Goal: Task Accomplishment & Management: Use online tool/utility

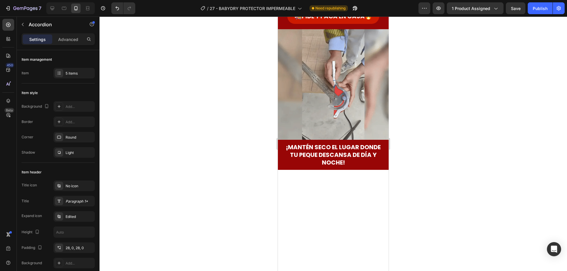
scroll to position [59, 0]
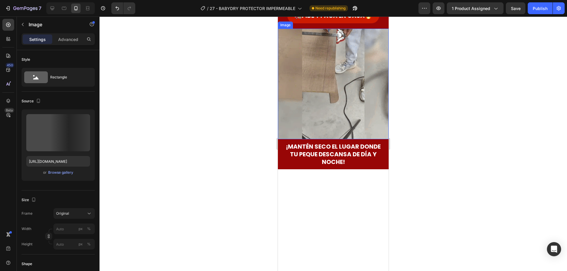
click at [330, 139] on img at bounding box center [333, 84] width 111 height 111
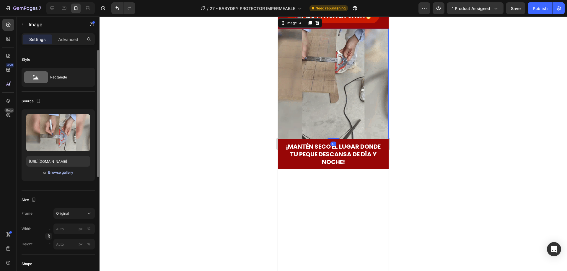
click at [54, 172] on div "Browse gallery" at bounding box center [60, 172] width 25 height 5
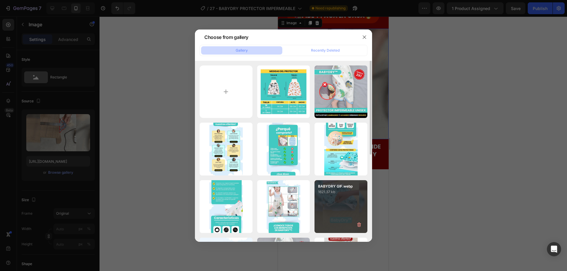
click at [333, 195] on div "BABYDRY GIF.webp 1621.37 kb" at bounding box center [340, 206] width 53 height 53
type input "[URL][DOMAIN_NAME]"
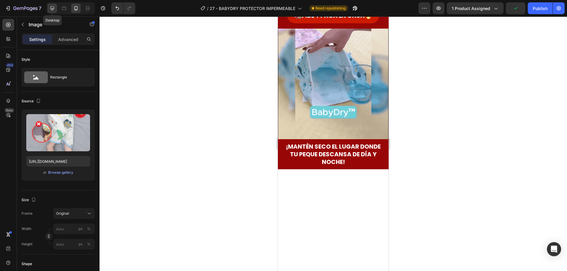
click at [50, 9] on icon at bounding box center [52, 8] width 6 height 6
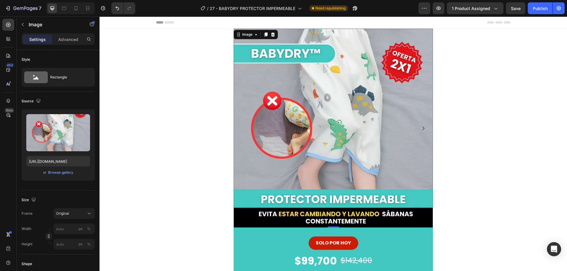
click at [354, 114] on img at bounding box center [333, 128] width 199 height 199
click at [52, 172] on div "Browse gallery" at bounding box center [60, 172] width 25 height 5
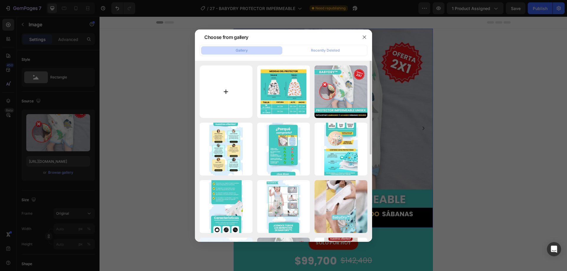
click at [219, 94] on input "file" at bounding box center [226, 92] width 53 height 53
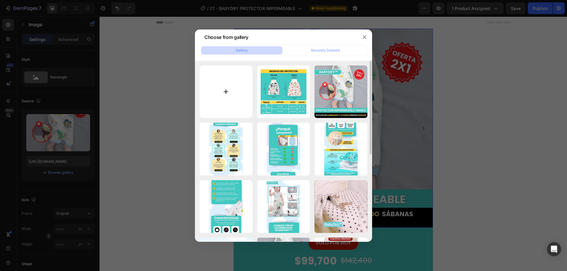
type input "C:\fakepath\Portada 1_11zon.webp"
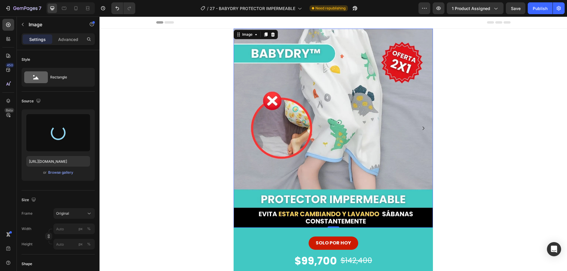
type input "https://cdn.shopify.com/s/files/1/0946/7016/0164/files/gempages_568659662006649…"
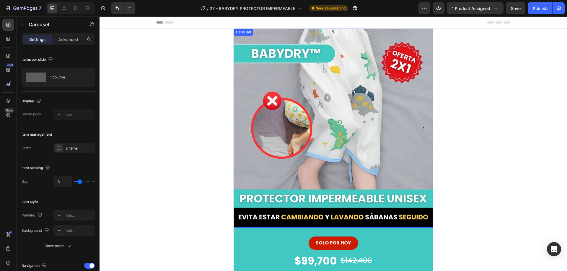
click at [423, 130] on icon "Carousel Next Arrow" at bounding box center [424, 129] width 2 height 4
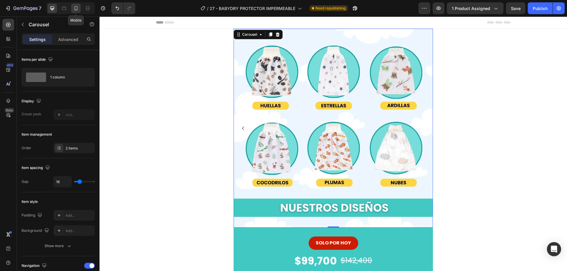
click at [77, 10] on icon at bounding box center [76, 8] width 6 height 6
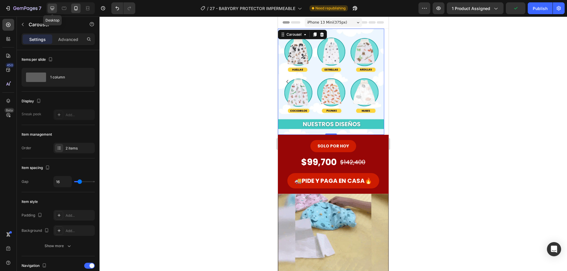
click at [53, 9] on icon at bounding box center [52, 8] width 4 height 4
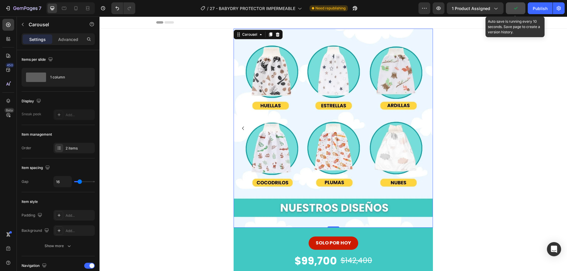
click at [513, 10] on icon "button" at bounding box center [516, 8] width 6 height 6
click at [517, 8] on span "Save" at bounding box center [516, 8] width 10 height 5
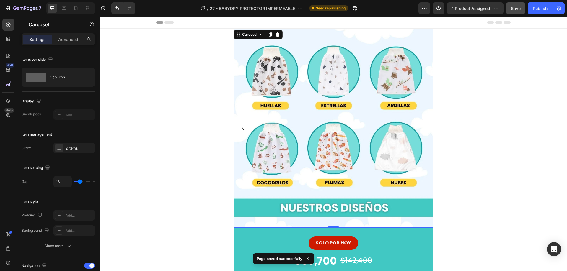
click at [240, 127] on icon "Carousel Back Arrow" at bounding box center [242, 128] width 7 height 7
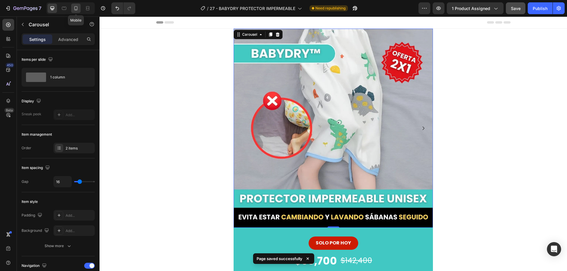
click at [74, 11] on icon at bounding box center [76, 8] width 6 height 6
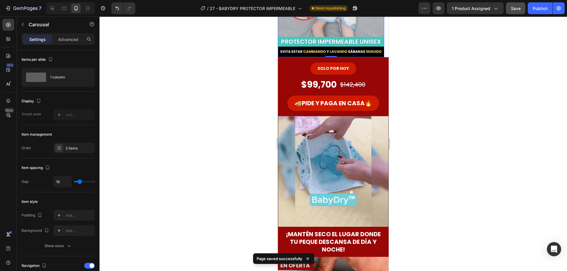
scroll to position [89, 0]
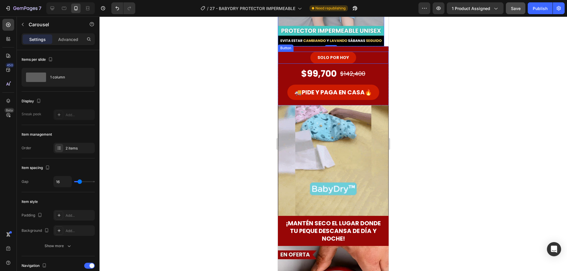
click at [378, 57] on div "SOLO POR HOY Button" at bounding box center [333, 58] width 111 height 12
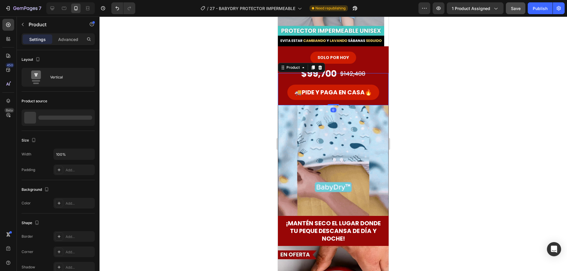
click at [381, 102] on div "🚚 PIDE Y PAGA EN CASA 🔥 Button" at bounding box center [333, 95] width 111 height 21
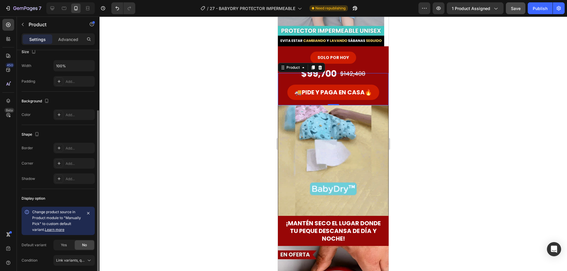
scroll to position [112, 0]
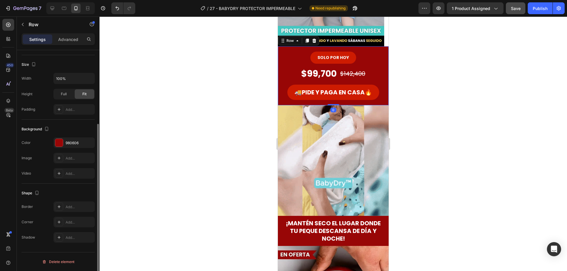
click at [380, 49] on div "SOLO POR HOY Button" at bounding box center [333, 57] width 111 height 22
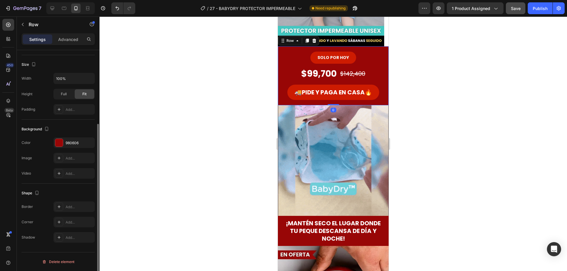
scroll to position [0, 0]
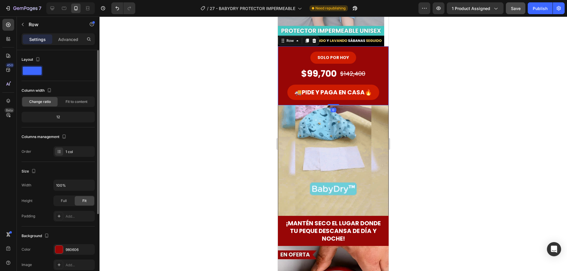
drag, startPoint x: 61, startPoint y: 250, endPoint x: 76, endPoint y: 239, distance: 18.4
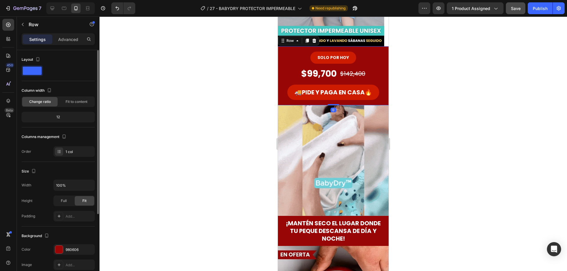
click at [61, 249] on div at bounding box center [59, 250] width 8 height 8
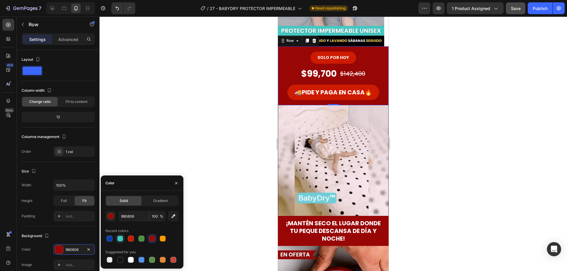
click at [119, 239] on div at bounding box center [120, 239] width 6 height 6
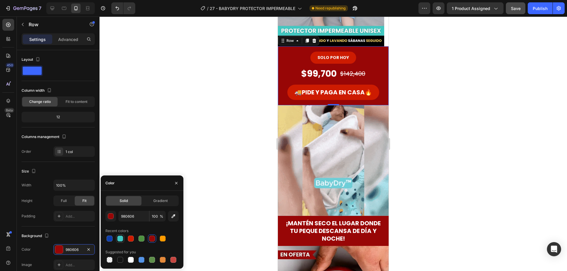
type input "41C8C3"
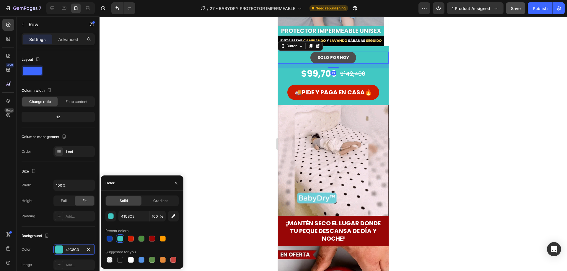
click at [350, 59] on button "SOLO POR HOY" at bounding box center [333, 58] width 46 height 12
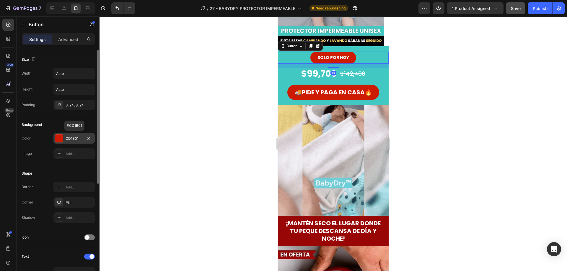
click at [58, 139] on div at bounding box center [59, 139] width 8 height 8
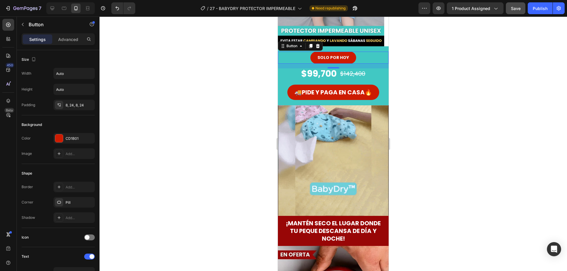
click at [442, 102] on div at bounding box center [333, 144] width 467 height 255
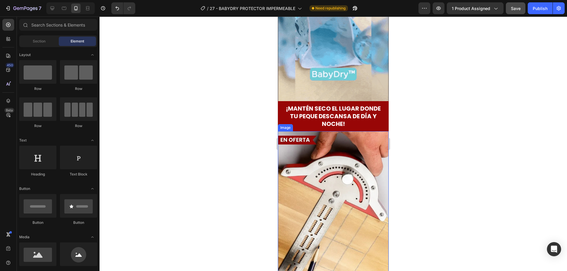
scroll to position [266, 0]
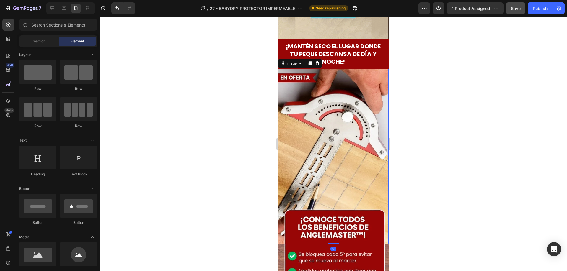
click at [327, 143] on img at bounding box center [333, 156] width 111 height 175
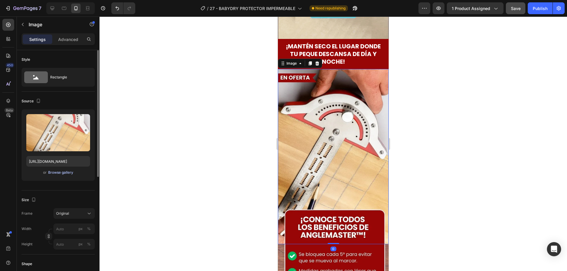
click at [54, 174] on div "Browse gallery" at bounding box center [60, 172] width 25 height 5
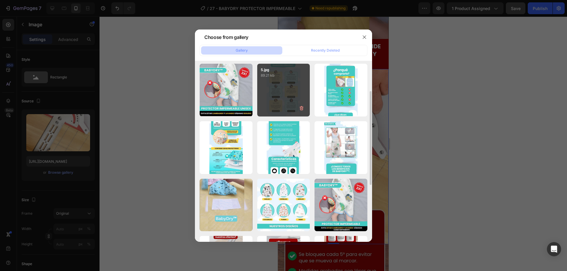
scroll to position [89, 0]
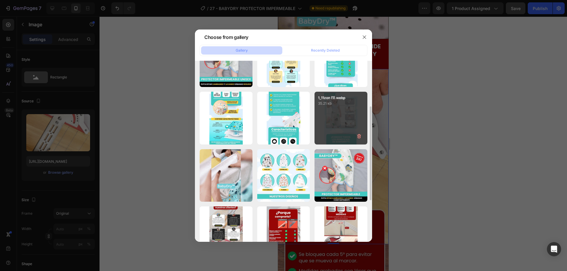
click at [330, 114] on div "1_11zon (1).webp 35.21 kb" at bounding box center [340, 118] width 53 height 53
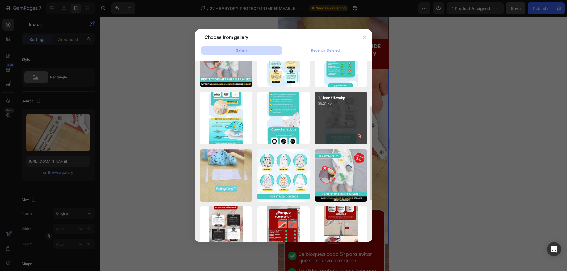
type input "https://cdn.shopify.com/s/files/1/0946/7016/0164/files/gempages_568659662006649…"
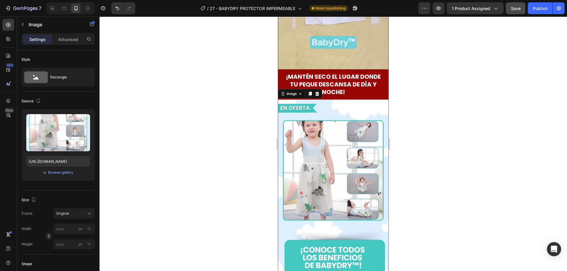
scroll to position [207, 0]
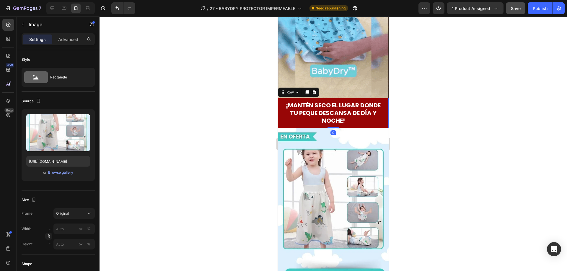
click at [373, 123] on div "¡MANTÉN SECO EL LUGAR DONDE TU PEQUE DESCANSA DE DÍA Y NOCHE! Heading" at bounding box center [333, 113] width 111 height 30
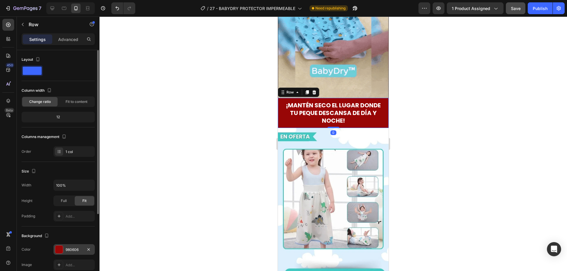
click at [57, 251] on div at bounding box center [59, 250] width 8 height 8
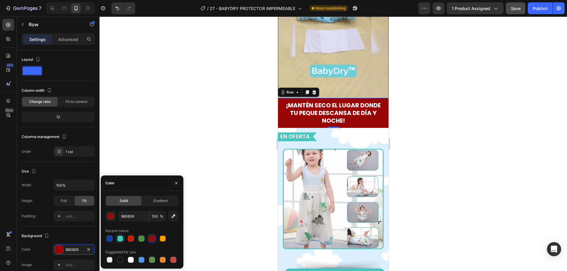
click at [121, 238] on div at bounding box center [120, 239] width 6 height 6
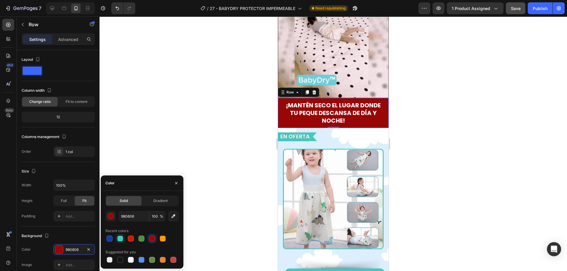
type input "41C8C3"
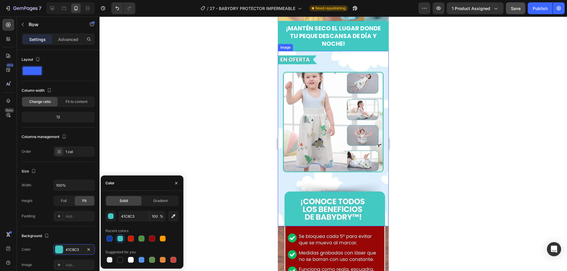
scroll to position [354, 0]
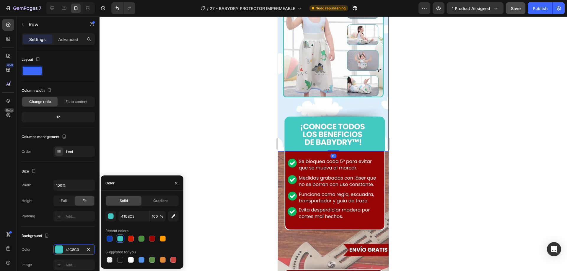
click at [371, 131] on img at bounding box center [333, 63] width 111 height 175
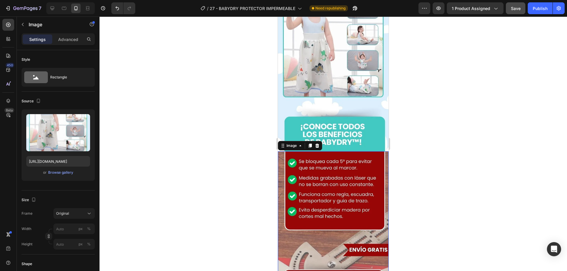
click at [373, 164] on img at bounding box center [333, 238] width 111 height 175
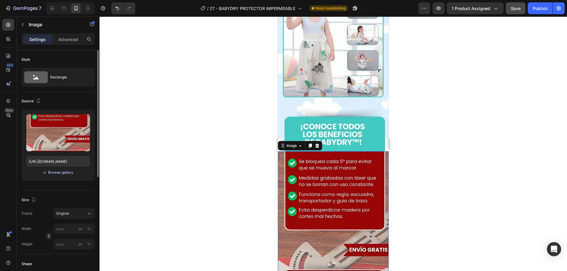
click at [57, 172] on div "Browse gallery" at bounding box center [60, 172] width 25 height 5
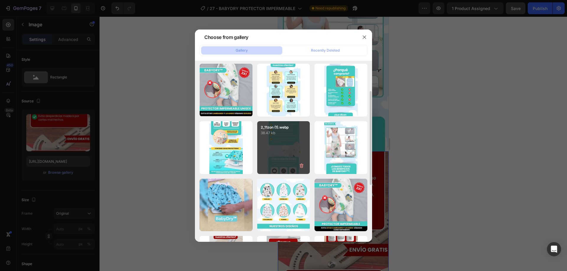
scroll to position [89, 0]
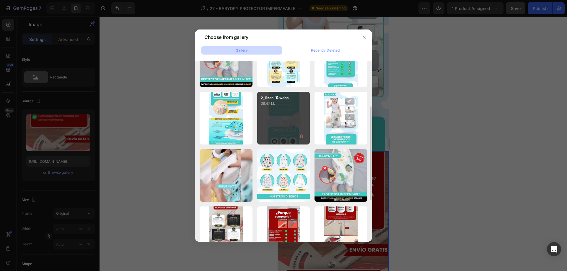
click at [272, 124] on div "2_11zon (1).webp 38.47 kb" at bounding box center [283, 118] width 53 height 53
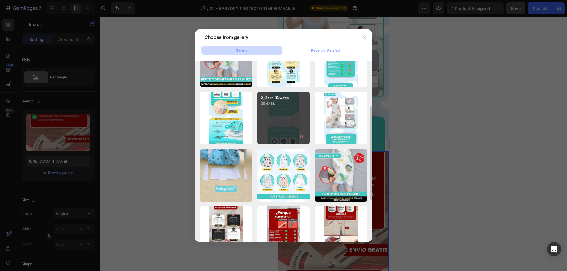
type input "https://cdn.shopify.com/s/files/1/0946/7016/0164/files/gempages_568659662006649…"
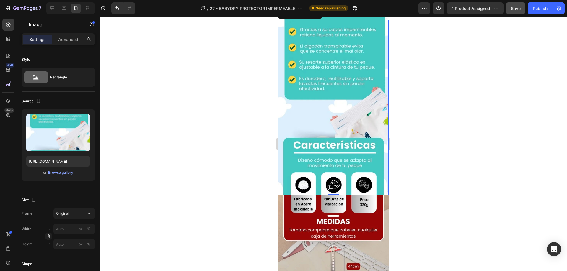
scroll to position [531, 0]
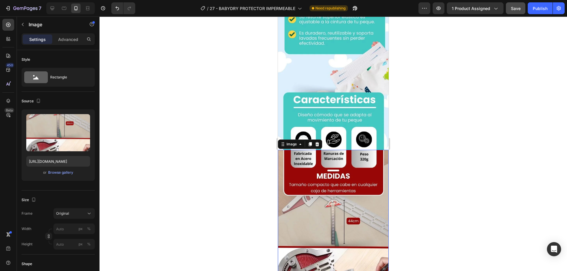
click at [349, 164] on img at bounding box center [333, 237] width 111 height 175
click at [60, 173] on div "Browse gallery" at bounding box center [60, 172] width 25 height 5
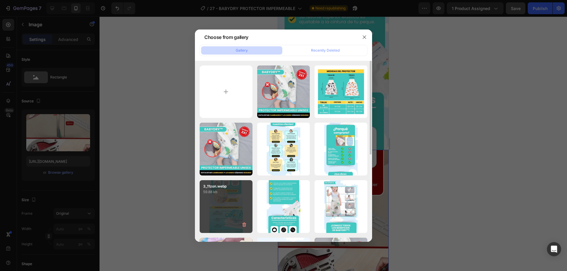
click at [229, 198] on div "3_11zon.webp 59.88 kb" at bounding box center [226, 206] width 53 height 53
type input "https://cdn.shopify.com/s/files/1/0946/7016/0164/files/gempages_568659662006649…"
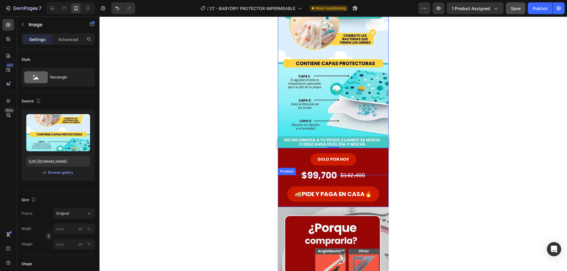
scroll to position [768, 0]
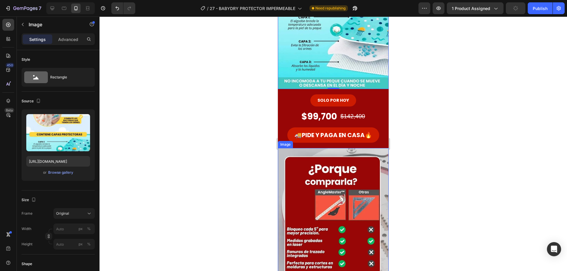
click at [310, 166] on img at bounding box center [333, 235] width 111 height 175
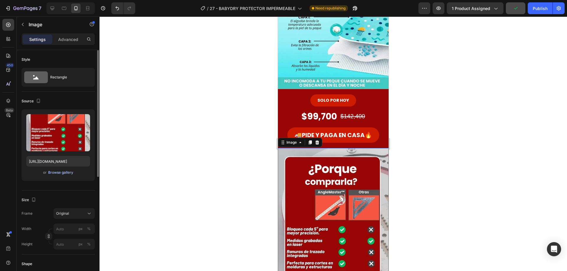
click at [52, 173] on div "Browse gallery" at bounding box center [60, 172] width 25 height 5
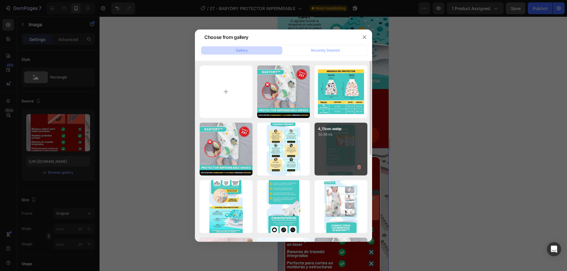
click at [335, 153] on div "4_11zon.webp 30.88 kb" at bounding box center [340, 149] width 53 height 53
type input "https://cdn.shopify.com/s/files/1/0946/7016/0164/files/gempages_568659662006649…"
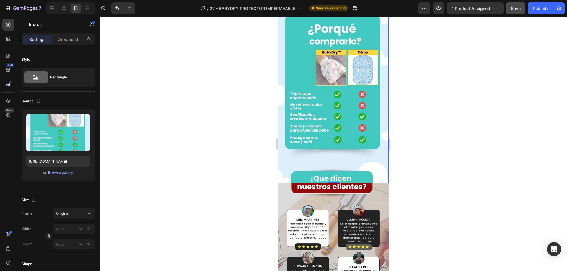
scroll to position [915, 0]
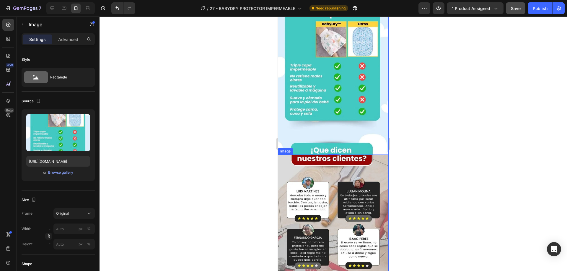
click at [324, 172] on img at bounding box center [333, 242] width 111 height 175
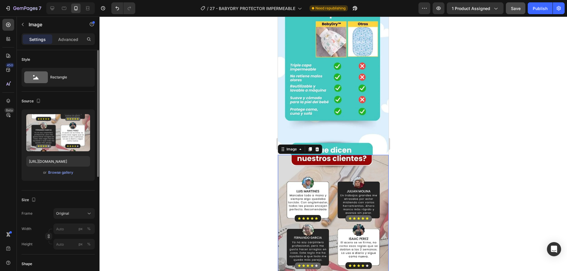
click at [47, 176] on div "or Browse gallery" at bounding box center [58, 172] width 64 height 7
click at [52, 172] on div "Browse gallery" at bounding box center [60, 172] width 25 height 5
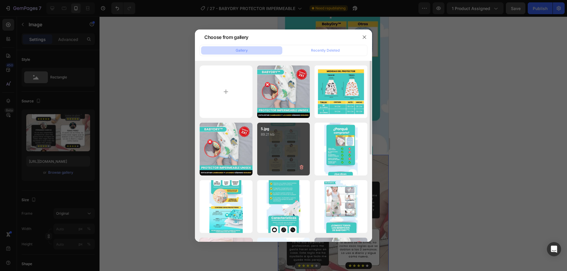
click at [290, 158] on div "5.jpg 89.21 kb" at bounding box center [283, 149] width 53 height 53
type input "https://cdn.shopify.com/s/files/1/0946/7016/0164/files/gempages_568659662006649…"
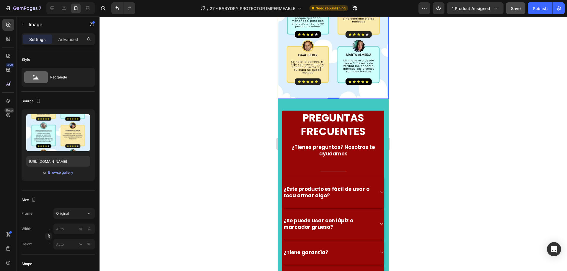
scroll to position [1181, 0]
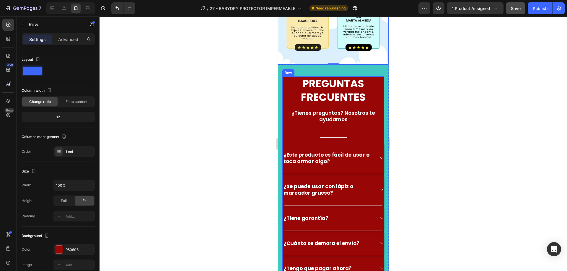
click at [377, 116] on div "PREGUNTAS FRECUENTES Heading ¿Tienes preguntas? Nosotros te ayudamos Text block…" at bounding box center [333, 178] width 102 height 205
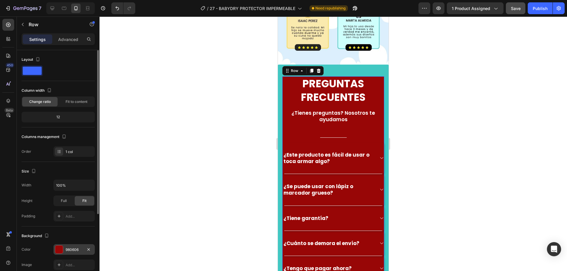
click at [55, 250] on div "980606" at bounding box center [73, 249] width 41 height 11
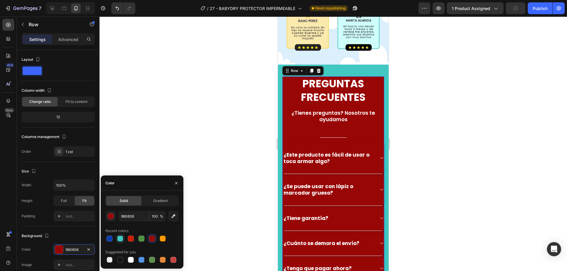
click at [122, 241] on div at bounding box center [120, 239] width 6 height 6
type input "41C8C3"
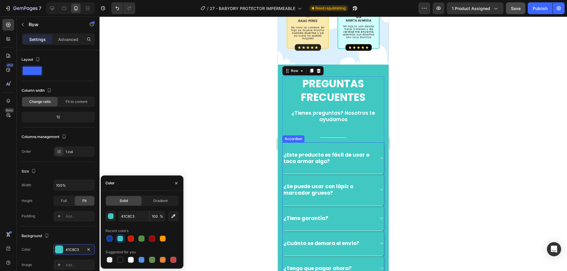
click at [370, 145] on div "¿Este producto es fácil de usar o toca armar algo?" at bounding box center [333, 159] width 101 height 32
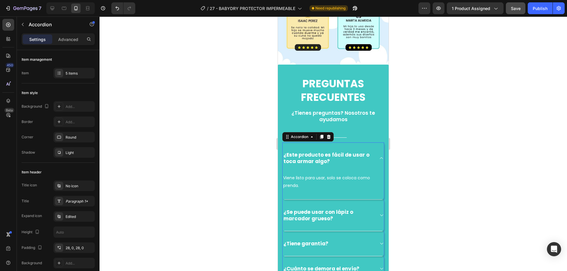
click at [371, 145] on div "¿Este producto es fácil de usar o toca armar algo?" at bounding box center [333, 158] width 101 height 31
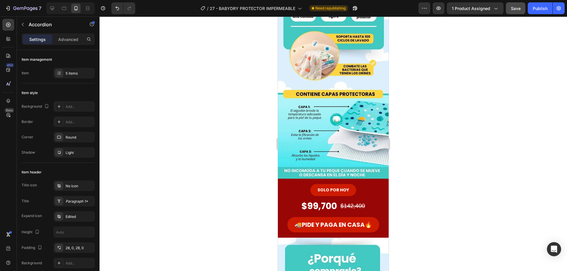
scroll to position [617, 0]
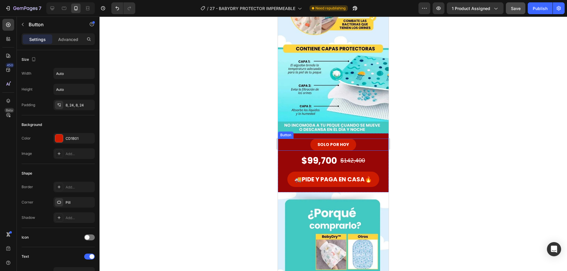
click at [376, 139] on div "SOLO POR HOY Button" at bounding box center [333, 145] width 111 height 12
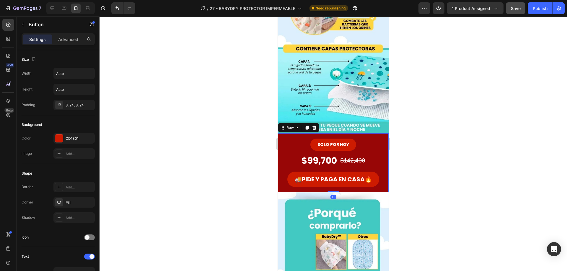
click at [377, 133] on div "SOLO POR HOY Button" at bounding box center [333, 144] width 111 height 22
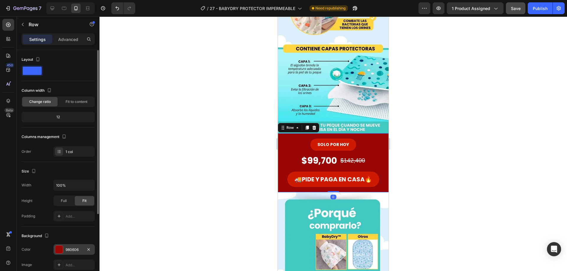
click at [56, 251] on div at bounding box center [59, 250] width 8 height 8
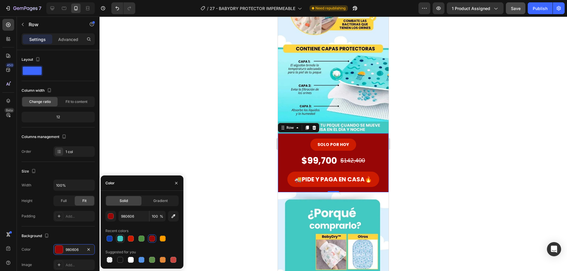
click at [121, 238] on div at bounding box center [120, 239] width 6 height 6
type input "41C8C3"
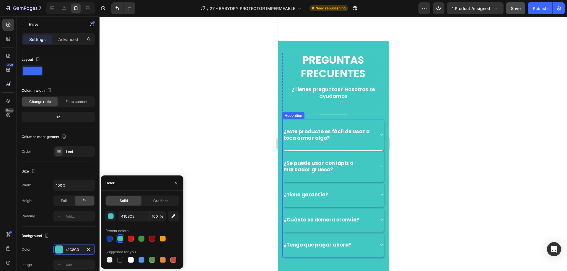
scroll to position [1149, 0]
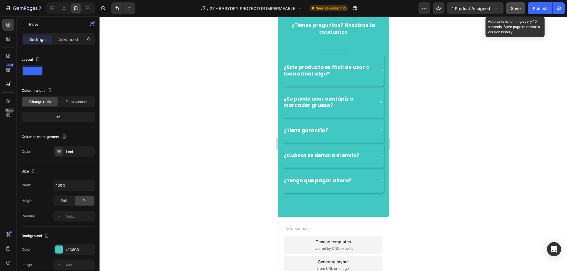
click at [516, 6] on span "Save" at bounding box center [516, 8] width 10 height 5
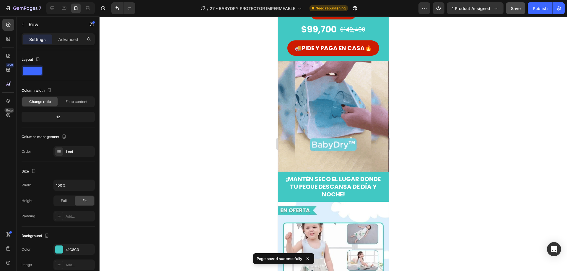
scroll to position [0, 0]
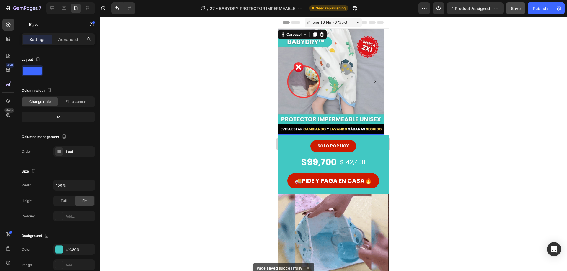
click at [376, 82] on icon "Carousel Next Arrow" at bounding box center [374, 81] width 7 height 7
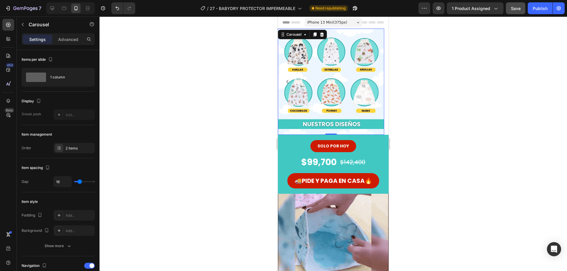
click at [288, 83] on icon "Carousel Back Arrow" at bounding box center [287, 81] width 7 height 7
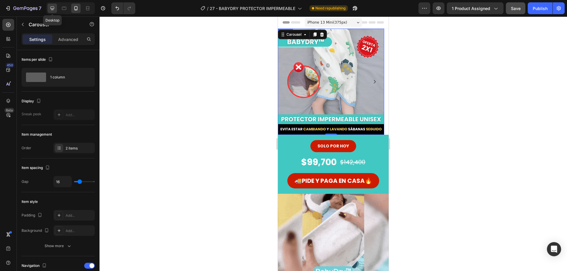
click at [49, 10] on icon at bounding box center [52, 8] width 6 height 6
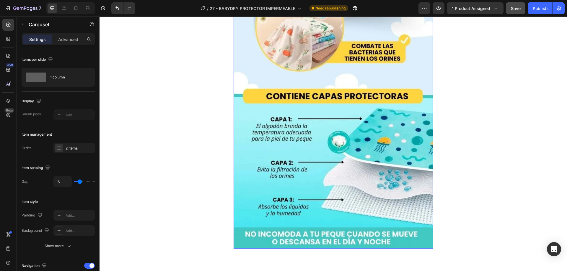
scroll to position [1299, 0]
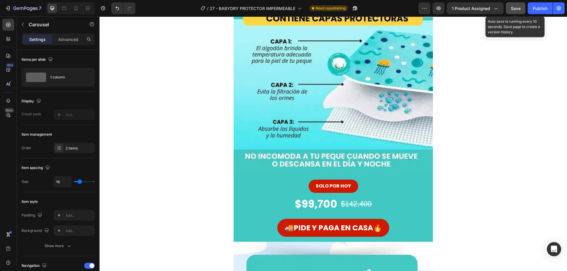
click at [519, 10] on span "Save" at bounding box center [516, 8] width 10 height 5
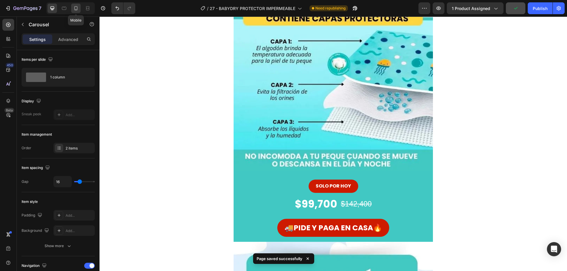
click at [74, 8] on icon at bounding box center [75, 8] width 3 height 4
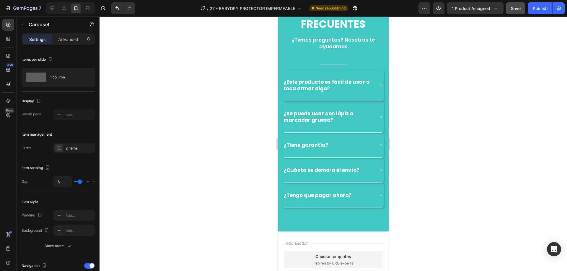
scroll to position [1326, 0]
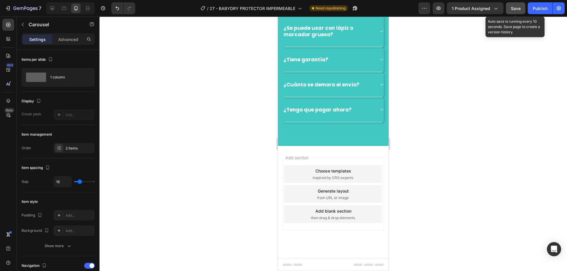
click at [514, 12] on button "Save" at bounding box center [515, 8] width 19 height 12
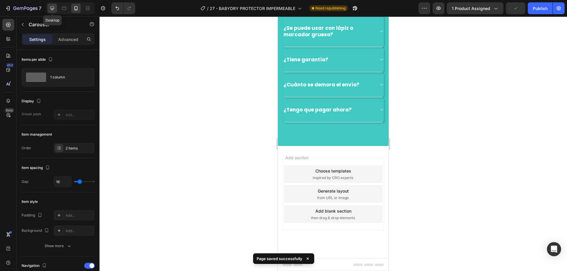
click at [50, 8] on icon at bounding box center [52, 8] width 6 height 6
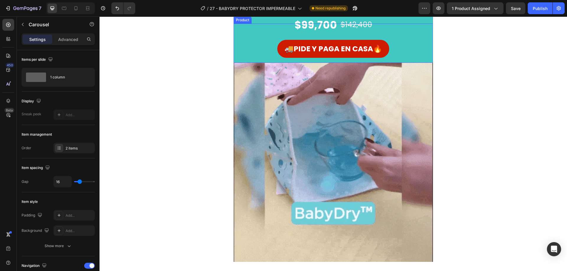
scroll to position [177, 0]
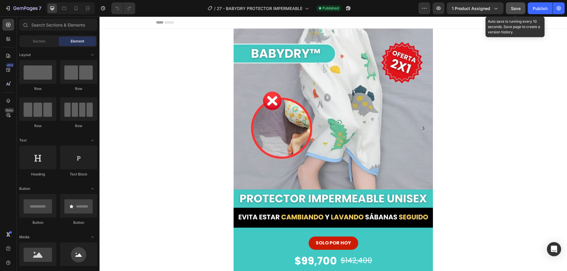
click at [508, 9] on button "Save" at bounding box center [515, 8] width 19 height 12
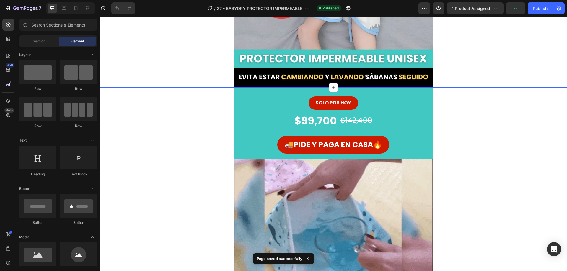
scroll to position [177, 0]
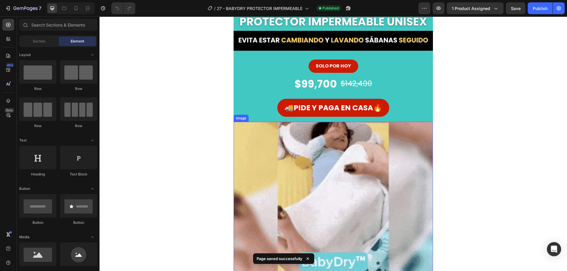
click at [398, 125] on img at bounding box center [333, 221] width 199 height 199
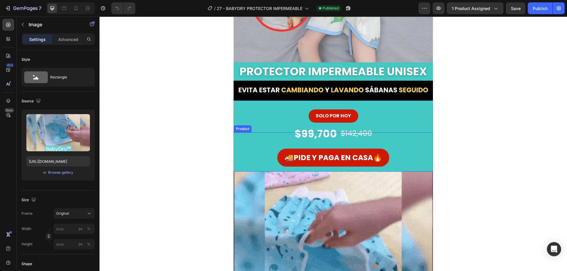
scroll to position [89, 0]
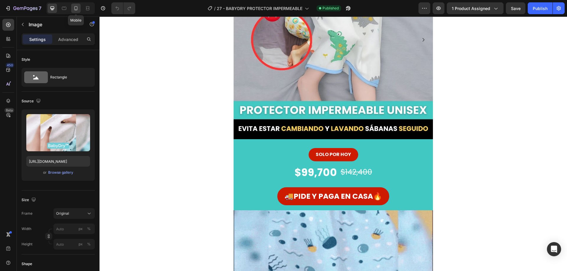
click at [79, 8] on icon at bounding box center [76, 8] width 6 height 6
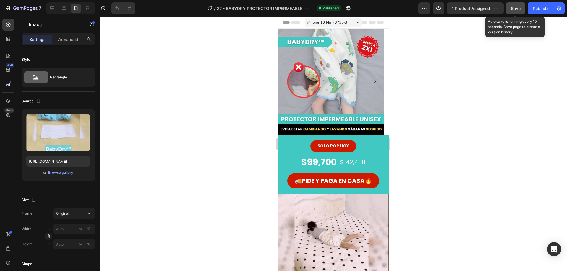
click at [512, 9] on span "Save" at bounding box center [516, 8] width 10 height 5
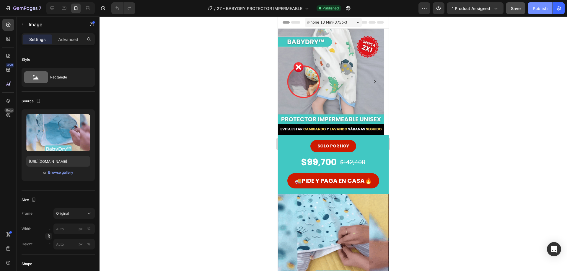
click at [536, 7] on div "Publish" at bounding box center [540, 8] width 15 height 6
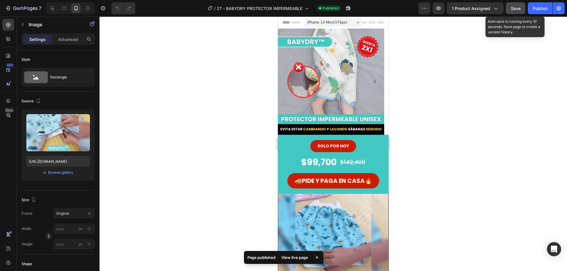
click at [510, 9] on button "Save" at bounding box center [515, 8] width 19 height 12
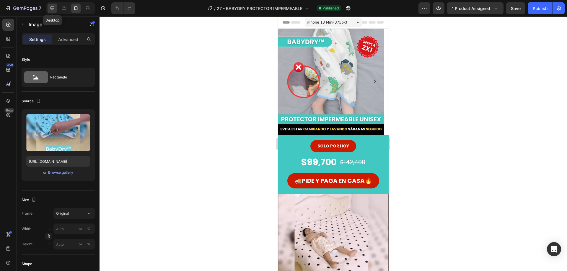
click at [51, 11] on icon at bounding box center [52, 8] width 6 height 6
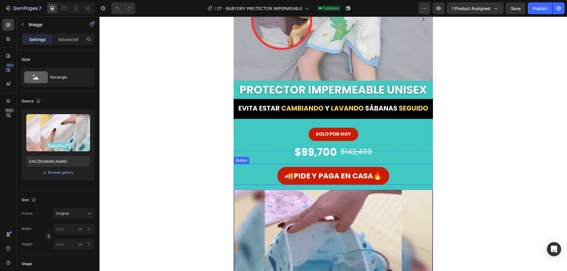
scroll to position [118, 0]
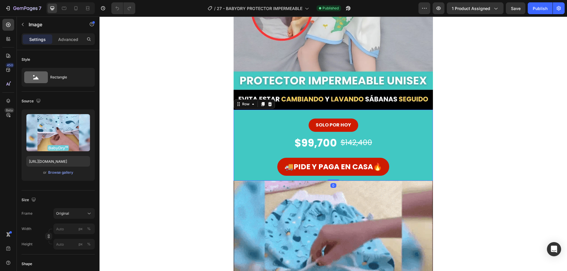
click at [260, 114] on div "SOLO POR HOY Button" at bounding box center [333, 123] width 199 height 27
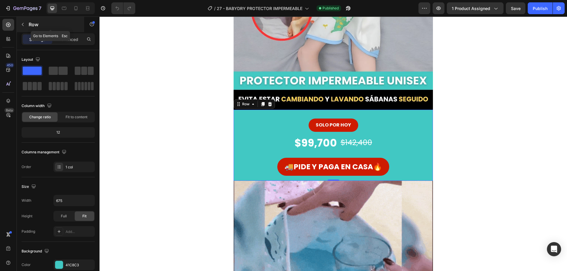
click at [23, 25] on icon "button" at bounding box center [22, 24] width 5 height 5
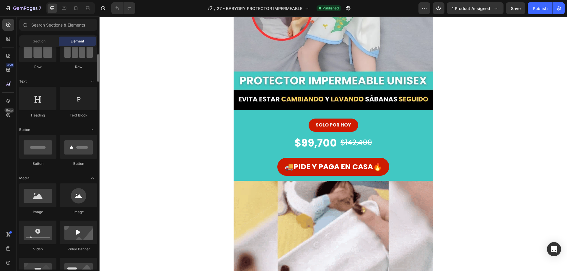
scroll to position [0, 0]
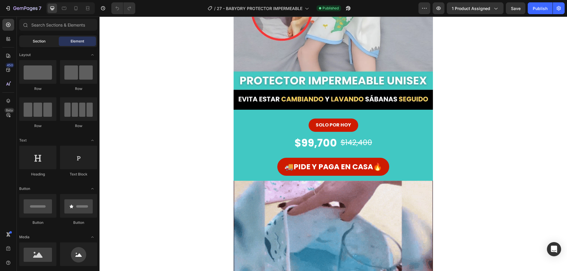
click at [40, 45] on div "Section" at bounding box center [38, 41] width 37 height 9
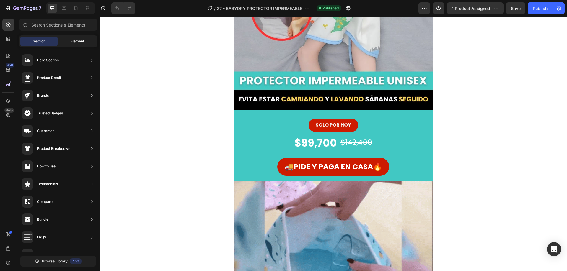
click at [72, 42] on span "Element" at bounding box center [78, 41] width 14 height 5
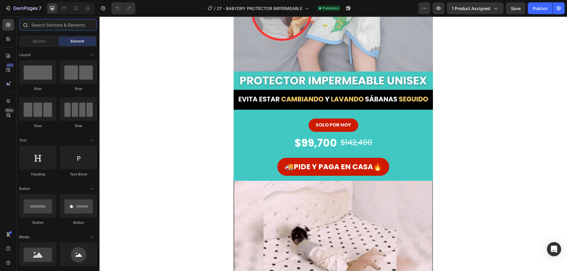
click at [67, 25] on input "text" at bounding box center [58, 25] width 78 height 12
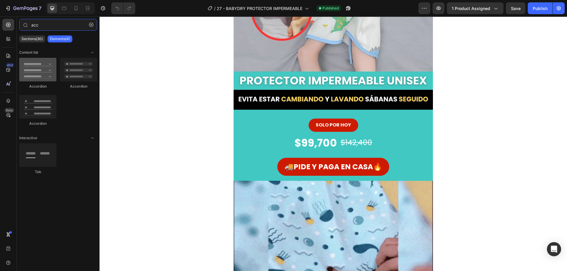
type input "acc"
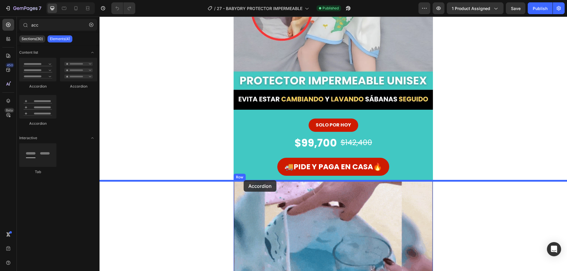
drag, startPoint x: 139, startPoint y: 93, endPoint x: 244, endPoint y: 180, distance: 136.0
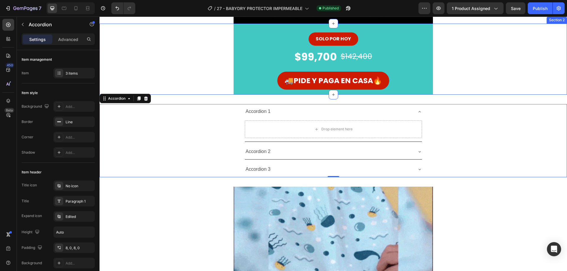
scroll to position [207, 0]
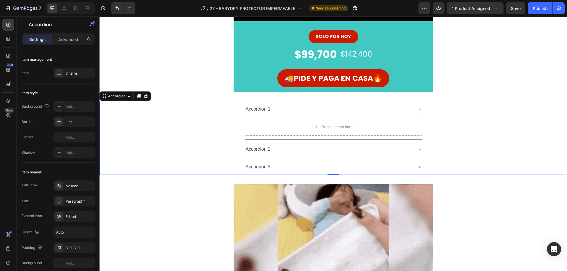
drag, startPoint x: 139, startPoint y: 129, endPoint x: 181, endPoint y: 103, distance: 49.6
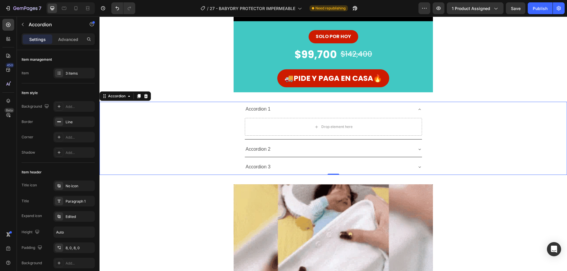
click at [139, 129] on div "Accordion 1 Drop element here" at bounding box center [333, 121] width 467 height 38
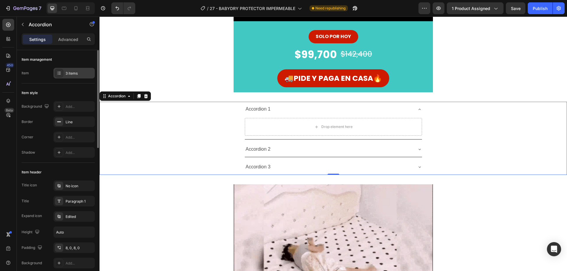
click at [71, 74] on div "3 items" at bounding box center [80, 73] width 28 height 5
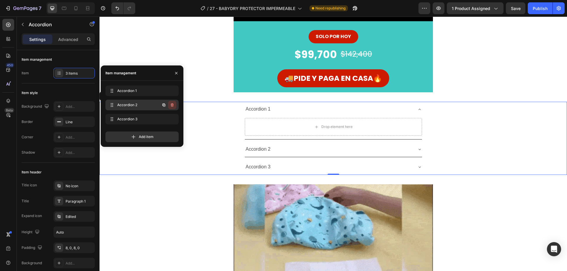
click at [173, 106] on icon "button" at bounding box center [172, 105] width 5 height 5
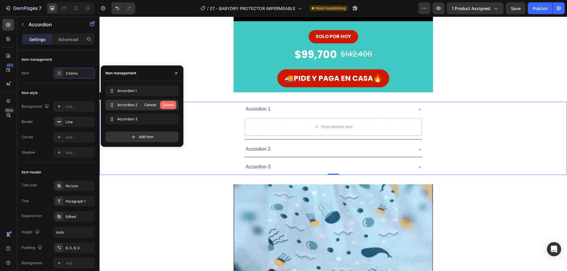
click at [169, 106] on div "Delete" at bounding box center [168, 104] width 11 height 5
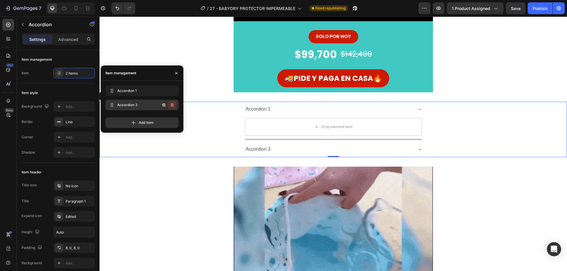
click at [171, 105] on icon "button" at bounding box center [172, 105] width 5 height 5
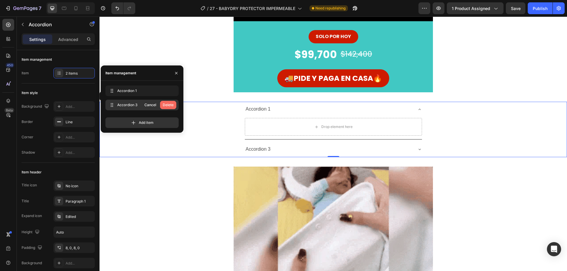
click at [172, 107] on div "Delete" at bounding box center [168, 104] width 11 height 5
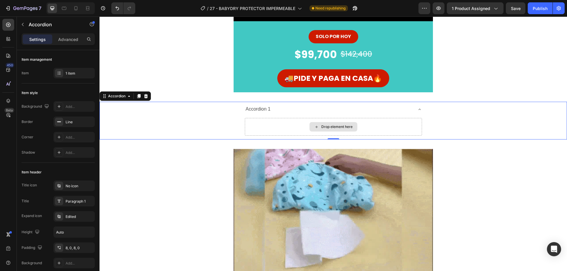
click at [271, 128] on div "Drop element here" at bounding box center [333, 127] width 177 height 18
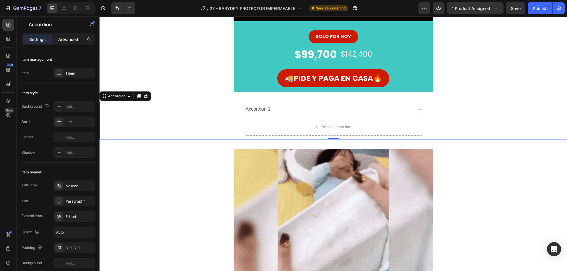
click at [58, 41] on div "Advanced" at bounding box center [68, 39] width 30 height 9
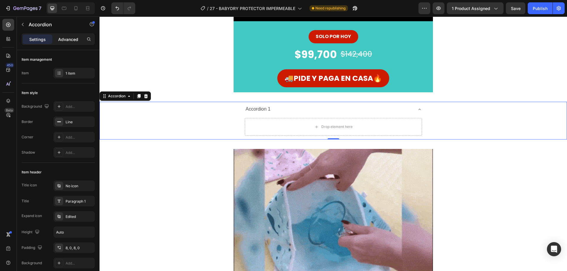
type input "100%"
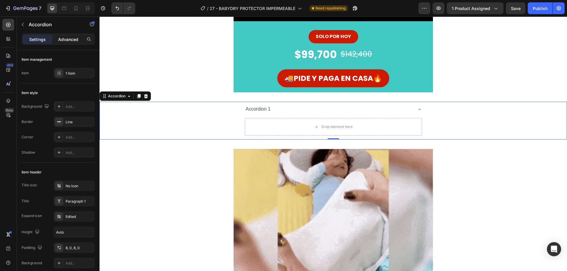
type input "100"
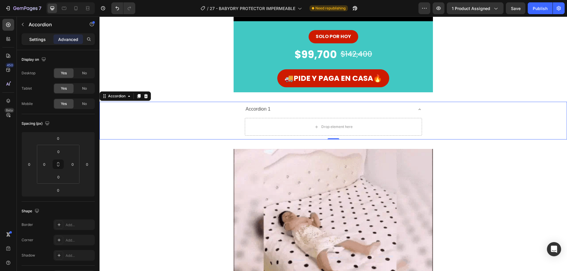
click at [40, 41] on p "Settings" at bounding box center [37, 39] width 17 height 6
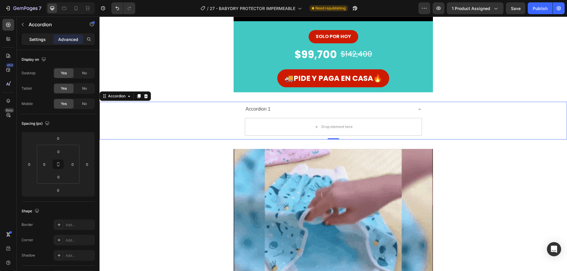
type input "8"
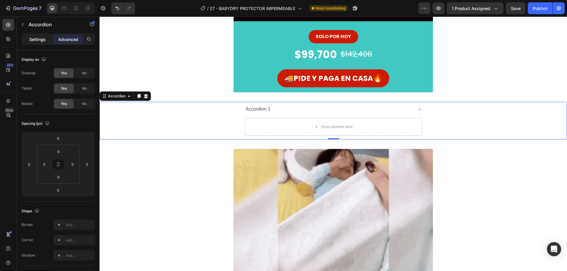
type input "8"
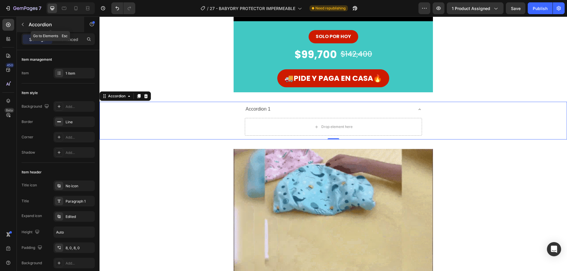
click at [23, 28] on button "button" at bounding box center [22, 24] width 9 height 9
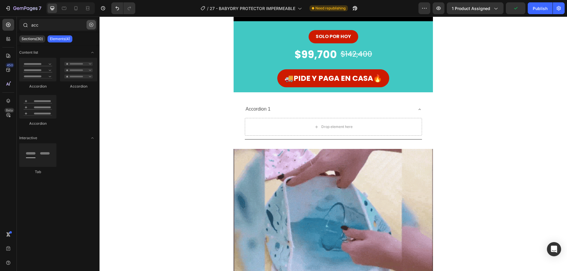
click at [91, 24] on icon "button" at bounding box center [91, 25] width 4 height 4
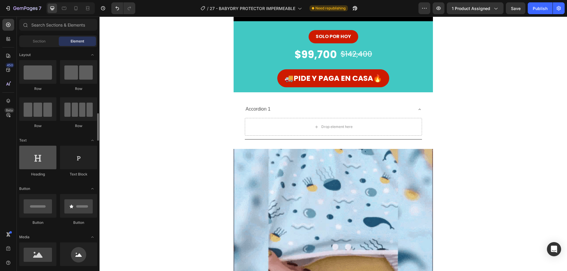
scroll to position [89, 0]
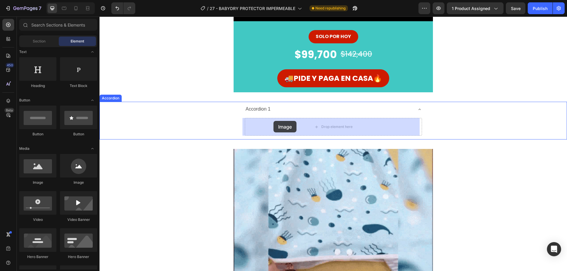
drag, startPoint x: 136, startPoint y: 187, endPoint x: 273, endPoint y: 121, distance: 152.8
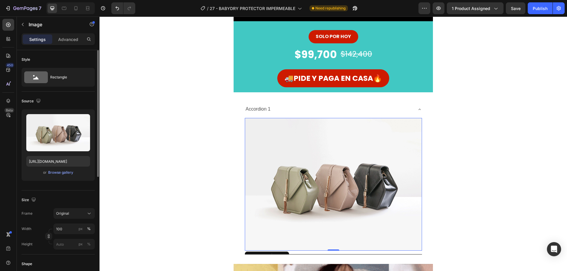
click at [59, 169] on div "Upload Image [URL][DOMAIN_NAME] or Browse gallery" at bounding box center [58, 145] width 73 height 71
click at [60, 172] on div "Browse gallery" at bounding box center [60, 172] width 25 height 5
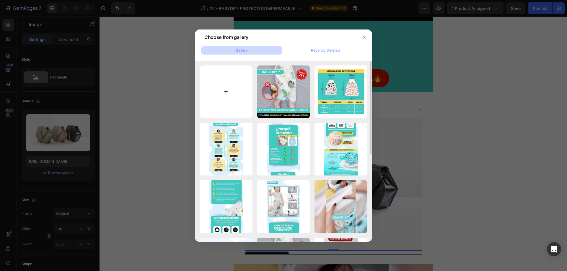
click at [229, 91] on input "file" at bounding box center [226, 92] width 53 height 53
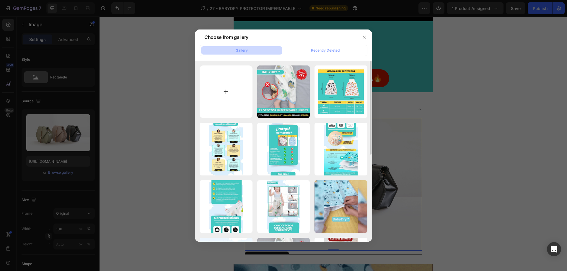
type input "C:\fakepath\Portada 3.jpg"
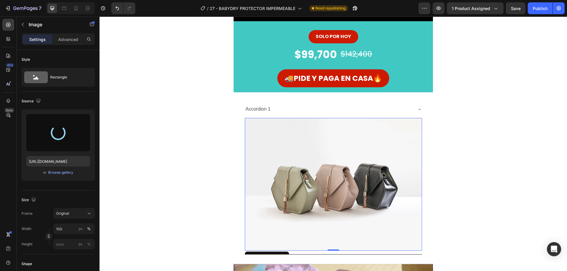
type input "[URL][DOMAIN_NAME]"
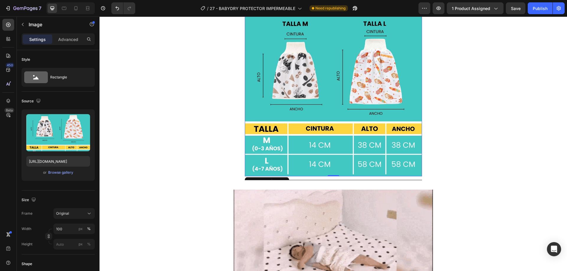
scroll to position [325, 0]
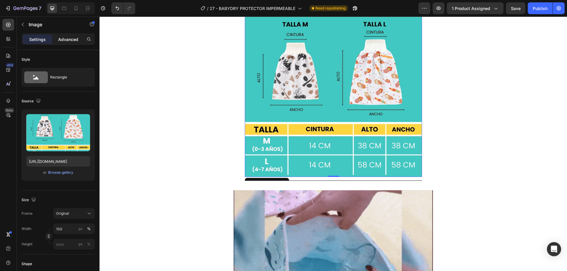
click at [66, 40] on p "Advanced" at bounding box center [68, 39] width 20 height 6
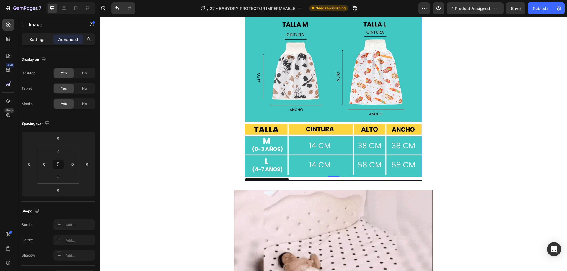
click at [40, 41] on p "Settings" at bounding box center [37, 39] width 17 height 6
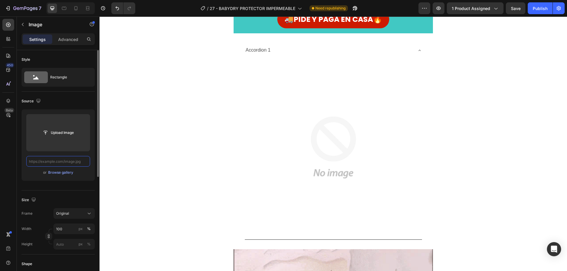
scroll to position [0, 0]
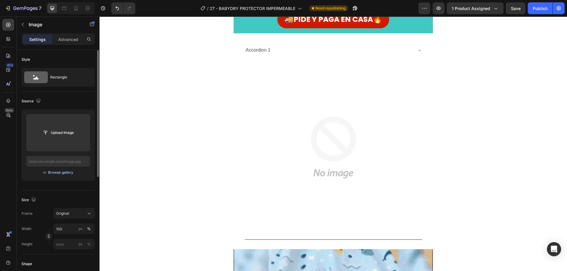
click at [64, 171] on div "Browse gallery" at bounding box center [60, 172] width 25 height 5
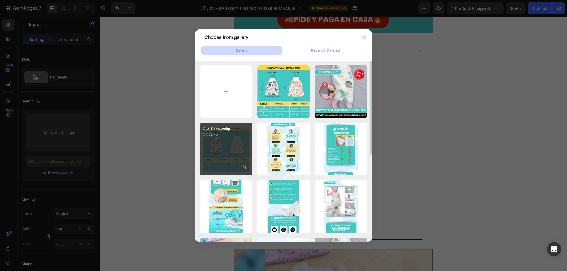
click at [230, 146] on div "2_2_11zon.webp 54.32 kb" at bounding box center [226, 149] width 53 height 53
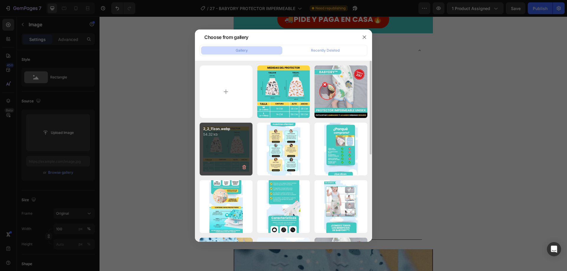
type input "[URL][DOMAIN_NAME]"
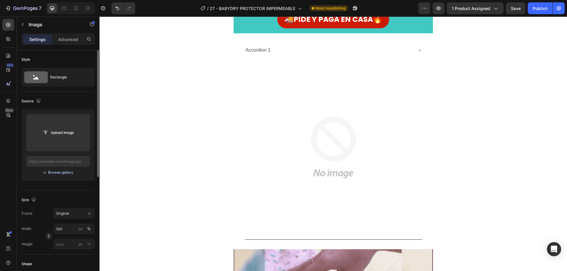
click at [62, 175] on div "Browse gallery" at bounding box center [60, 172] width 25 height 5
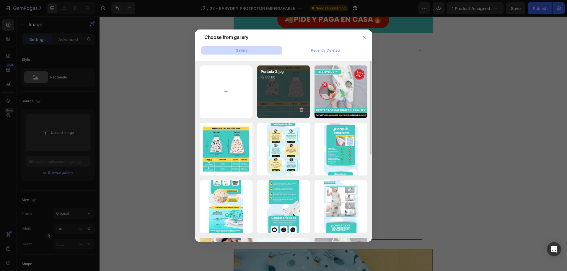
click at [271, 103] on div "Portada 3.jpg 127.17 kb" at bounding box center [283, 92] width 53 height 53
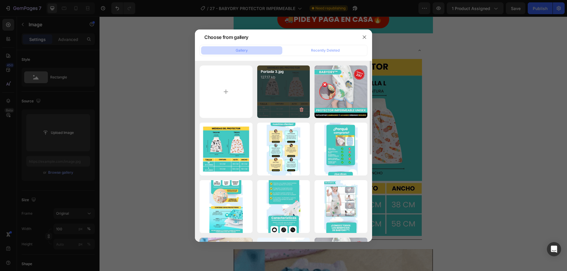
type input "[URL][DOMAIN_NAME]"
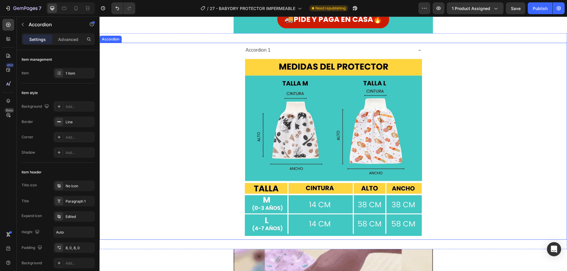
click at [417, 53] on div "Accordion 1" at bounding box center [333, 50] width 177 height 15
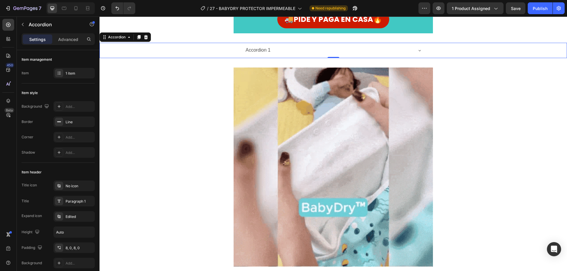
click at [417, 53] on div "Accordion 1" at bounding box center [333, 50] width 177 height 15
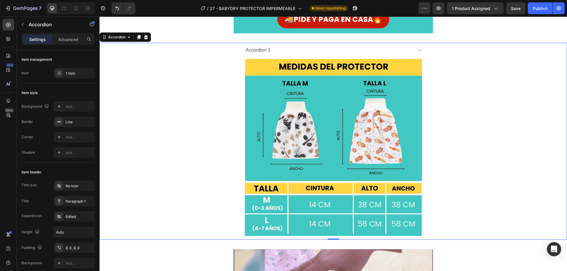
click at [376, 51] on div "Accordion 1" at bounding box center [329, 50] width 168 height 10
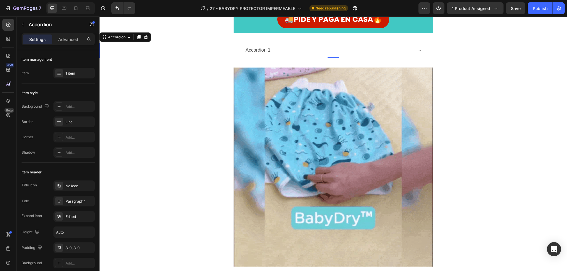
click at [232, 48] on div "Accordion 1" at bounding box center [333, 50] width 467 height 15
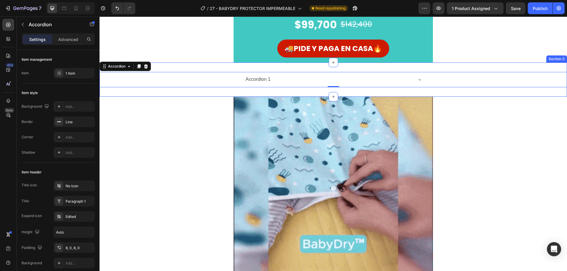
scroll to position [236, 0]
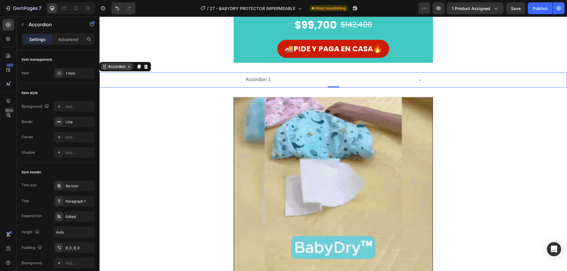
click at [113, 67] on div "Accordion" at bounding box center [117, 66] width 20 height 5
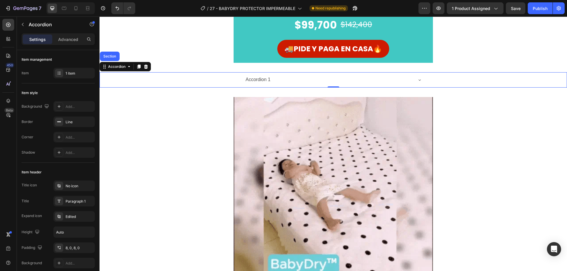
click at [418, 80] on icon at bounding box center [419, 79] width 2 height 1
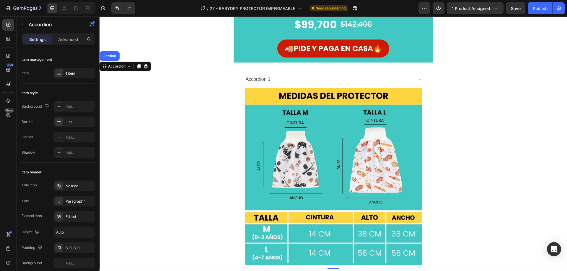
scroll to position [325, 0]
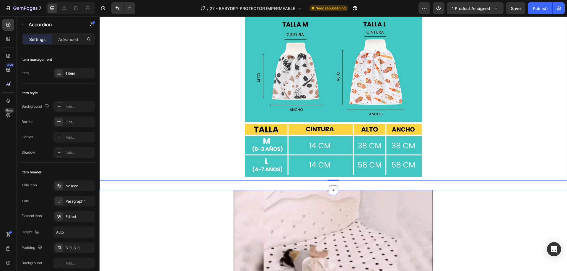
drag, startPoint x: 333, startPoint y: 189, endPoint x: 333, endPoint y: 184, distance: 5.6
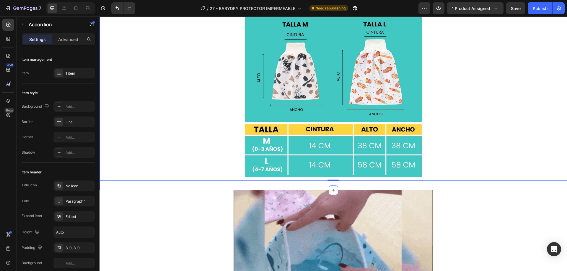
click at [333, 184] on div "Accordion 1 Image Accordion Section 0 Section 3" at bounding box center [333, 82] width 467 height 216
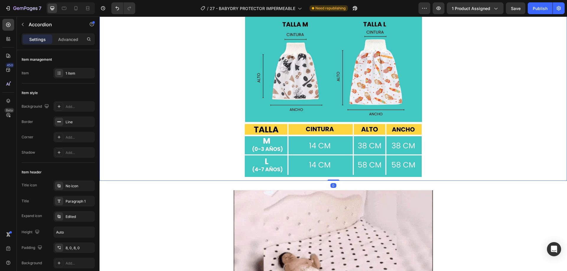
click at [329, 178] on div "Accordion 1 Image Accordion Section 0" at bounding box center [333, 82] width 467 height 197
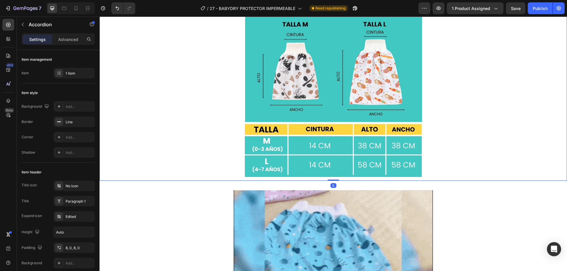
type input "100%"
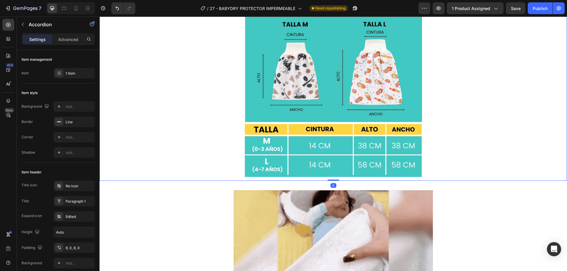
type input "100"
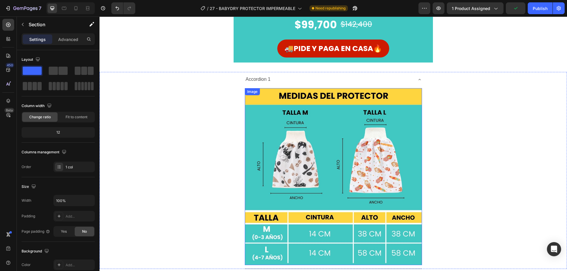
scroll to position [236, 0]
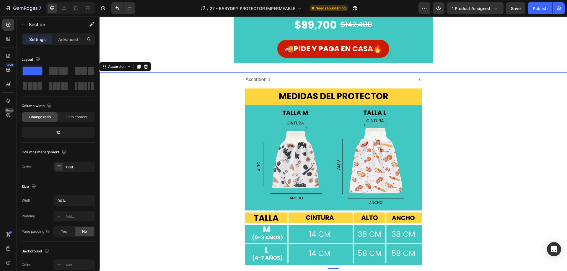
click at [234, 81] on div "Accordion 1 Image" at bounding box center [333, 170] width 467 height 197
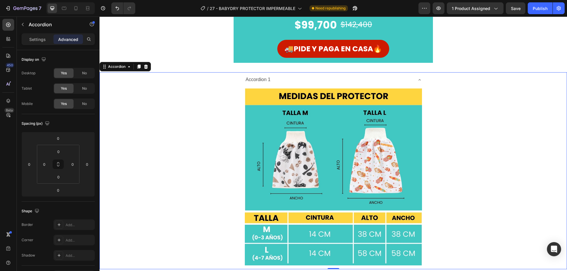
click at [286, 80] on div "Accordion 1" at bounding box center [329, 80] width 168 height 10
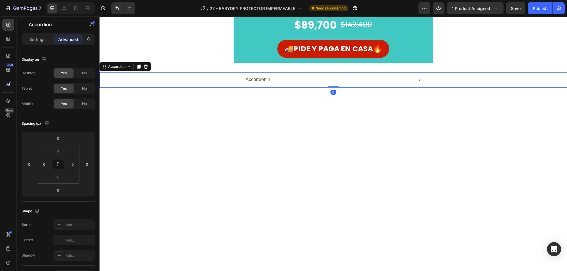
click at [299, 80] on div "Accordion 1" at bounding box center [329, 80] width 168 height 10
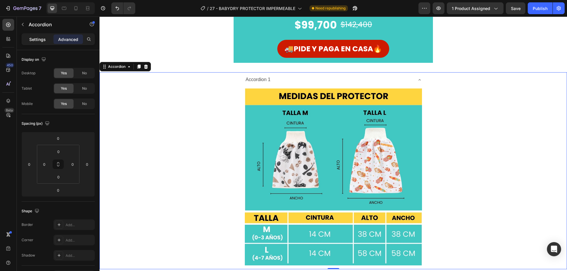
click at [30, 43] on div "Settings" at bounding box center [38, 39] width 30 height 9
type input "8"
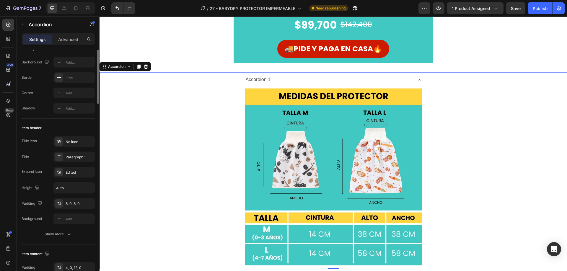
scroll to position [0, 0]
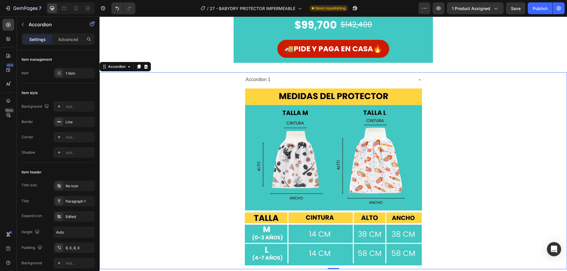
click at [258, 79] on div "Accordion 1" at bounding box center [258, 80] width 27 height 10
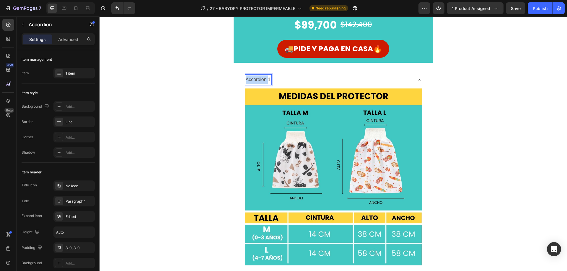
click at [258, 79] on p "Accordion 1" at bounding box center [258, 80] width 25 height 9
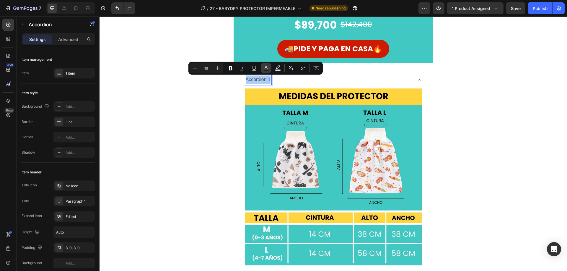
click at [264, 65] on icon "Editor contextual toolbar" at bounding box center [266, 68] width 6 height 6
type input "4D4D4D"
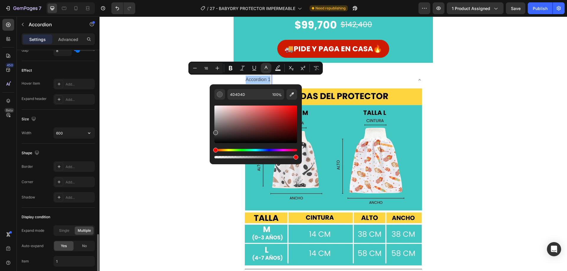
scroll to position [340, 0]
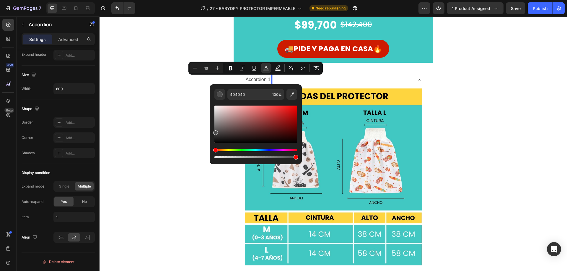
drag, startPoint x: 214, startPoint y: 149, endPoint x: 227, endPoint y: 149, distance: 12.7
click at [227, 149] on div "Hue" at bounding box center [255, 150] width 83 height 2
click at [225, 149] on div "Editor contextual toolbar" at bounding box center [255, 132] width 83 height 55
click at [225, 150] on div "Hue" at bounding box center [255, 150] width 83 height 2
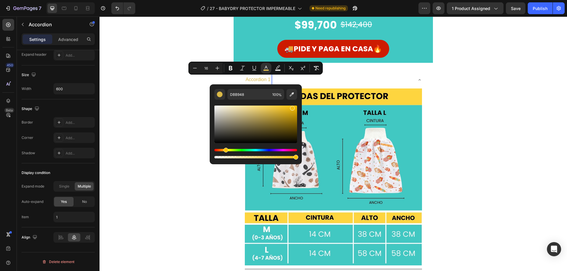
type input "F4BF11"
drag, startPoint x: 215, startPoint y: 133, endPoint x: 291, endPoint y: 107, distance: 80.7
click at [291, 107] on div "Editor contextual toolbar" at bounding box center [292, 108] width 5 height 5
click at [233, 71] on icon "Editor contextual toolbar" at bounding box center [231, 68] width 6 height 6
click at [263, 78] on strong "Accordion 1" at bounding box center [259, 79] width 27 height 5
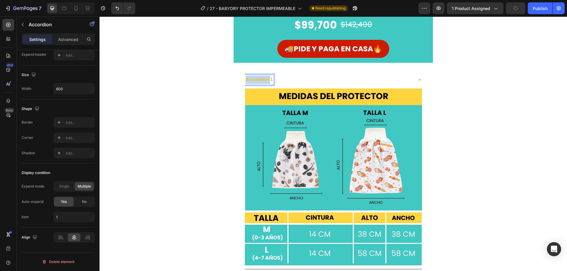
click at [263, 78] on strong "Accordion 1" at bounding box center [259, 79] width 27 height 5
click at [319, 82] on div "GUÍA [PERSON_NAME]" at bounding box center [329, 80] width 168 height 10
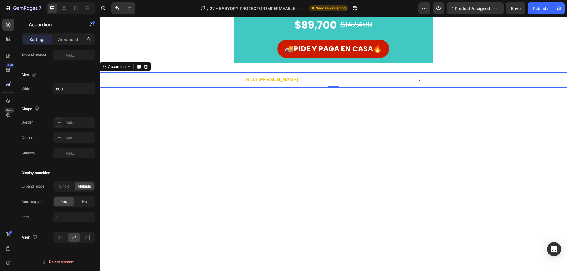
click at [265, 78] on strong "GUÍA [PERSON_NAME]" at bounding box center [272, 79] width 53 height 5
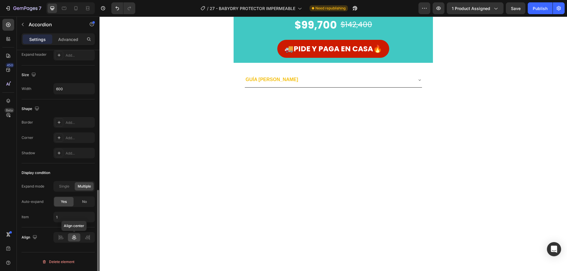
click at [74, 236] on icon at bounding box center [74, 237] width 4 height 5
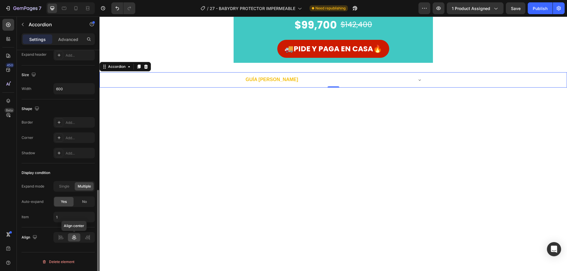
click at [77, 238] on div at bounding box center [74, 238] width 12 height 8
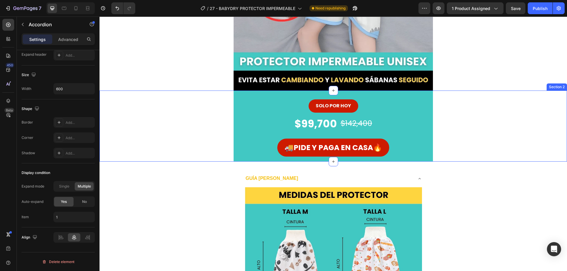
scroll to position [148, 0]
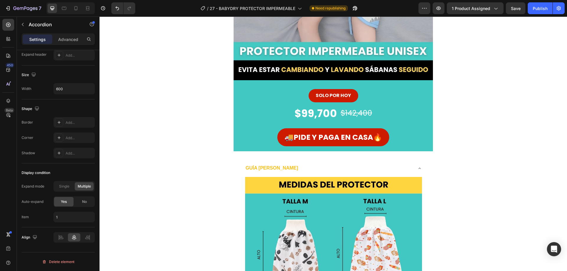
click at [276, 170] on strong "GUÍA [PERSON_NAME]" at bounding box center [272, 168] width 53 height 5
click at [301, 170] on div "GUÍA [PERSON_NAME]" at bounding box center [329, 168] width 168 height 10
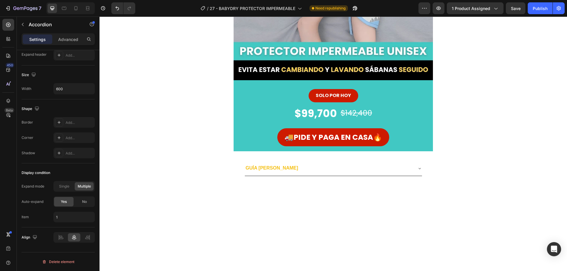
click at [301, 170] on div "GUÍA [PERSON_NAME]" at bounding box center [329, 168] width 168 height 10
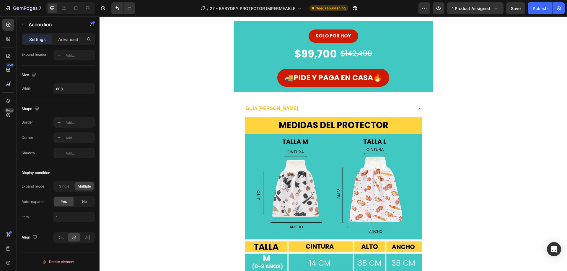
scroll to position [207, 0]
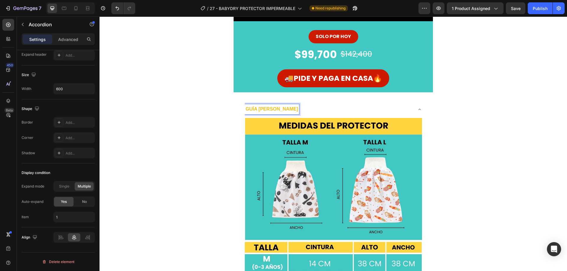
click at [274, 110] on strong "GUÍA [PERSON_NAME]" at bounding box center [272, 109] width 53 height 5
click at [62, 36] on p "Advanced" at bounding box center [68, 39] width 20 height 6
type input "100%"
type input "100"
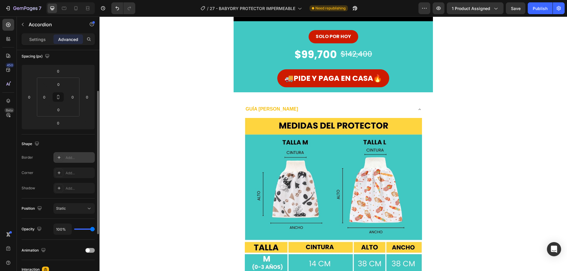
scroll to position [0, 0]
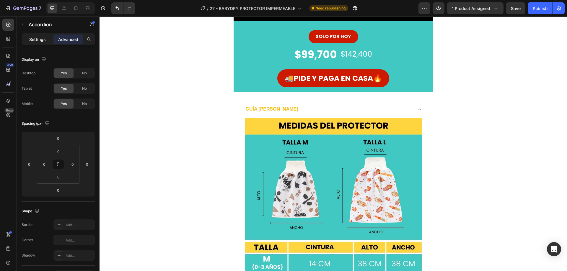
click at [40, 42] on p "Settings" at bounding box center [37, 39] width 17 height 6
type input "8"
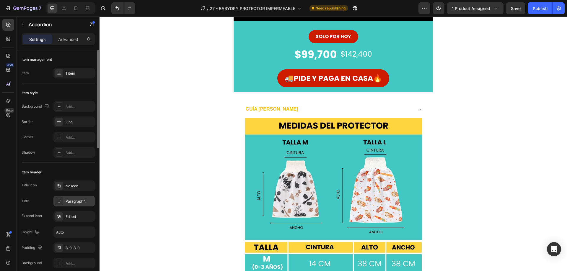
click at [78, 203] on div "Paragraph 1" at bounding box center [80, 201] width 28 height 5
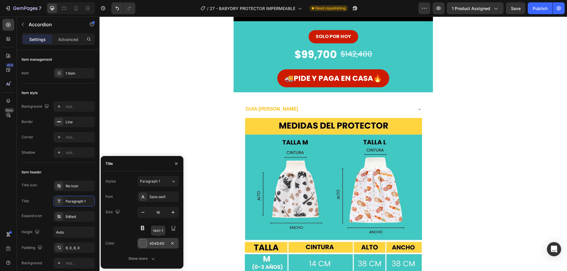
click at [144, 243] on div at bounding box center [143, 244] width 8 height 8
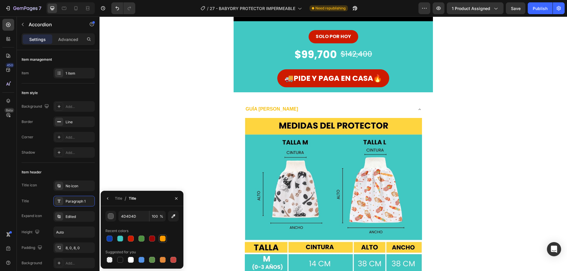
click at [164, 240] on div at bounding box center [163, 239] width 6 height 6
type input "FF9C00"
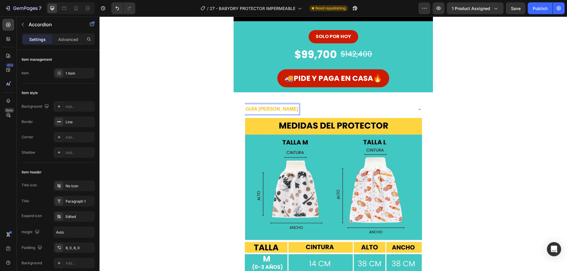
click at [258, 110] on strong "GUÍA [PERSON_NAME]" at bounding box center [272, 109] width 53 height 5
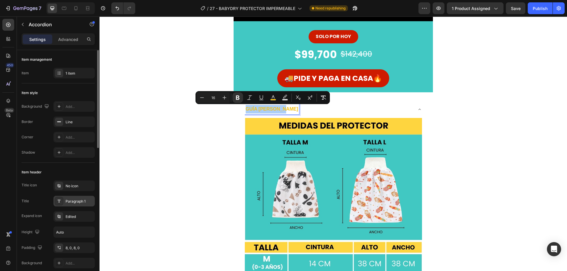
click at [73, 200] on div "Paragraph 1" at bounding box center [80, 201] width 28 height 5
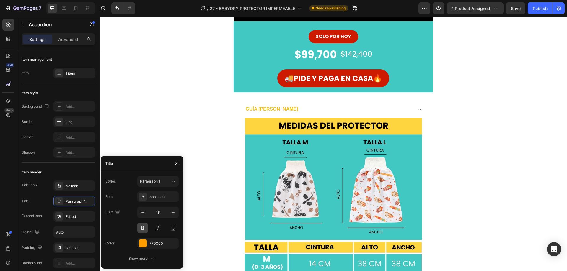
click at [141, 231] on button at bounding box center [142, 228] width 11 height 11
click at [162, 196] on div "Sans-serif" at bounding box center [163, 197] width 28 height 5
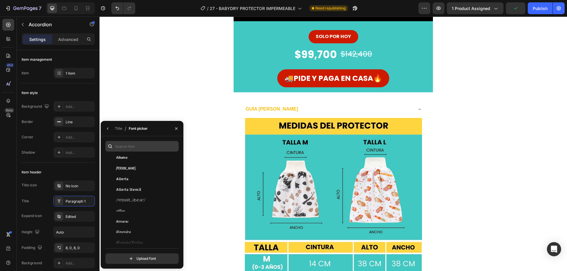
scroll to position [502, 0]
click at [138, 148] on input "text" at bounding box center [141, 146] width 73 height 11
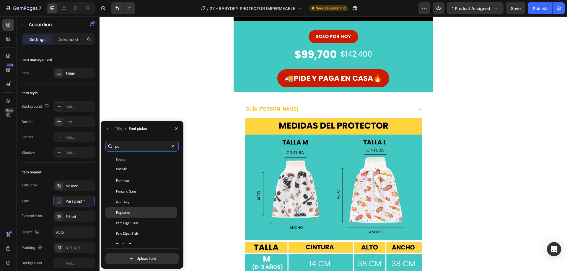
type input "po"
click at [127, 213] on span "Poppins" at bounding box center [123, 212] width 14 height 5
click at [110, 129] on button "button" at bounding box center [107, 128] width 9 height 9
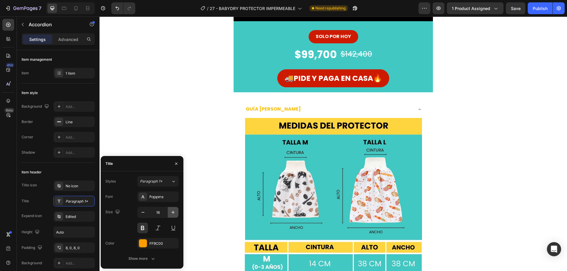
click at [176, 214] on button "button" at bounding box center [173, 212] width 11 height 11
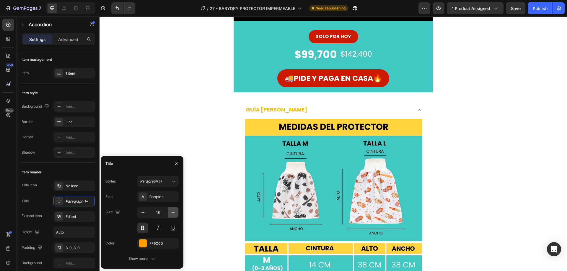
click at [176, 214] on button "button" at bounding box center [173, 212] width 11 height 11
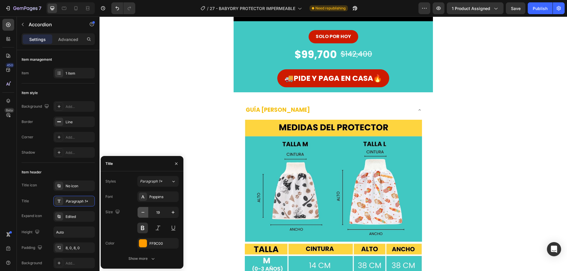
click at [142, 212] on icon "button" at bounding box center [143, 213] width 6 height 6
type input "18"
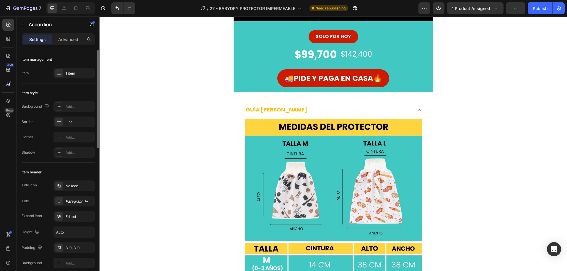
click at [82, 174] on div "Item header" at bounding box center [58, 172] width 73 height 9
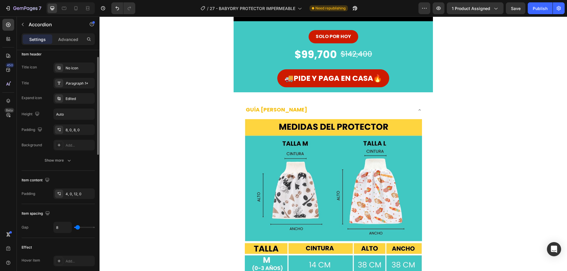
scroll to position [89, 0]
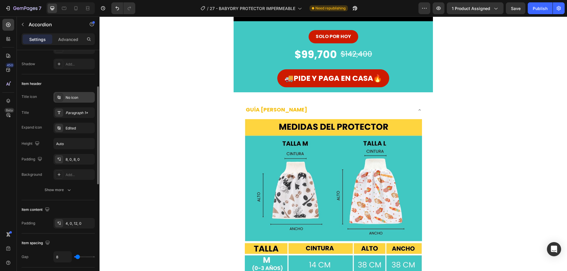
click at [68, 98] on div "No icon" at bounding box center [80, 97] width 28 height 5
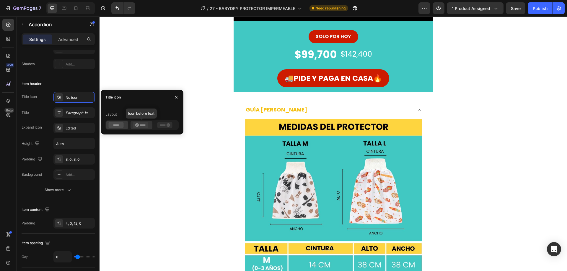
click at [141, 126] on icon at bounding box center [140, 125] width 15 height 6
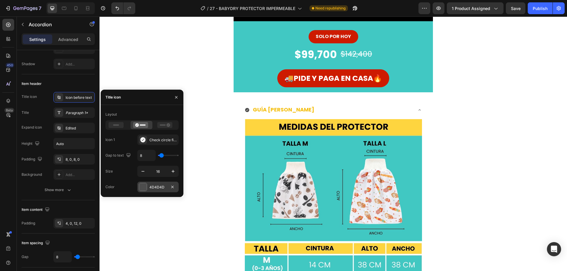
click at [141, 188] on div at bounding box center [143, 187] width 8 height 8
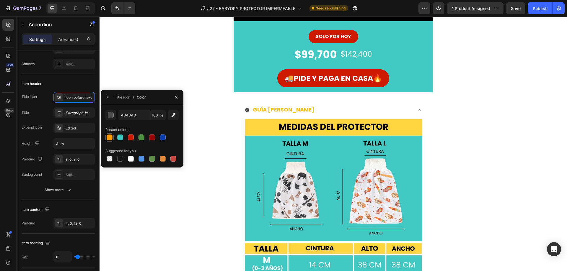
click at [112, 138] on div at bounding box center [110, 138] width 6 height 6
type input "FF9C00"
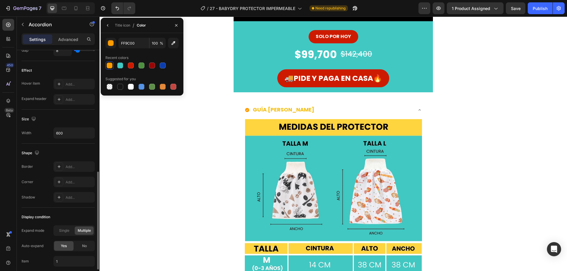
scroll to position [340, 0]
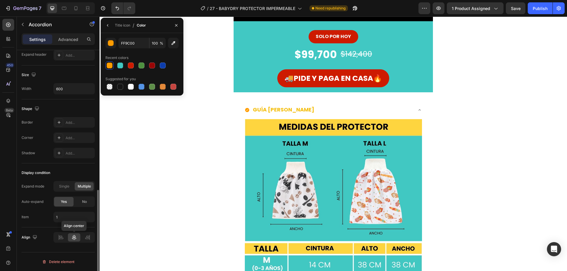
click at [71, 236] on icon at bounding box center [74, 238] width 6 height 6
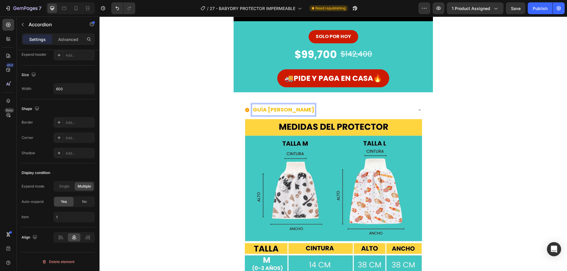
click at [245, 111] on icon at bounding box center [247, 110] width 4 height 4
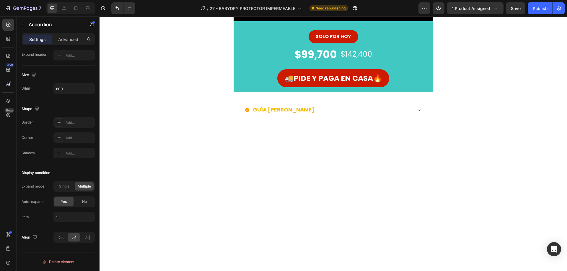
click at [249, 111] on div "GUÍA [PERSON_NAME]" at bounding box center [329, 109] width 168 height 11
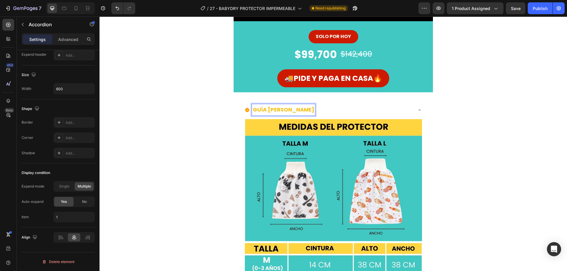
click at [255, 110] on strong "GUÍA [PERSON_NAME]" at bounding box center [283, 109] width 61 height 7
click at [60, 239] on icon at bounding box center [61, 238] width 6 height 6
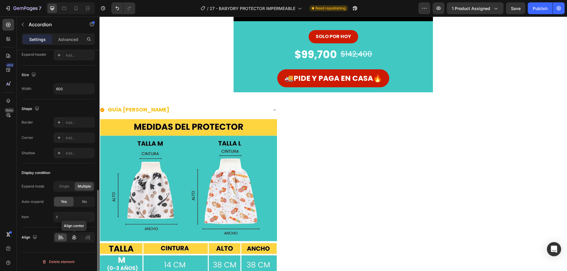
click at [76, 239] on icon at bounding box center [74, 238] width 6 height 6
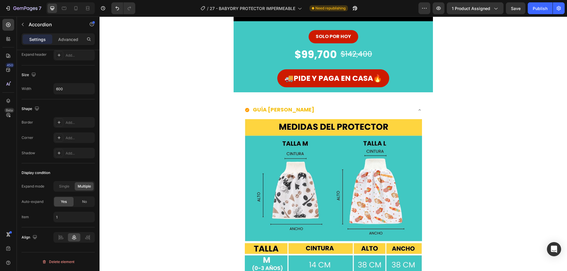
click at [266, 110] on strong "GUÍA [PERSON_NAME]" at bounding box center [283, 109] width 61 height 7
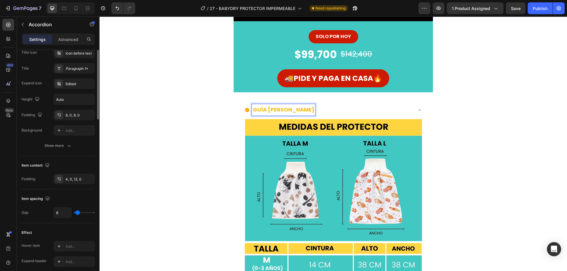
scroll to position [74, 0]
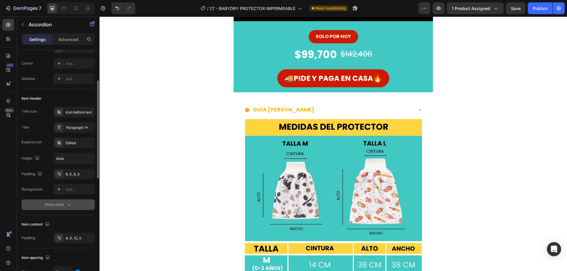
click at [69, 205] on icon "button" at bounding box center [69, 205] width 3 height 2
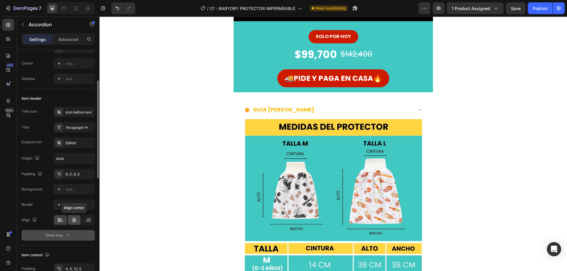
click at [73, 218] on icon at bounding box center [74, 220] width 6 height 6
click at [76, 144] on div "Edited" at bounding box center [80, 143] width 28 height 5
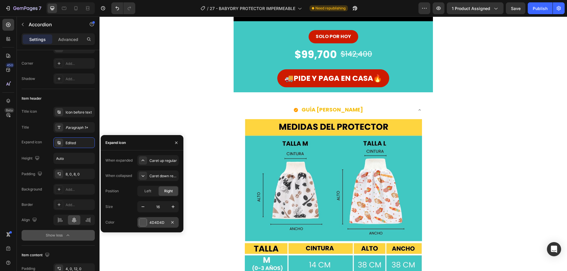
click at [144, 223] on div at bounding box center [143, 223] width 8 height 8
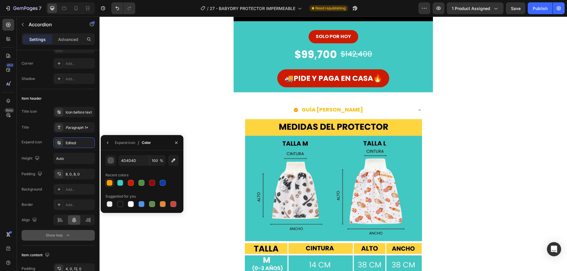
click at [109, 183] on div at bounding box center [110, 183] width 6 height 6
type input "FF9C00"
click at [176, 142] on icon "button" at bounding box center [176, 142] width 2 height 2
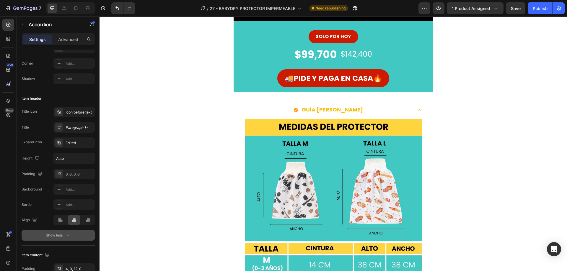
click at [234, 131] on div "GUÍA [PERSON_NAME] Image" at bounding box center [333, 201] width 467 height 198
click at [251, 105] on div "GUÍA [PERSON_NAME]" at bounding box center [329, 109] width 168 height 11
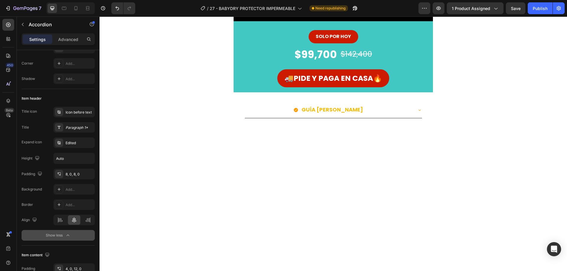
click at [251, 105] on div "GUÍA [PERSON_NAME]" at bounding box center [329, 109] width 168 height 11
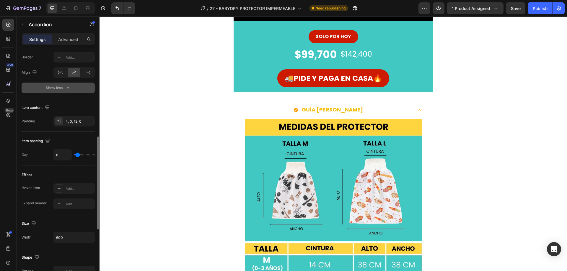
scroll to position [192, 0]
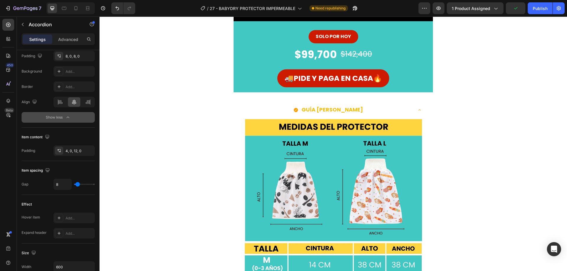
click at [66, 118] on icon "button" at bounding box center [68, 118] width 6 height 6
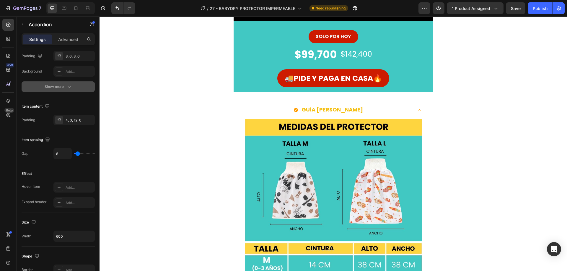
click at [73, 87] on button "Show more" at bounding box center [58, 86] width 73 height 11
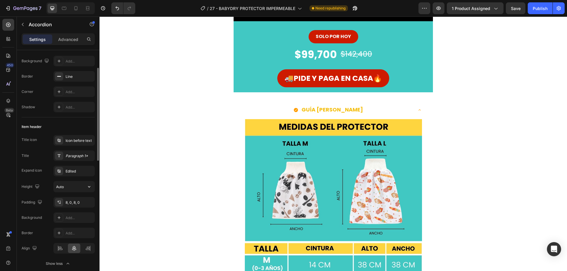
scroll to position [0, 0]
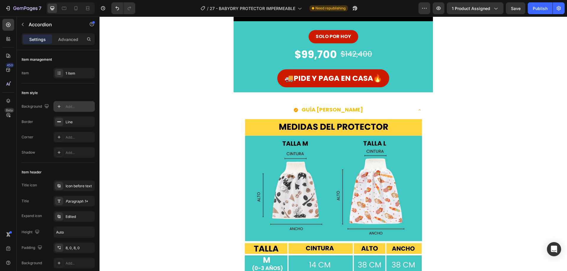
click at [74, 108] on div "Add..." at bounding box center [80, 106] width 28 height 5
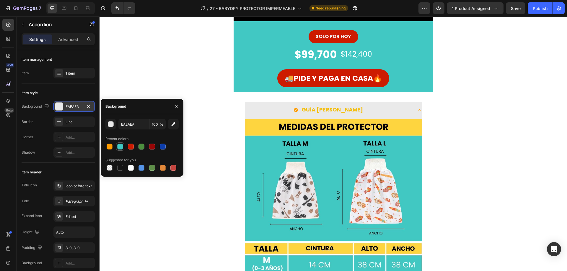
click at [120, 146] on div at bounding box center [120, 147] width 6 height 6
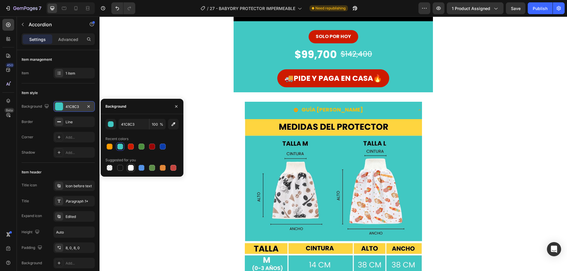
click at [130, 168] on div at bounding box center [131, 168] width 6 height 6
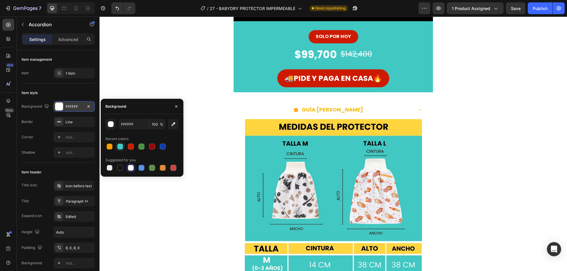
click at [120, 148] on div at bounding box center [120, 147] width 6 height 6
type input "41C8C3"
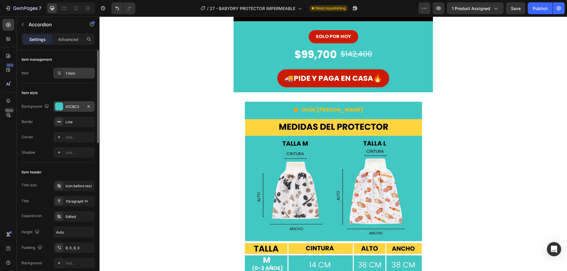
click at [79, 74] on div "1 item" at bounding box center [80, 73] width 28 height 5
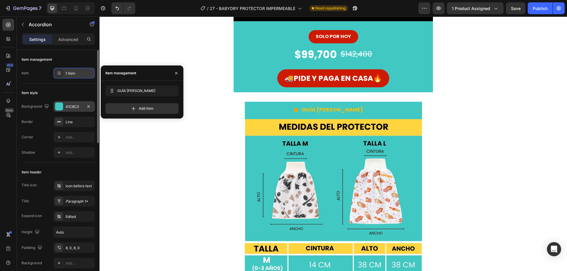
click at [79, 74] on div "1 item" at bounding box center [80, 73] width 28 height 5
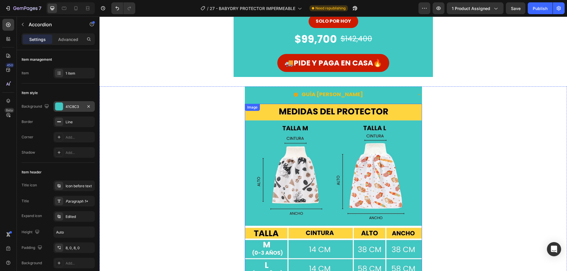
scroll to position [236, 0]
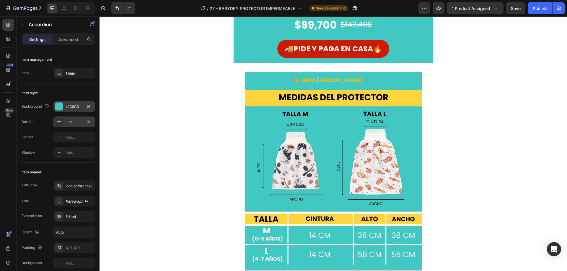
click at [77, 124] on div "Line" at bounding box center [74, 122] width 17 height 5
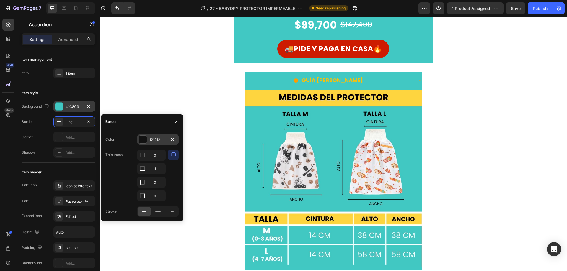
click at [141, 142] on div at bounding box center [143, 140] width 8 height 8
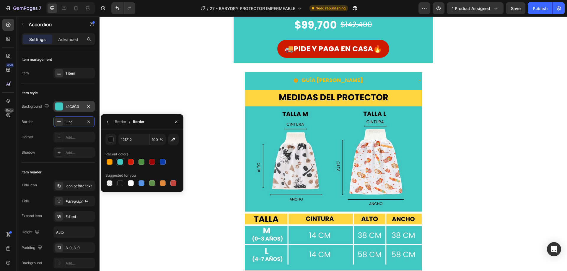
click at [120, 162] on div at bounding box center [120, 162] width 6 height 6
click at [132, 183] on div at bounding box center [131, 183] width 6 height 6
type input "FFFFFF"
click at [177, 121] on icon "button" at bounding box center [176, 122] width 5 height 5
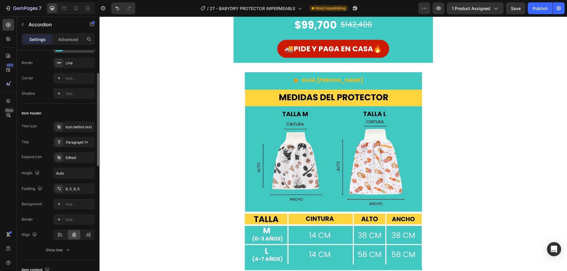
scroll to position [89, 0]
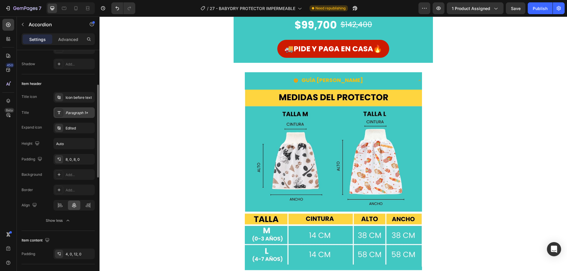
click at [81, 114] on div "Paragraph 1*" at bounding box center [80, 112] width 28 height 5
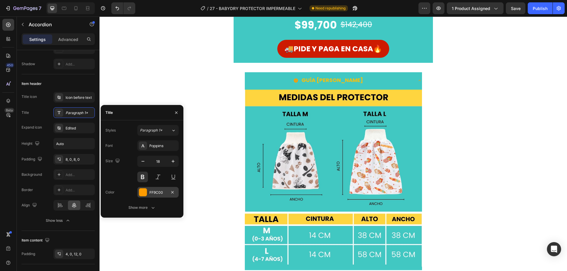
click at [140, 194] on div at bounding box center [143, 193] width 8 height 8
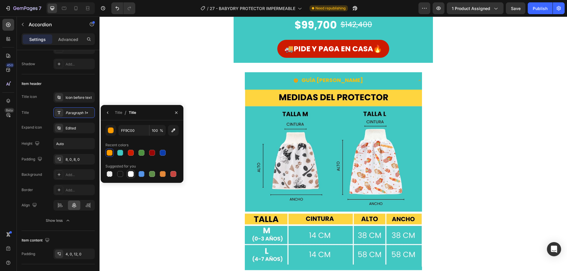
click at [129, 176] on div at bounding box center [131, 174] width 6 height 6
type input "FFFFFF"
click at [107, 112] on icon "button" at bounding box center [107, 112] width 5 height 5
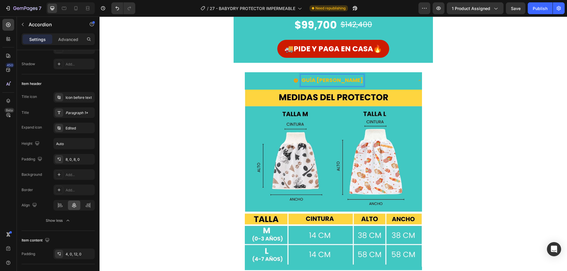
click at [319, 79] on strong "GUÍA [PERSON_NAME]" at bounding box center [331, 79] width 61 height 7
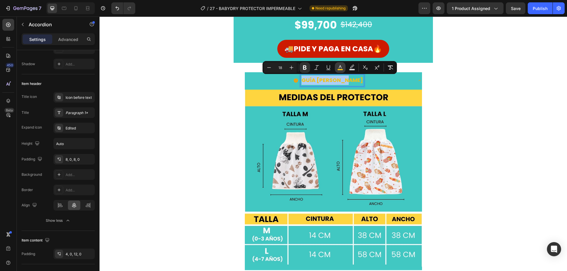
click at [338, 70] on rect "Editor contextual toolbar" at bounding box center [340, 69] width 6 height 1
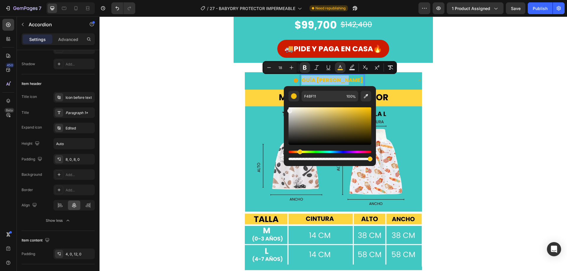
drag, startPoint x: 392, startPoint y: 131, endPoint x: 261, endPoint y: 97, distance: 135.5
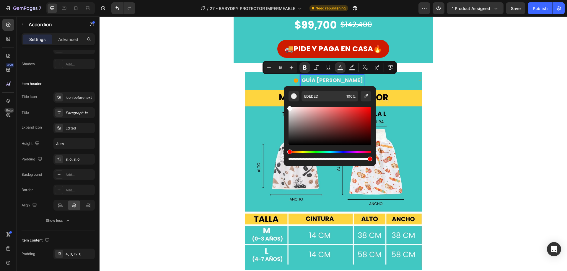
drag, startPoint x: 289, startPoint y: 110, endPoint x: 284, endPoint y: 104, distance: 7.8
click at [284, 104] on div "EDEDED 100 %" at bounding box center [330, 123] width 92 height 75
click at [316, 143] on div "Editor contextual toolbar" at bounding box center [329, 125] width 83 height 37
drag, startPoint x: 313, startPoint y: 143, endPoint x: 288, endPoint y: 144, distance: 24.5
click at [288, 144] on div "Editor contextual toolbar" at bounding box center [289, 143] width 5 height 5
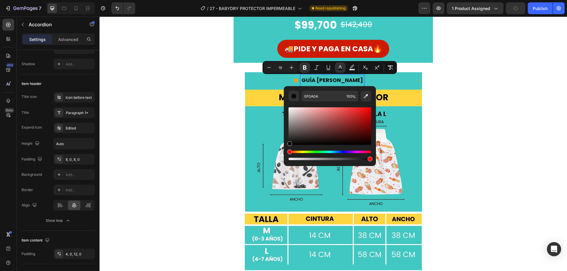
type input "050505"
click at [319, 96] on input "050505" at bounding box center [322, 96] width 43 height 11
click at [433, 127] on div "GUÍA [PERSON_NAME] Image" at bounding box center [333, 171] width 467 height 198
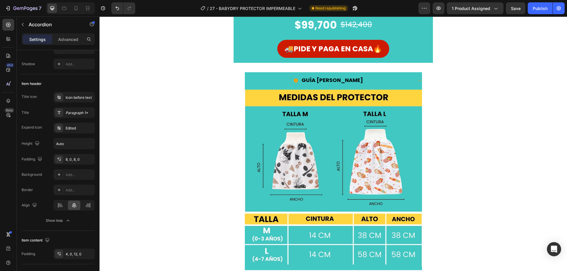
click at [298, 81] on icon at bounding box center [296, 81] width 4 height 4
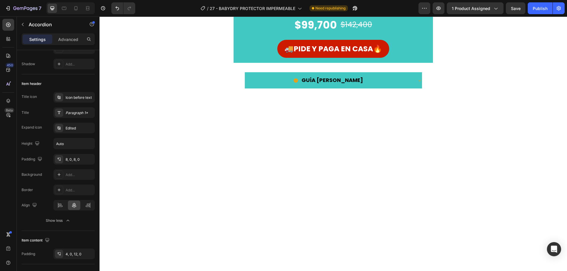
click at [298, 81] on icon at bounding box center [296, 81] width 4 height 4
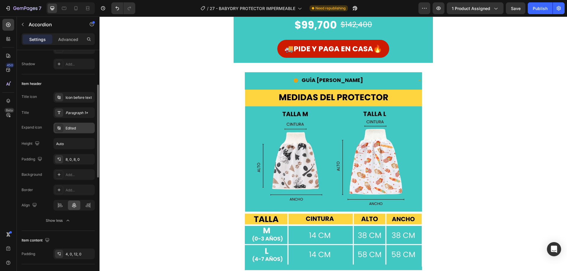
click at [81, 129] on div "Edited" at bounding box center [80, 128] width 28 height 5
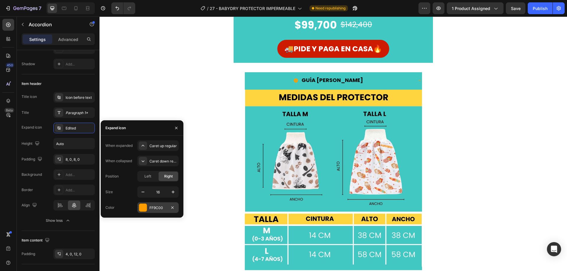
click at [143, 206] on div at bounding box center [143, 208] width 8 height 8
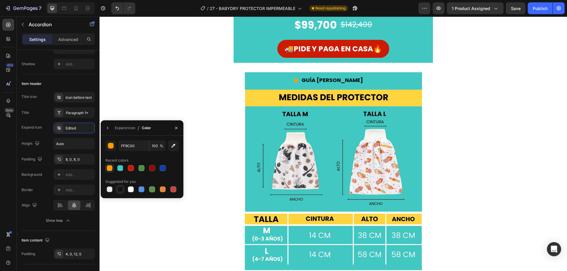
click at [120, 189] on div at bounding box center [120, 190] width 6 height 6
type input "151515"
click at [81, 101] on div "Icon before text" at bounding box center [73, 97] width 41 height 11
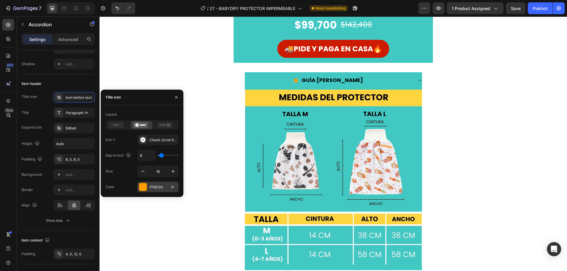
click at [144, 189] on div at bounding box center [143, 187] width 8 height 8
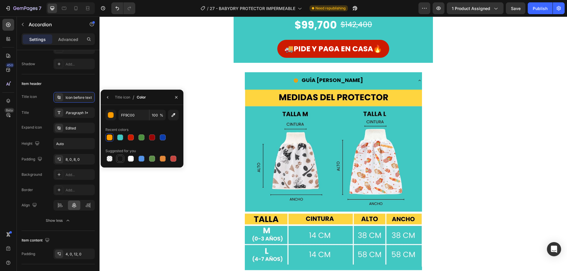
click at [119, 157] on div at bounding box center [120, 159] width 6 height 6
type input "151515"
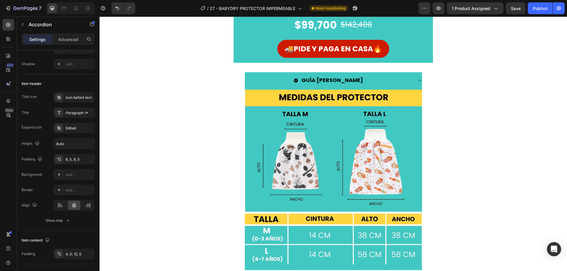
click at [439, 141] on div "GUÍA [PERSON_NAME] Image" at bounding box center [333, 171] width 467 height 198
click at [417, 81] on icon at bounding box center [419, 80] width 5 height 5
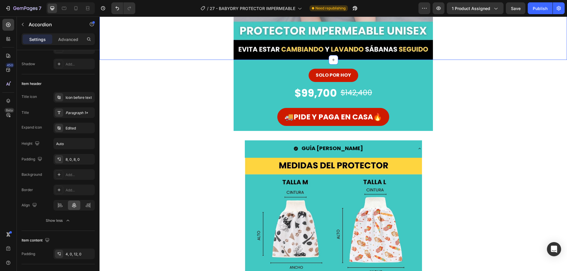
scroll to position [177, 0]
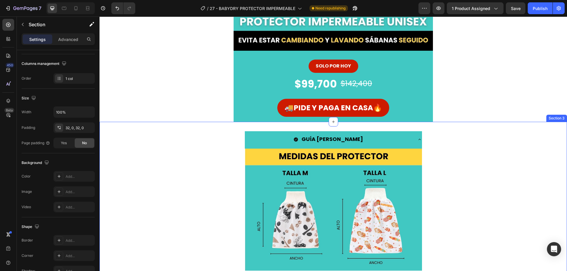
click at [410, 128] on div "GUÍA [PERSON_NAME] Image Accordion Section 3" at bounding box center [333, 230] width 467 height 217
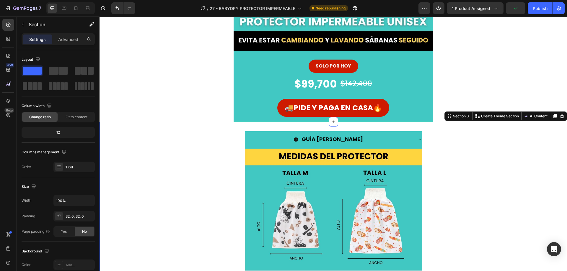
click at [219, 129] on div "GUÍA [PERSON_NAME] Image Accordion Section 3 You can create reusable sections C…" at bounding box center [333, 230] width 467 height 217
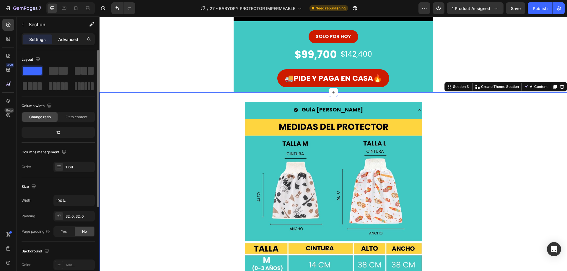
click at [66, 43] on div "Advanced" at bounding box center [68, 39] width 30 height 9
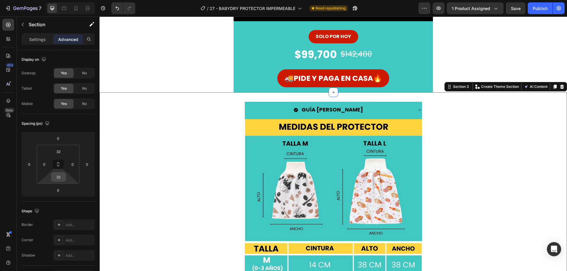
click at [61, 179] on input "32" at bounding box center [59, 177] width 12 height 9
type input "0"
click at [61, 151] on input "32" at bounding box center [59, 151] width 12 height 9
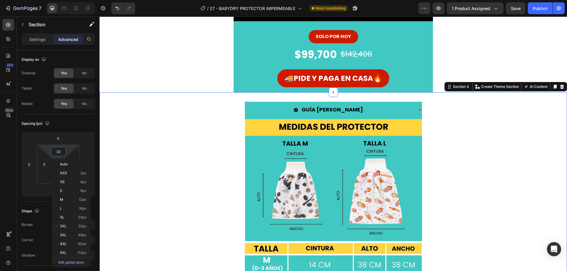
click at [61, 151] on input "32" at bounding box center [59, 151] width 12 height 9
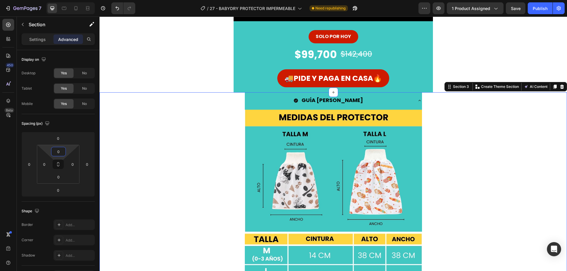
type input "0"
click at [89, 123] on div "Spacing (px)" at bounding box center [58, 123] width 73 height 9
click at [40, 39] on p "Settings" at bounding box center [37, 39] width 17 height 6
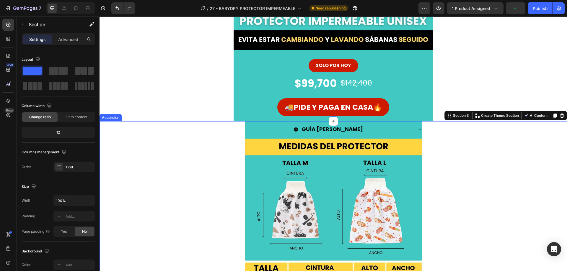
scroll to position [177, 0]
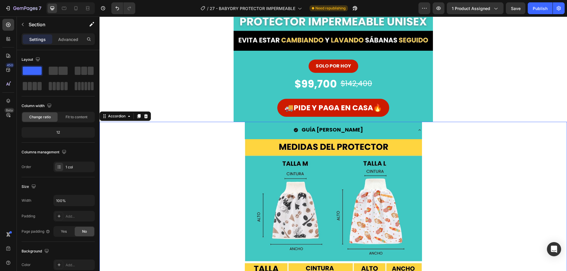
click at [418, 129] on icon at bounding box center [419, 130] width 5 height 5
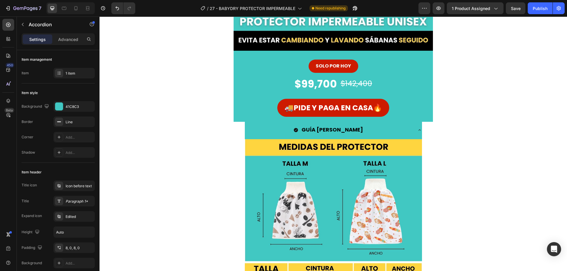
click at [417, 131] on icon at bounding box center [419, 130] width 5 height 5
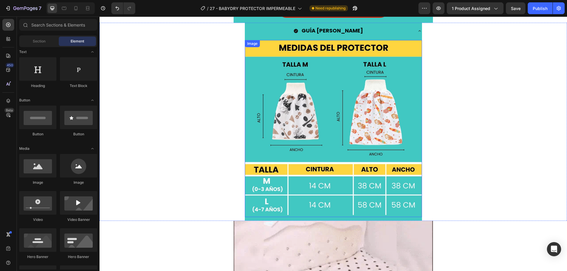
scroll to position [247, 0]
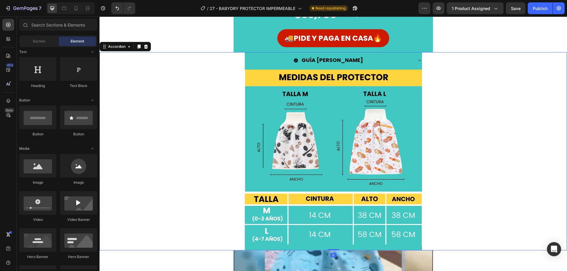
click at [417, 62] on icon at bounding box center [419, 60] width 5 height 5
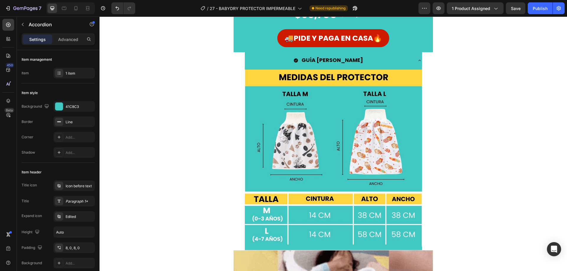
click at [418, 61] on icon at bounding box center [419, 60] width 5 height 5
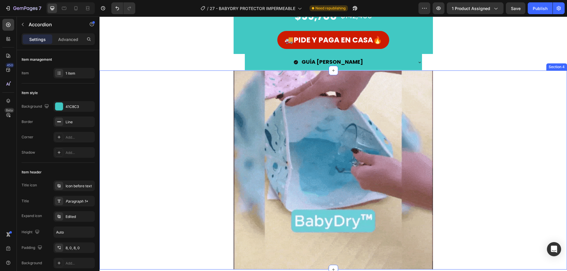
scroll to position [217, 0]
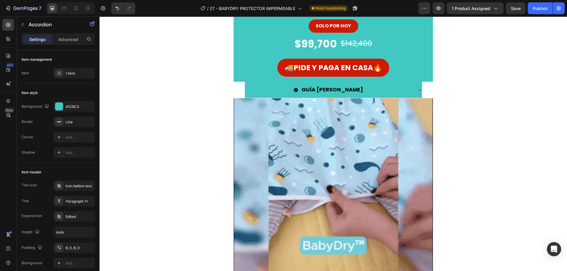
click at [418, 90] on icon at bounding box center [419, 89] width 2 height 1
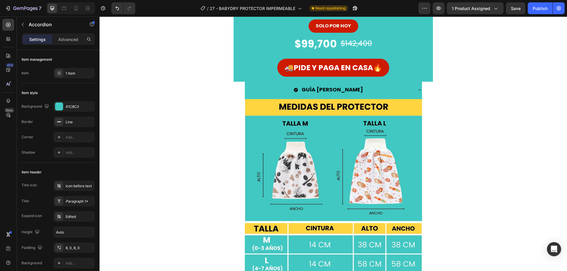
click at [427, 88] on div "GUÍA [PERSON_NAME] Image" at bounding box center [333, 181] width 467 height 198
click at [255, 89] on div "GUÍA [PERSON_NAME]" at bounding box center [329, 89] width 168 height 11
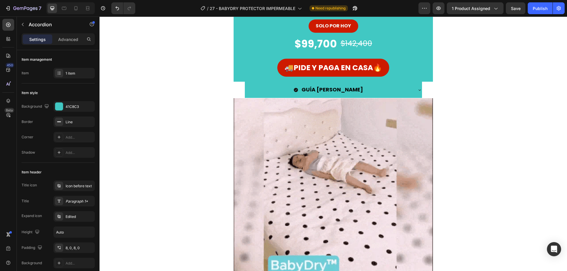
click at [265, 89] on div "GUÍA [PERSON_NAME]" at bounding box center [329, 89] width 168 height 11
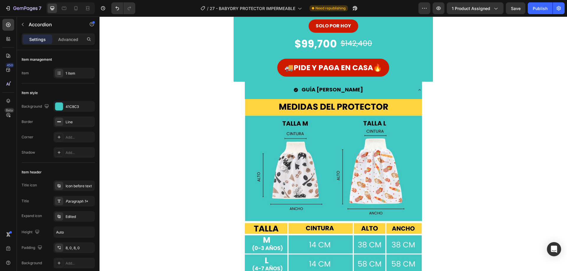
click at [384, 91] on div "GUÍA [PERSON_NAME]" at bounding box center [329, 89] width 168 height 11
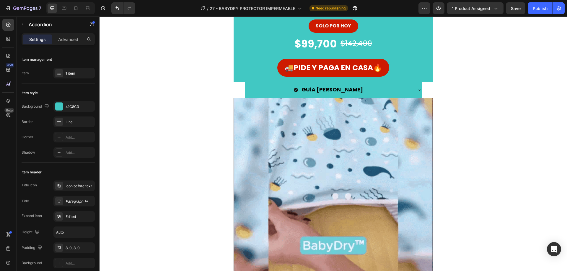
click at [418, 91] on icon at bounding box center [419, 90] width 5 height 5
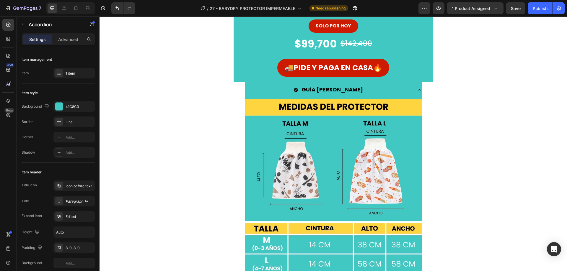
click at [215, 88] on div "GUÍA [PERSON_NAME] Image" at bounding box center [333, 181] width 467 height 198
click at [155, 90] on div "GUÍA [PERSON_NAME] Image" at bounding box center [333, 181] width 467 height 198
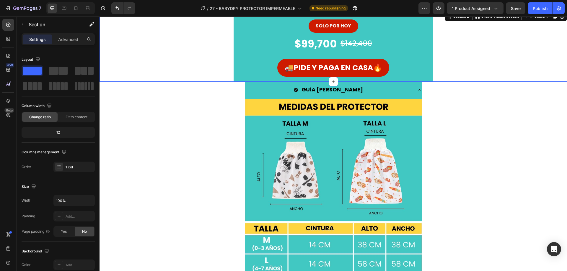
click at [158, 80] on div "SOLO POR HOY Button $99,700 Product Price Product Price $142,400 Product Price …" at bounding box center [333, 46] width 467 height 71
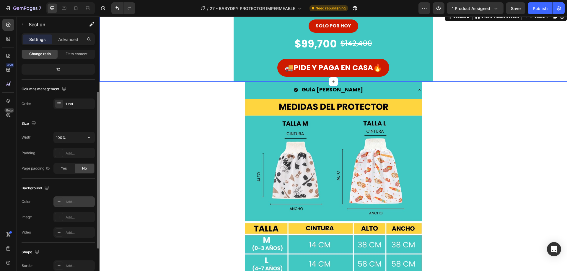
scroll to position [34, 0]
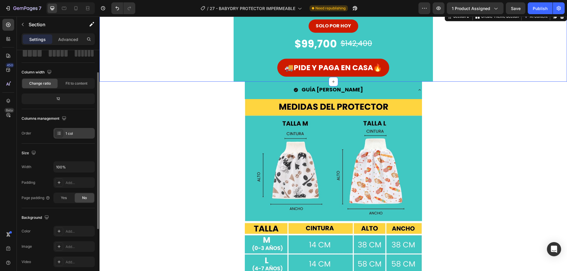
click at [85, 132] on div "1 col" at bounding box center [80, 133] width 28 height 5
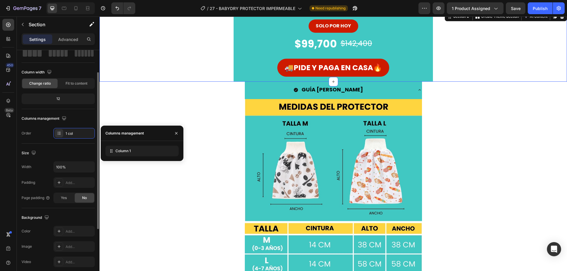
click at [83, 121] on div "Columns management" at bounding box center [58, 118] width 73 height 9
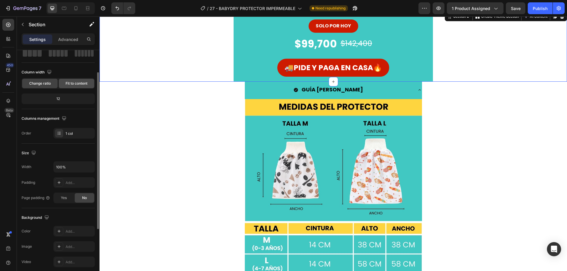
click at [82, 84] on span "Fit to content" at bounding box center [77, 83] width 22 height 5
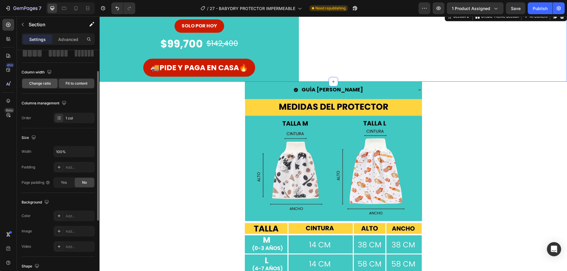
click at [33, 85] on span "Change ratio" at bounding box center [40, 83] width 22 height 5
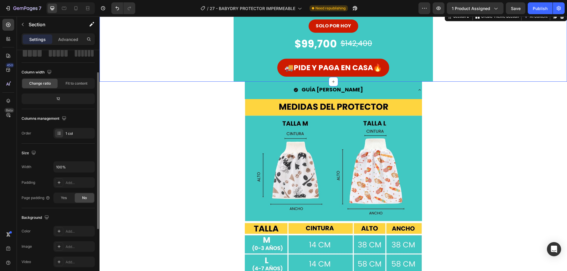
scroll to position [0, 0]
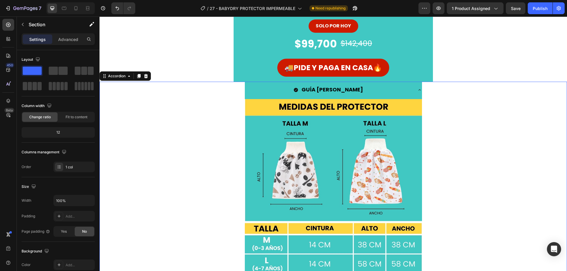
click at [160, 132] on div "GUÍA [PERSON_NAME] Image" at bounding box center [333, 181] width 467 height 198
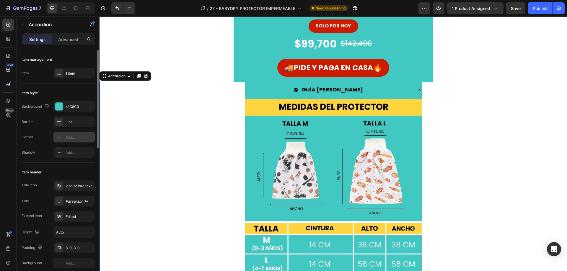
click at [65, 136] on div "Add..." at bounding box center [73, 137] width 41 height 11
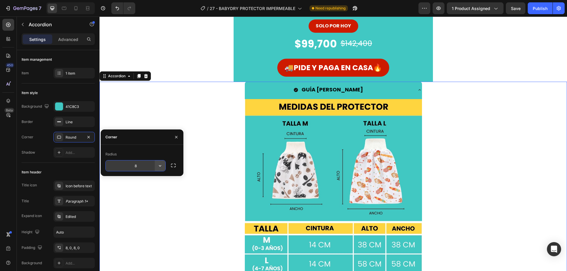
click at [160, 166] on icon "button" at bounding box center [160, 165] width 2 height 1
drag, startPoint x: 176, startPoint y: 136, endPoint x: 22, endPoint y: 126, distance: 153.5
click at [176, 136] on icon "button" at bounding box center [176, 137] width 5 height 5
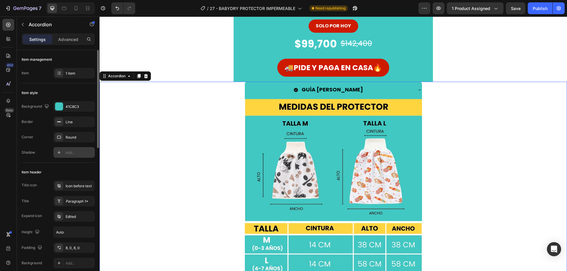
click at [75, 151] on div "Add..." at bounding box center [80, 152] width 28 height 5
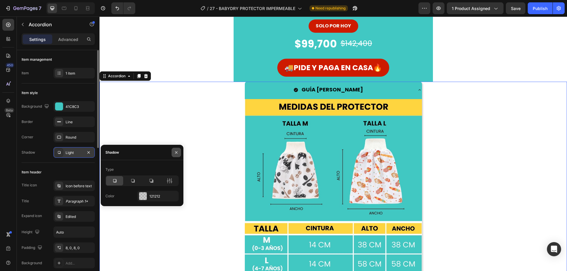
click at [177, 152] on icon "button" at bounding box center [176, 152] width 5 height 5
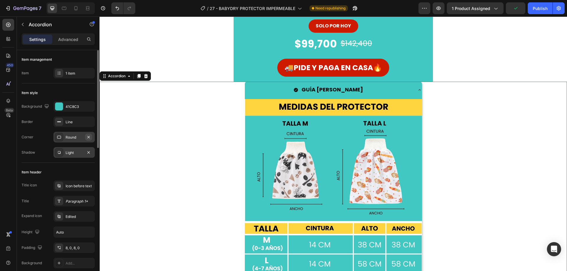
click at [90, 136] on icon "button" at bounding box center [88, 137] width 5 height 5
click at [88, 152] on icon "button" at bounding box center [88, 152] width 2 height 2
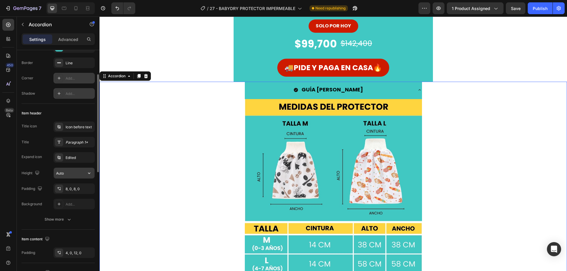
click at [79, 172] on input "Auto" at bounding box center [74, 173] width 41 height 11
click at [91, 173] on icon "button" at bounding box center [89, 173] width 6 height 6
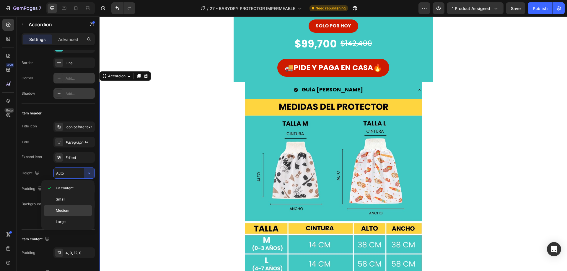
click at [63, 209] on span "Medium" at bounding box center [63, 210] width 14 height 5
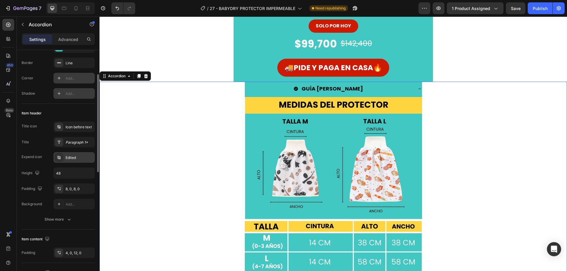
click at [86, 158] on div "Edited" at bounding box center [80, 157] width 28 height 5
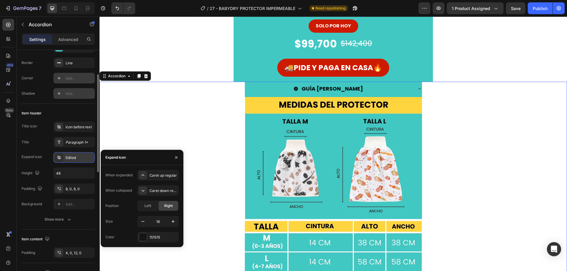
click at [86, 158] on div "Edited" at bounding box center [80, 157] width 28 height 5
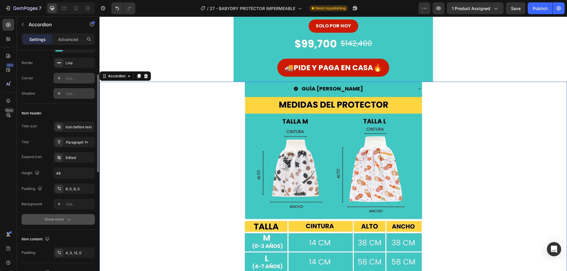
click at [65, 219] on div "Show more" at bounding box center [58, 220] width 27 height 6
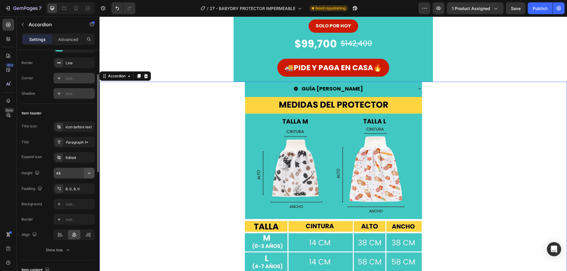
click at [89, 173] on icon "button" at bounding box center [89, 173] width 6 height 6
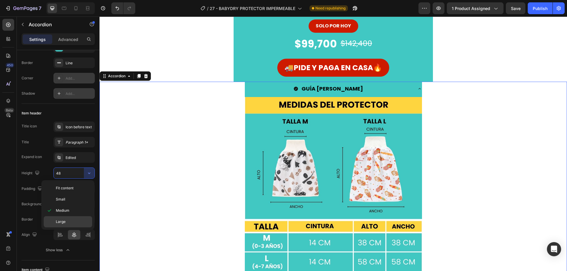
click at [59, 218] on div "Large" at bounding box center [68, 221] width 48 height 11
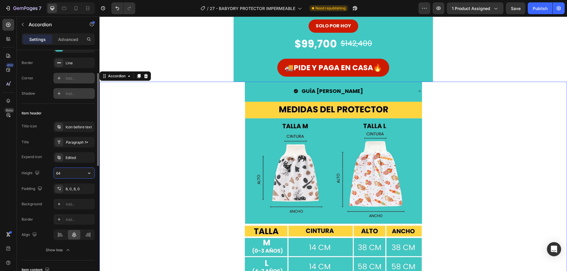
click at [79, 174] on input "64" at bounding box center [74, 173] width 41 height 11
click at [91, 175] on icon "button" at bounding box center [89, 173] width 6 height 6
click at [68, 188] on span "Fit content" at bounding box center [65, 188] width 18 height 5
type input "Auto"
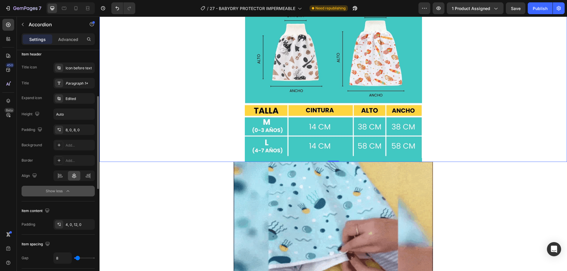
scroll to position [177, 0]
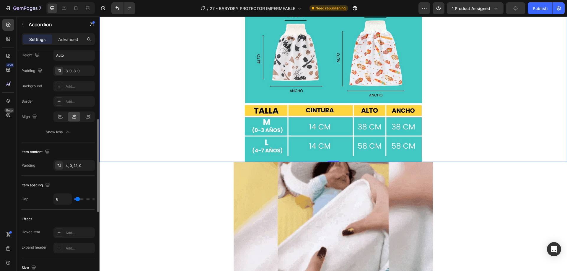
type input "15"
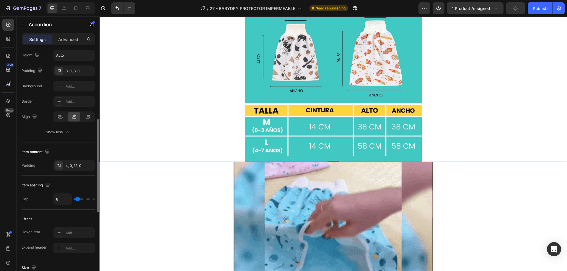
type input "15"
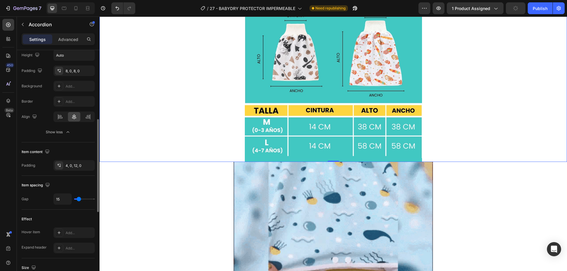
type input "19"
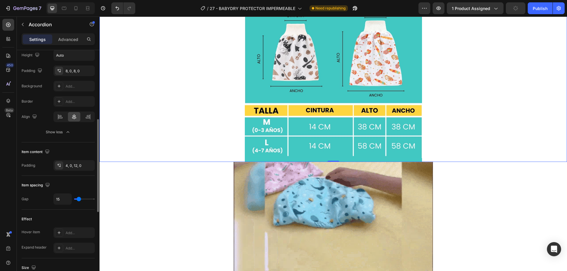
type input "19"
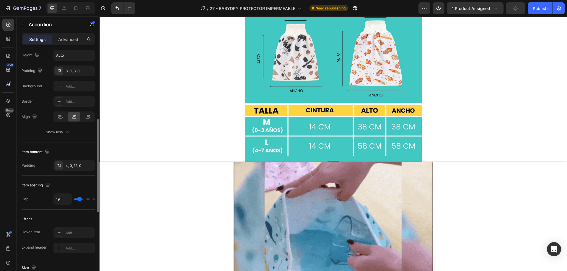
type input "22"
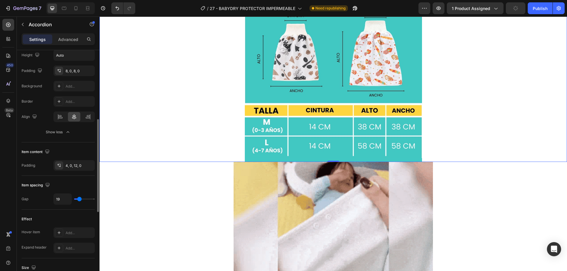
type input "22"
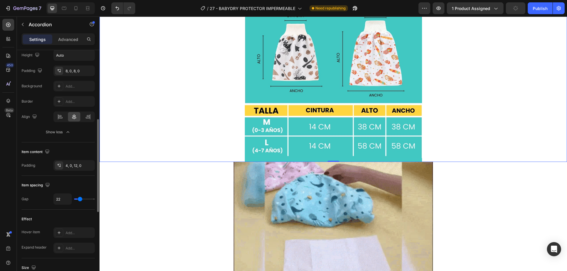
type input "24"
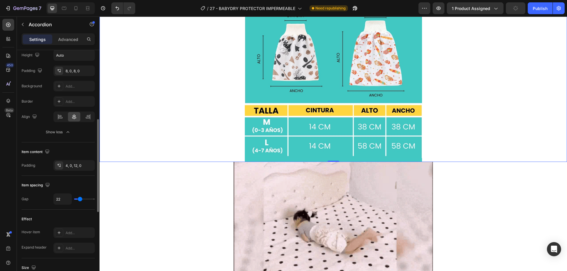
type input "24"
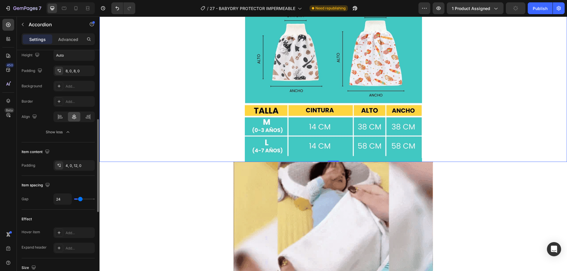
type input "26"
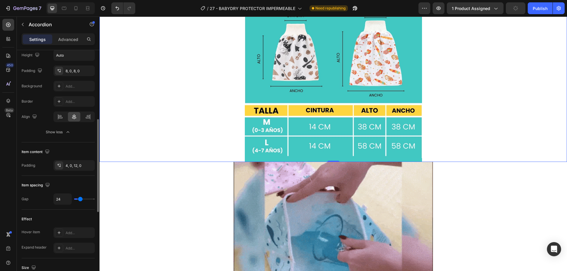
type input "26"
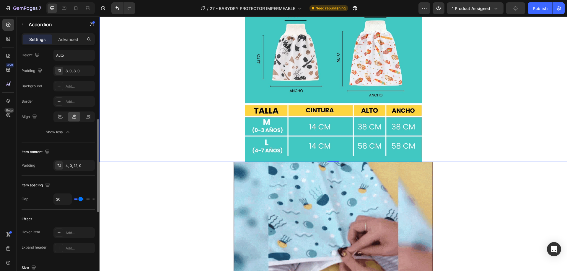
type input "28"
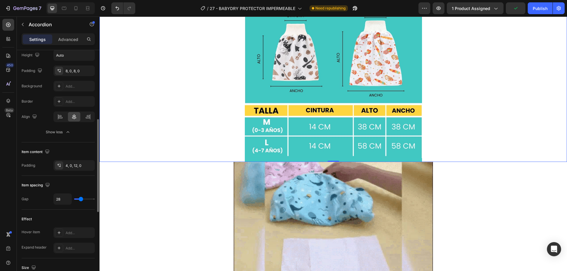
type input "28"
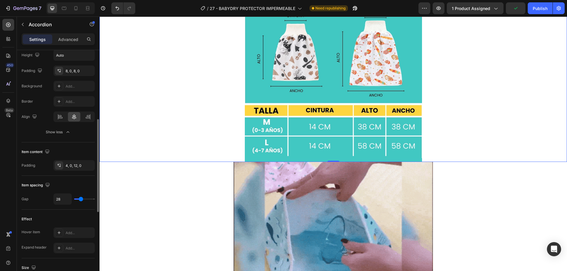
click at [81, 199] on input "range" at bounding box center [84, 199] width 21 height 1
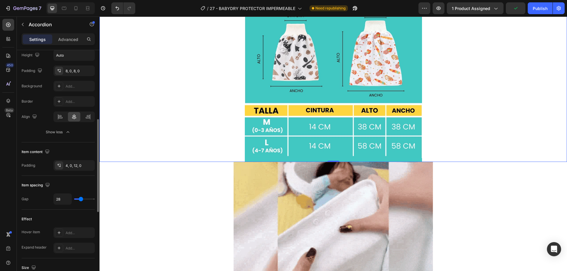
type input "20"
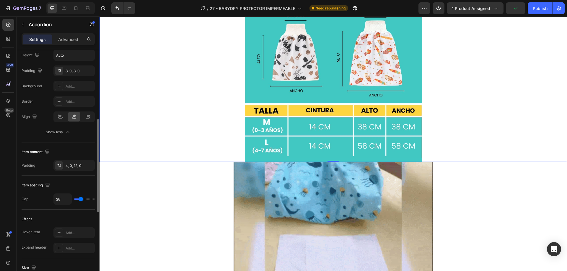
type input "20"
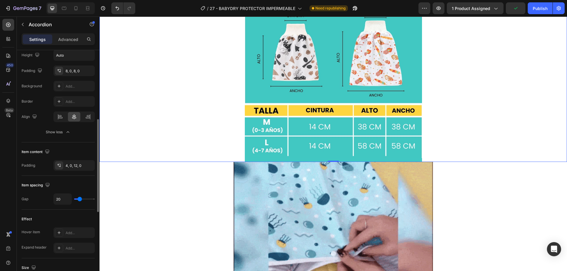
type input "19"
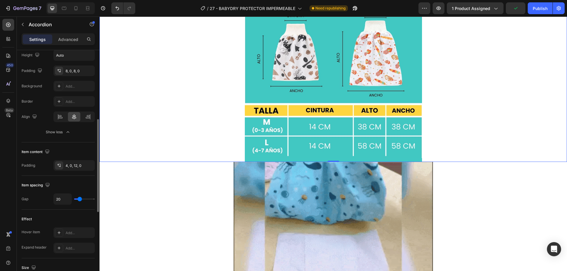
type input "19"
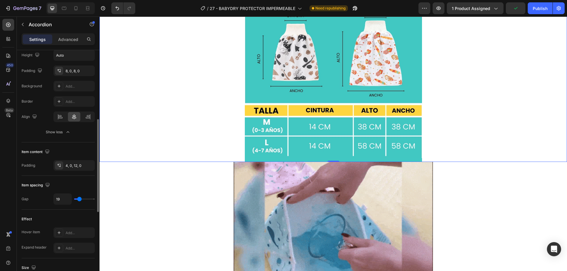
type input "13"
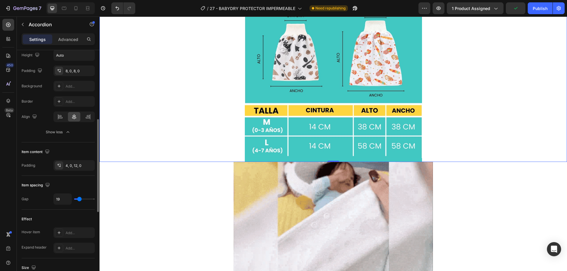
type input "13"
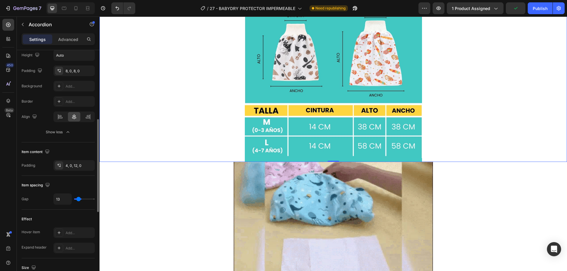
type input "9"
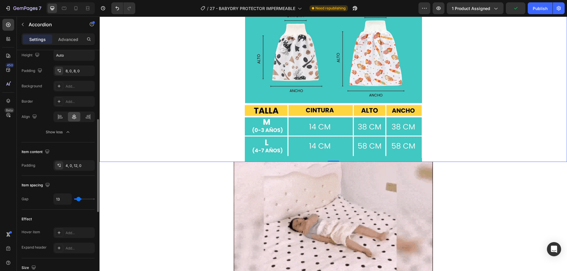
type input "9"
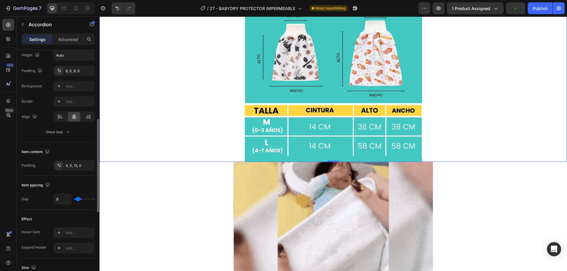
type input "4"
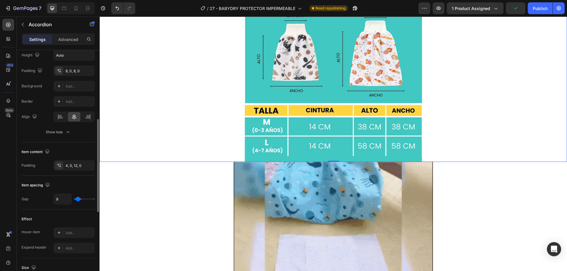
type input "4"
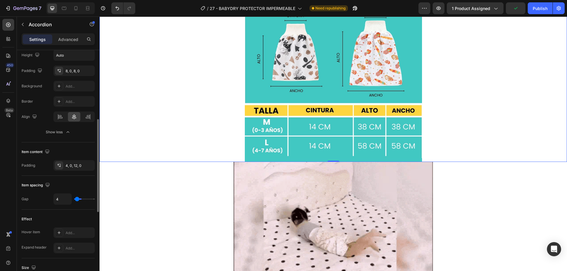
type input "2"
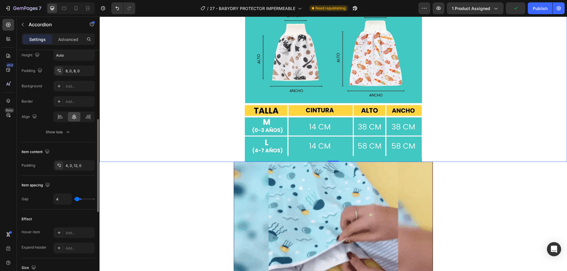
type input "2"
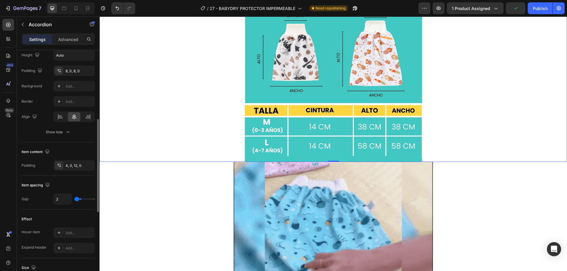
type input "0"
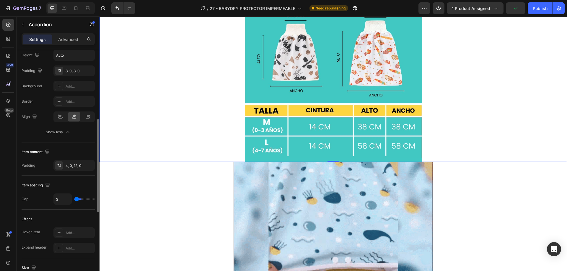
type input "0"
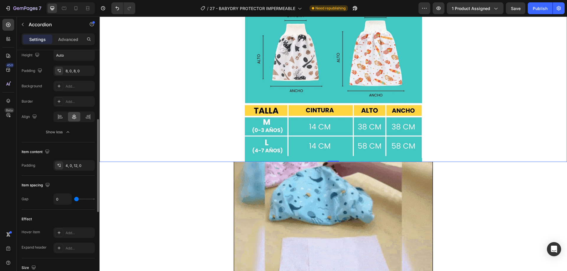
type input "2"
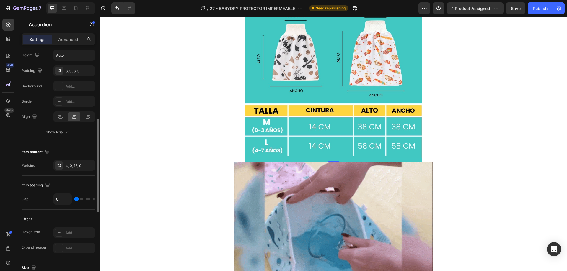
type input "2"
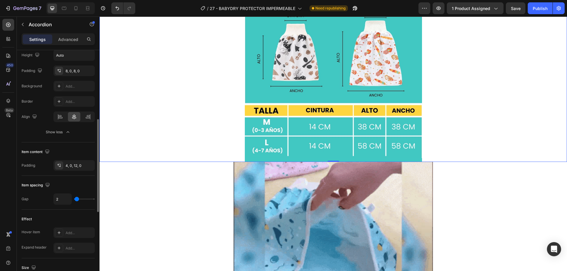
type input "6"
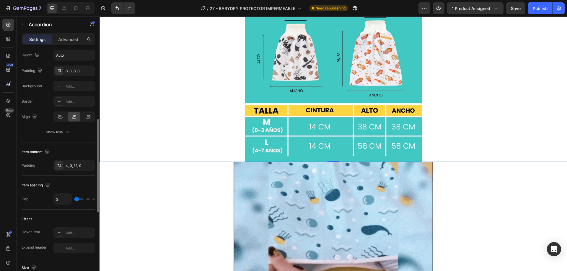
type input "6"
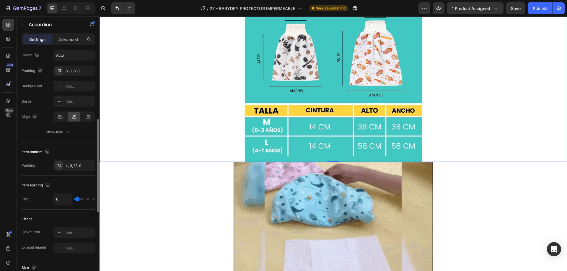
type input "7"
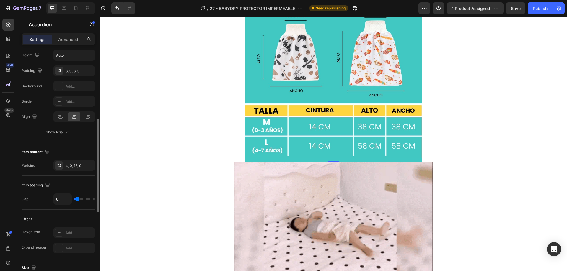
type input "7"
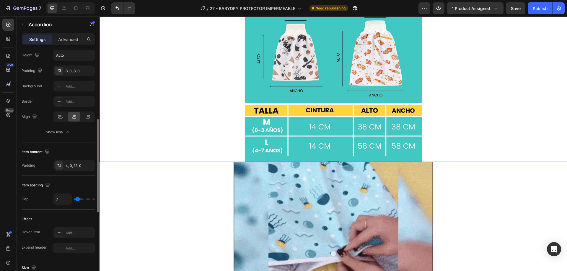
type input "9"
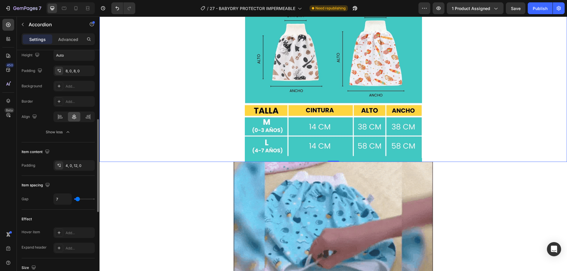
type input "9"
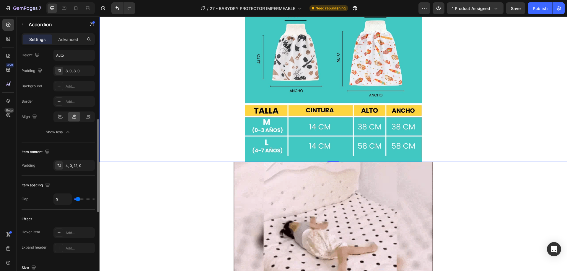
type input "6"
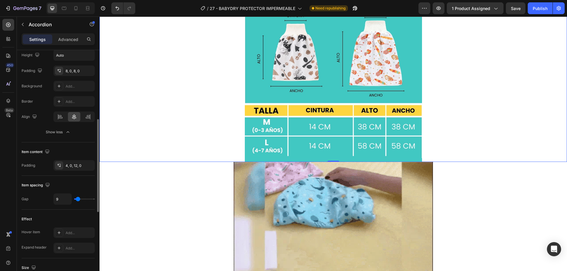
type input "6"
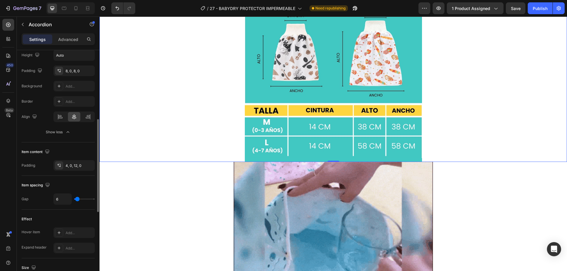
type input "7"
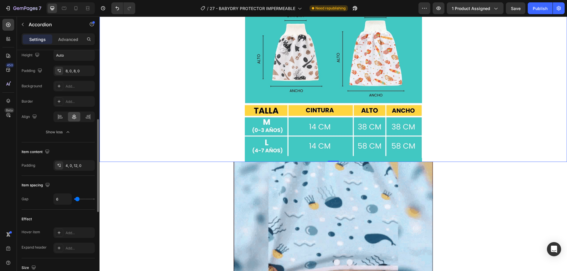
type input "7"
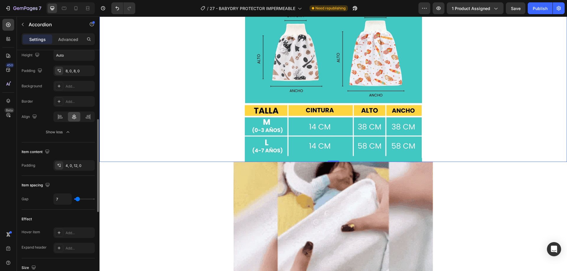
type input "9"
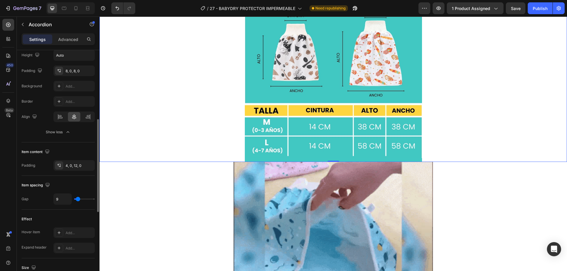
type input "9"
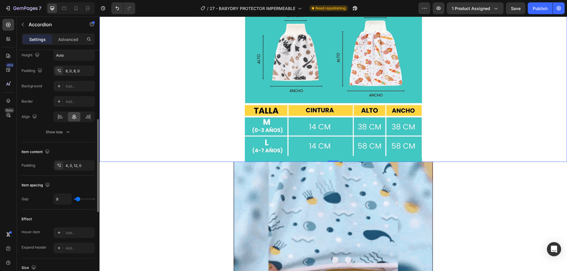
click at [78, 200] on input "range" at bounding box center [84, 199] width 21 height 1
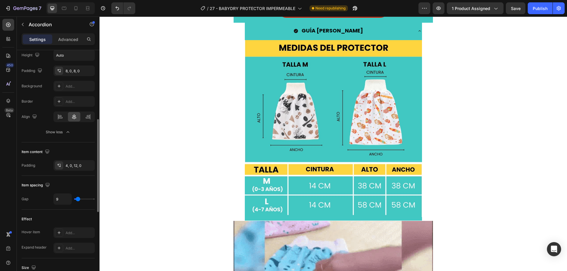
scroll to position [266, 0]
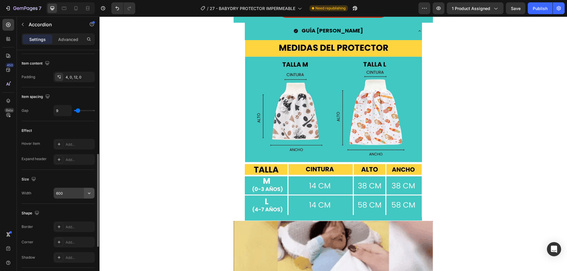
click at [89, 192] on icon "button" at bounding box center [89, 193] width 6 height 6
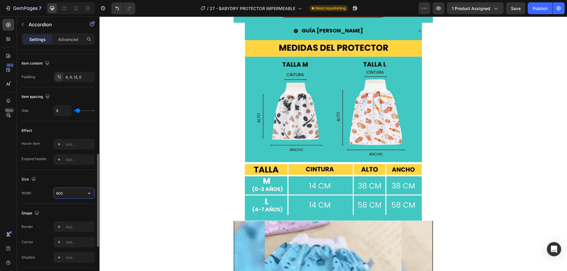
click at [69, 194] on input "600" at bounding box center [74, 193] width 41 height 11
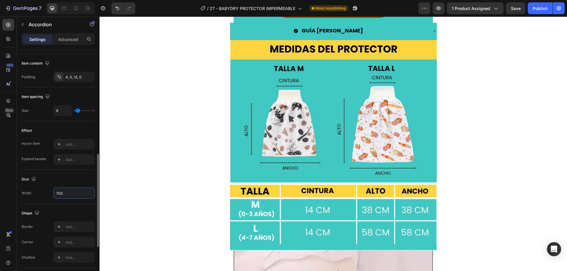
drag, startPoint x: 62, startPoint y: 195, endPoint x: 53, endPoint y: 195, distance: 8.9
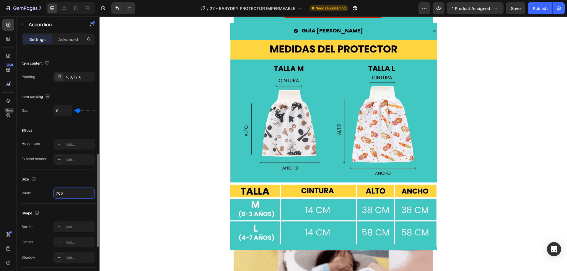
click at [53, 195] on div "Width 700" at bounding box center [58, 193] width 73 height 11
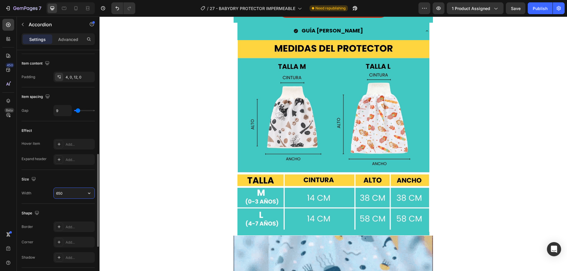
drag, startPoint x: 62, startPoint y: 195, endPoint x: 58, endPoint y: 195, distance: 3.8
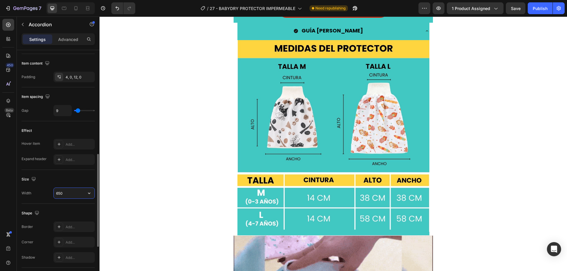
click at [58, 195] on input "650" at bounding box center [74, 193] width 41 height 11
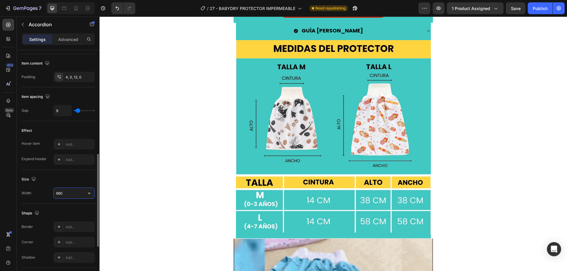
drag, startPoint x: 63, startPoint y: 193, endPoint x: 58, endPoint y: 193, distance: 5.0
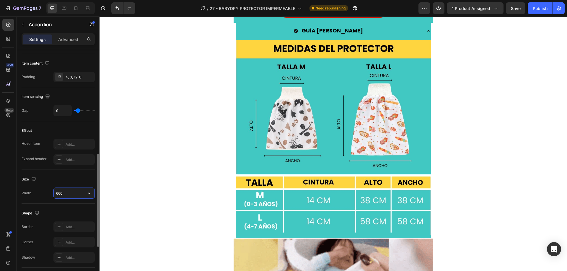
click at [58, 193] on input "660" at bounding box center [74, 193] width 41 height 11
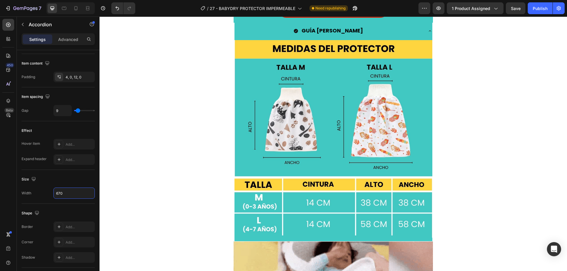
click at [454, 164] on div "GUÍA [PERSON_NAME] Image" at bounding box center [333, 132] width 467 height 219
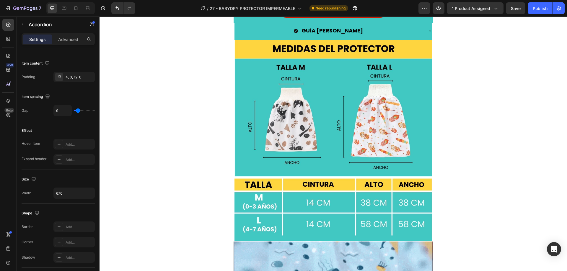
drag, startPoint x: 426, startPoint y: 29, endPoint x: 428, endPoint y: 39, distance: 10.4
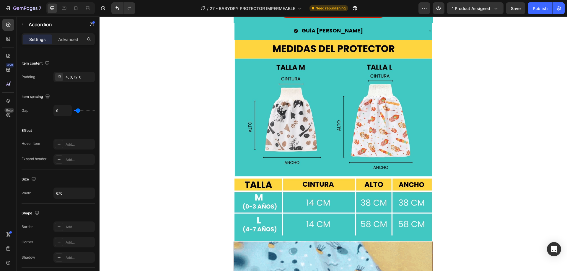
click at [428, 29] on icon at bounding box center [430, 31] width 5 height 5
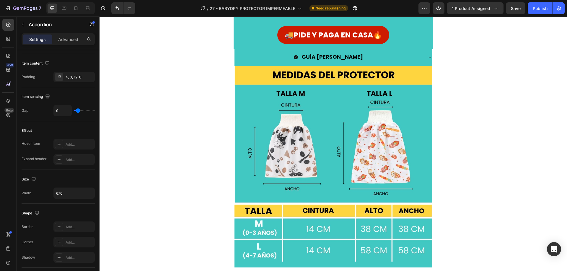
scroll to position [40, 0]
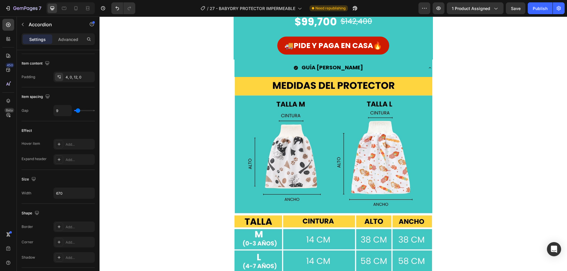
click at [428, 67] on icon at bounding box center [430, 68] width 5 height 5
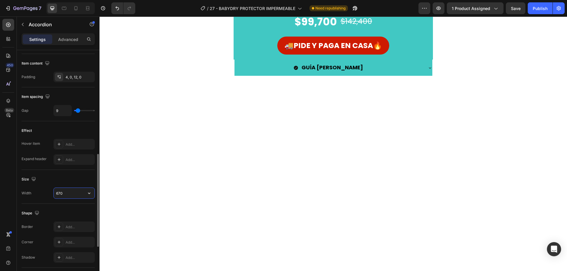
click at [62, 193] on input "670" at bounding box center [74, 193] width 41 height 11
type input "672"
click at [430, 69] on icon at bounding box center [430, 68] width 5 height 5
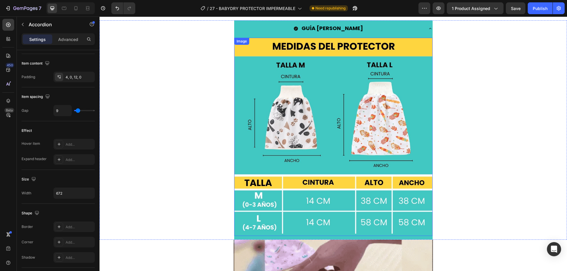
scroll to position [158, 0]
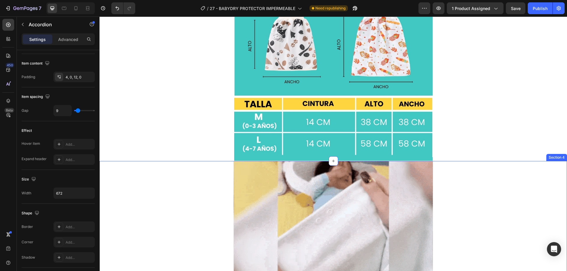
click at [141, 163] on div "Image Row" at bounding box center [333, 260] width 467 height 199
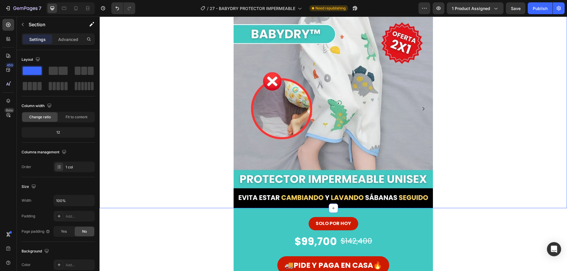
scroll to position [30, 0]
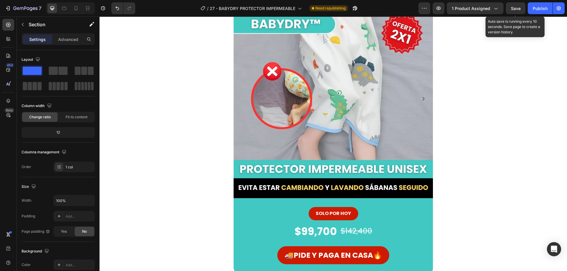
drag, startPoint x: 518, startPoint y: 8, endPoint x: 511, endPoint y: 10, distance: 6.7
click at [517, 8] on span "Save" at bounding box center [516, 8] width 10 height 5
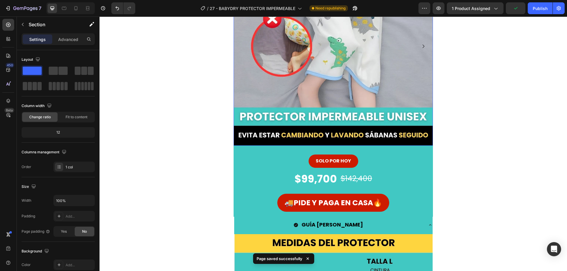
scroll to position [148, 0]
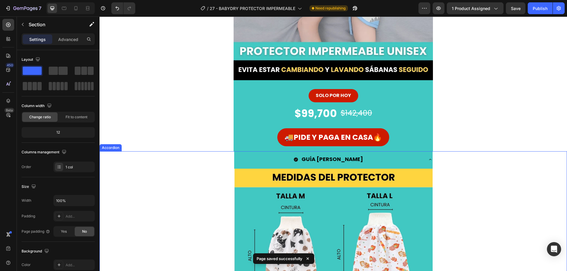
click at [428, 160] on icon at bounding box center [430, 159] width 5 height 5
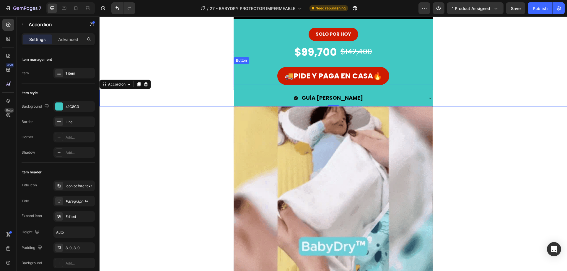
scroll to position [207, 0]
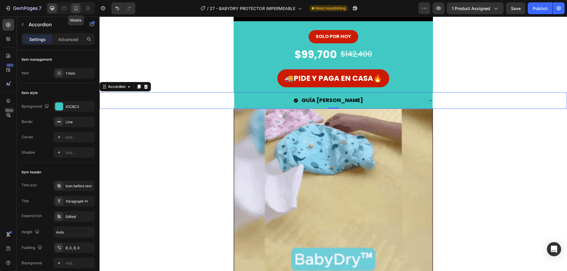
click at [74, 10] on icon at bounding box center [76, 8] width 6 height 6
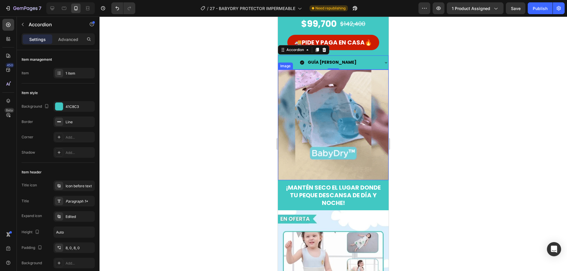
scroll to position [109, 0]
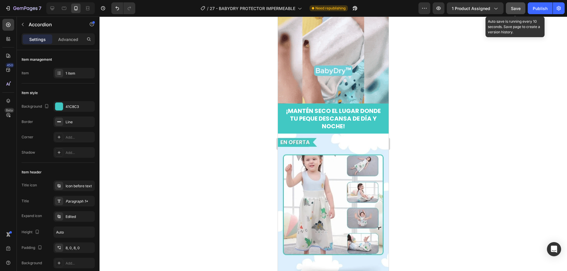
click at [513, 9] on span "Save" at bounding box center [516, 8] width 10 height 5
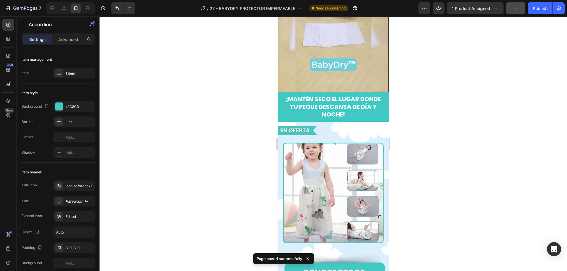
scroll to position [375, 0]
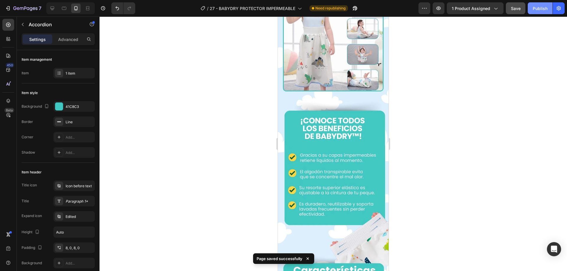
click at [542, 9] on div "Publish" at bounding box center [540, 8] width 15 height 6
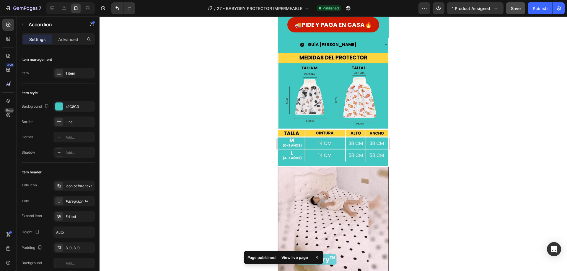
scroll to position [0, 0]
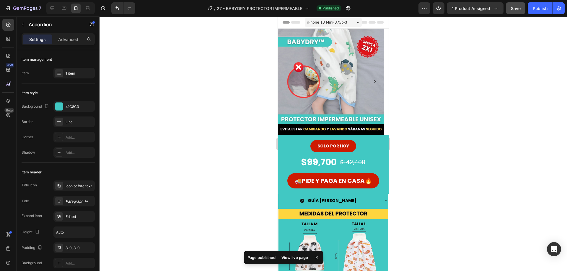
click at [384, 202] on icon at bounding box center [386, 201] width 5 height 5
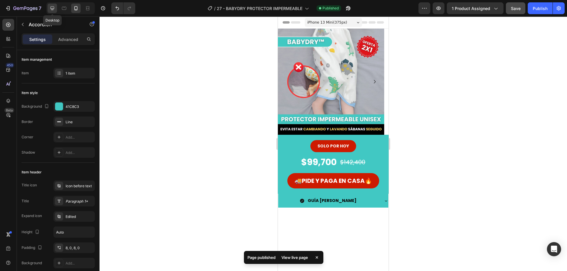
click at [55, 10] on icon at bounding box center [52, 8] width 6 height 6
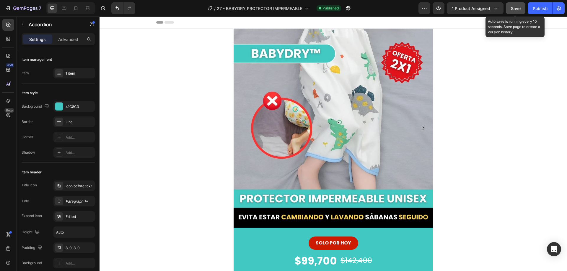
click at [512, 11] on div "Save" at bounding box center [516, 8] width 10 height 6
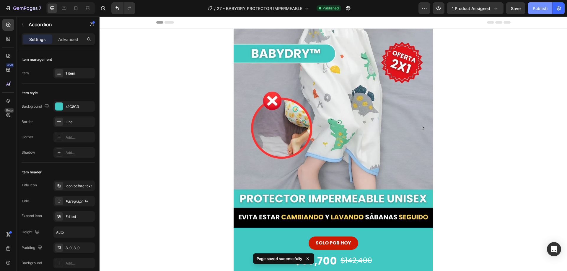
click at [536, 11] on div "Publish" at bounding box center [540, 8] width 15 height 6
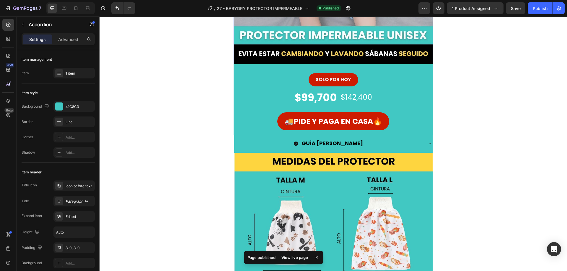
scroll to position [177, 0]
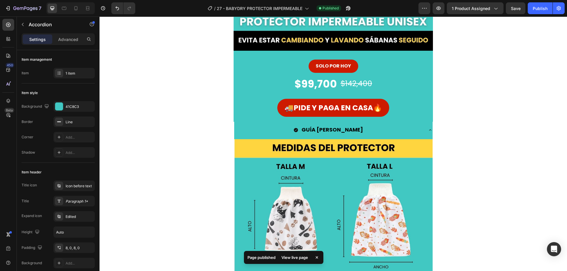
click at [428, 131] on icon at bounding box center [430, 130] width 5 height 5
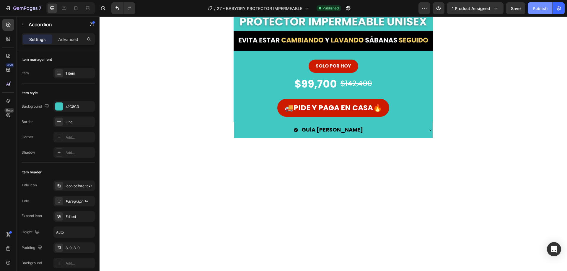
click at [538, 9] on div "Publish" at bounding box center [540, 8] width 15 height 6
click at [76, 8] on icon at bounding box center [76, 8] width 6 height 6
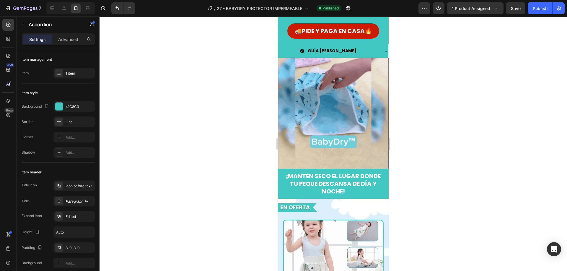
scroll to position [184, 0]
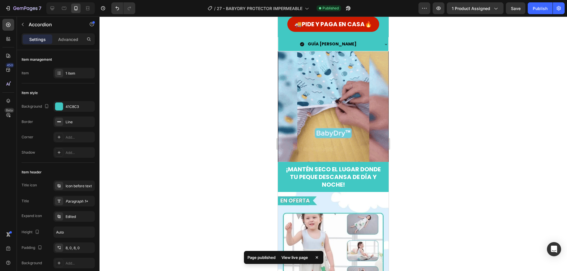
click at [384, 44] on icon at bounding box center [386, 44] width 5 height 5
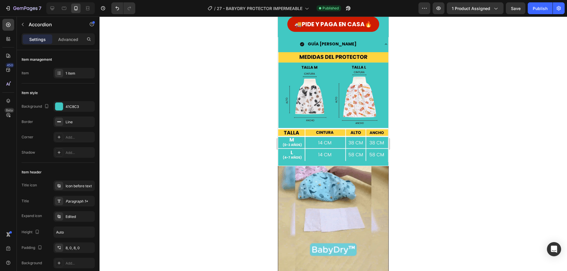
click at [384, 44] on icon at bounding box center [386, 44] width 5 height 5
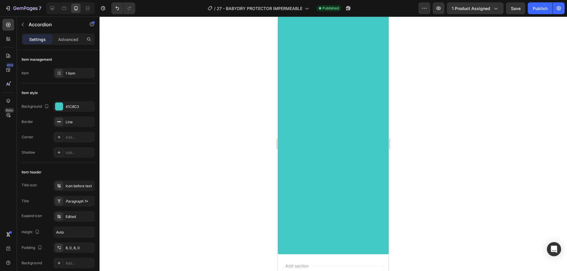
scroll to position [834, 0]
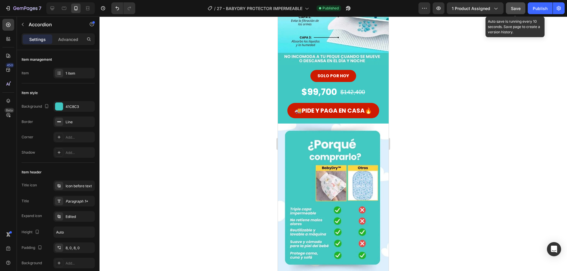
click at [519, 9] on span "Save" at bounding box center [516, 8] width 10 height 5
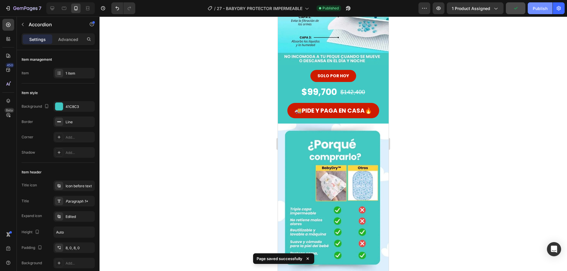
click at [541, 7] on div "Publish" at bounding box center [540, 8] width 15 height 6
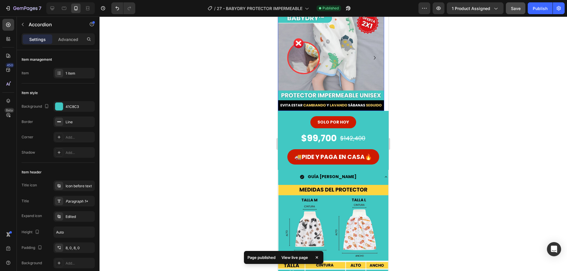
scroll to position [59, 0]
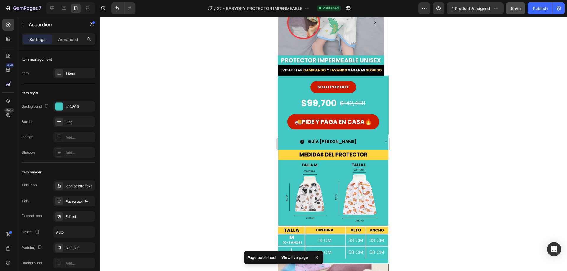
click at [384, 144] on icon at bounding box center [386, 142] width 5 height 5
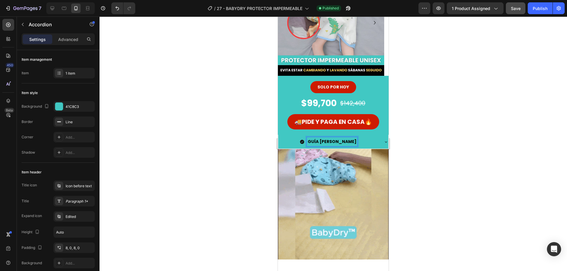
click at [330, 142] on strong "GUÍA [PERSON_NAME]" at bounding box center [332, 142] width 49 height 6
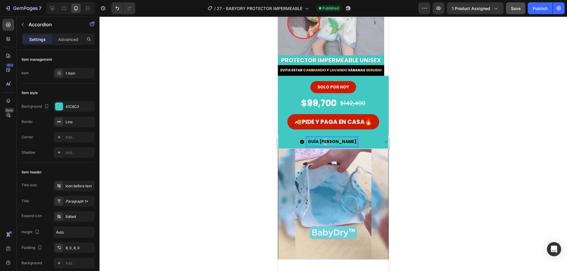
click at [330, 142] on strong "GUÍA [PERSON_NAME]" at bounding box center [332, 142] width 49 height 6
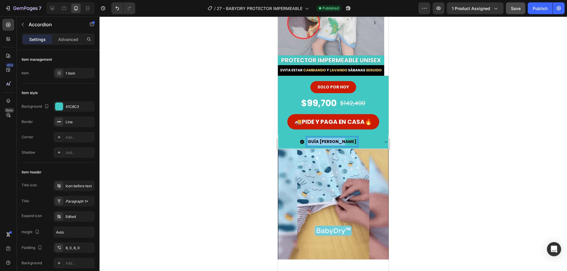
click at [330, 142] on strong "GUÍA [PERSON_NAME]" at bounding box center [332, 142] width 49 height 6
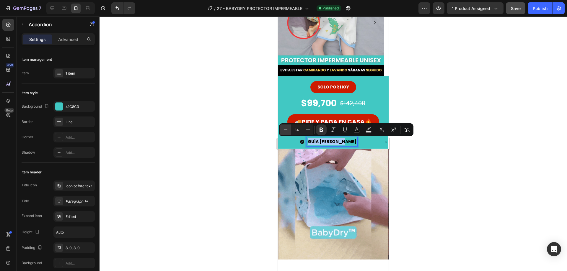
click at [283, 130] on icon "Editor contextual toolbar" at bounding box center [286, 130] width 6 height 6
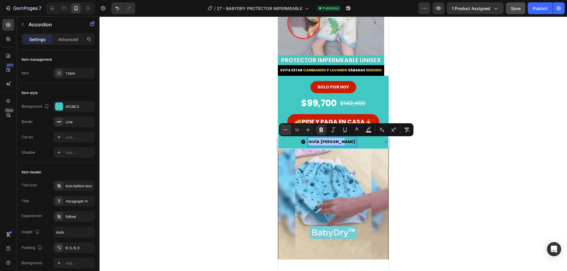
click at [283, 130] on icon "Editor contextual toolbar" at bounding box center [286, 130] width 6 height 6
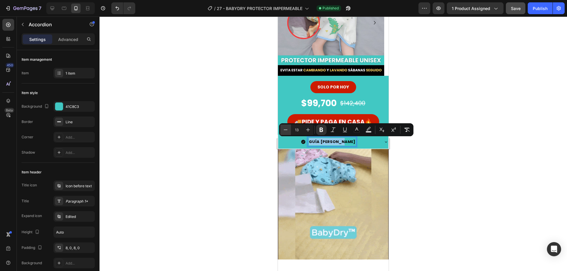
type input "12"
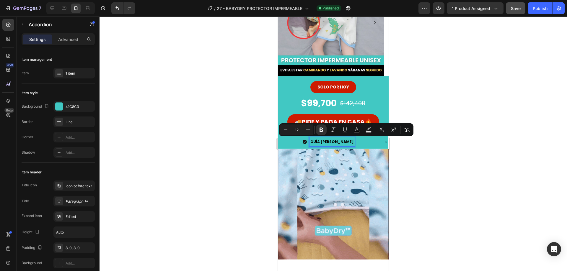
click at [428, 145] on div at bounding box center [333, 144] width 467 height 255
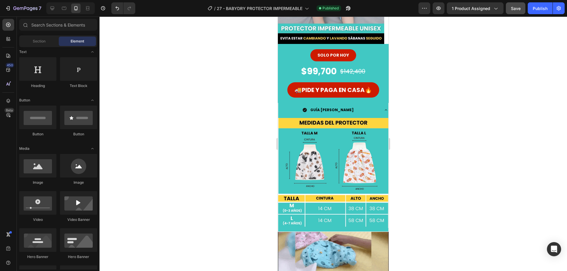
scroll to position [89, 0]
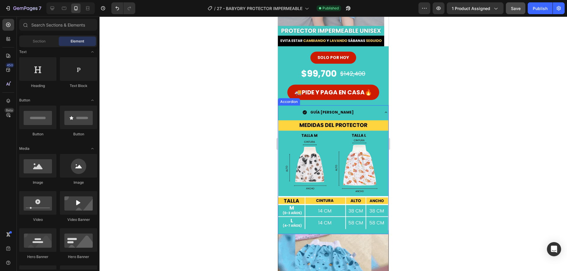
click at [344, 112] on div "GUÍA [PERSON_NAME]" at bounding box center [331, 112] width 45 height 9
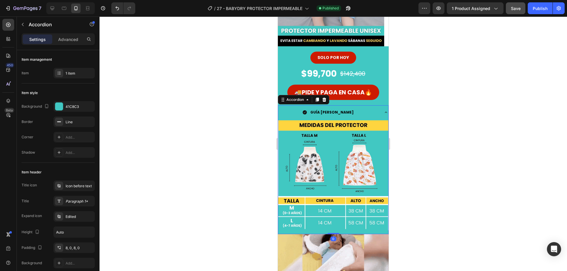
click at [337, 111] on strong "GUÍA [PERSON_NAME]" at bounding box center [331, 112] width 43 height 5
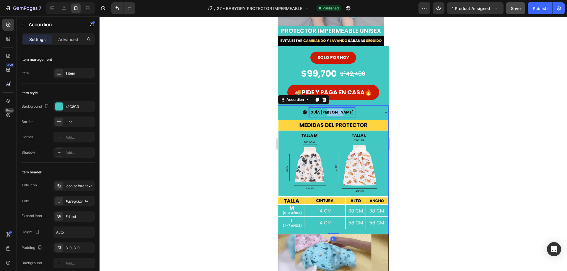
click at [337, 111] on strong "GUÍA [PERSON_NAME]" at bounding box center [331, 112] width 43 height 5
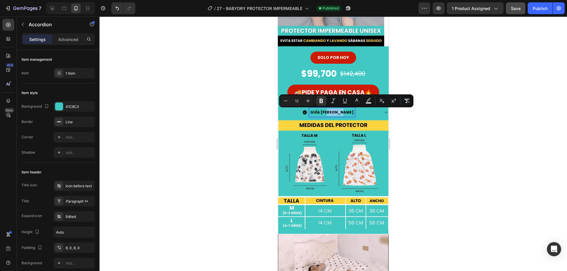
click at [337, 111] on strong "GUÍA [PERSON_NAME]" at bounding box center [331, 112] width 43 height 5
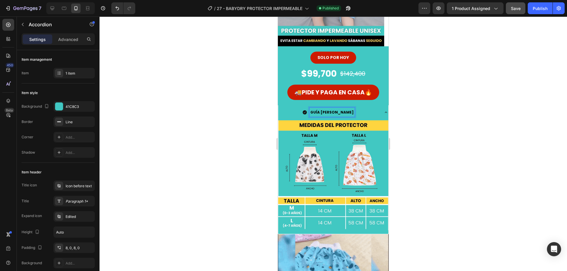
click at [335, 111] on strong "GUÍA [PERSON_NAME]" at bounding box center [331, 112] width 43 height 5
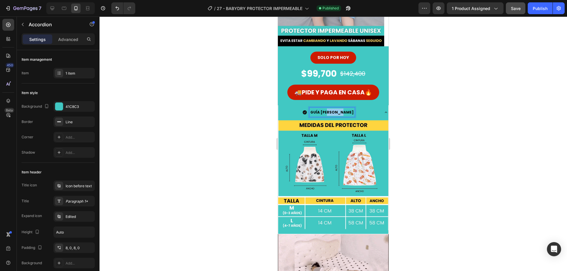
click at [335, 111] on strong "GUÍA [PERSON_NAME]" at bounding box center [331, 112] width 43 height 5
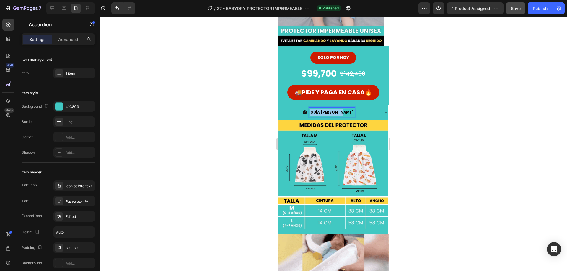
click at [335, 111] on strong "GUÍA [PERSON_NAME]" at bounding box center [331, 112] width 43 height 5
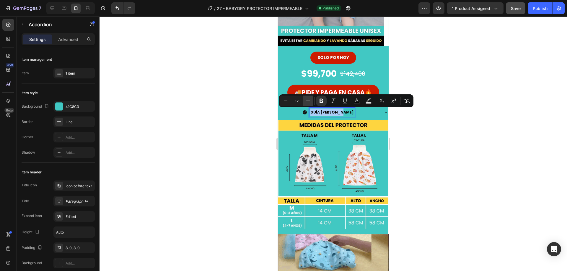
click at [309, 101] on icon "Editor contextual toolbar" at bounding box center [308, 101] width 6 height 6
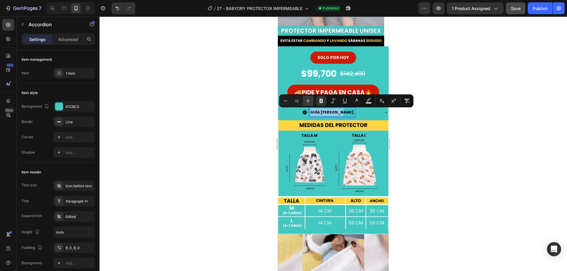
type input "13"
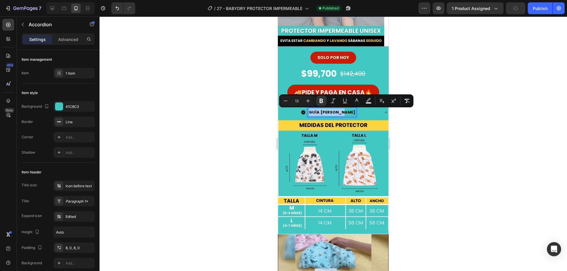
click at [410, 133] on div at bounding box center [333, 144] width 467 height 255
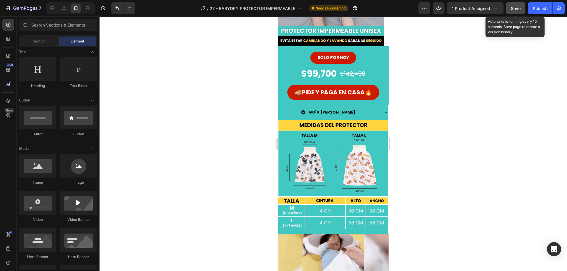
click at [515, 9] on span "Save" at bounding box center [516, 8] width 10 height 5
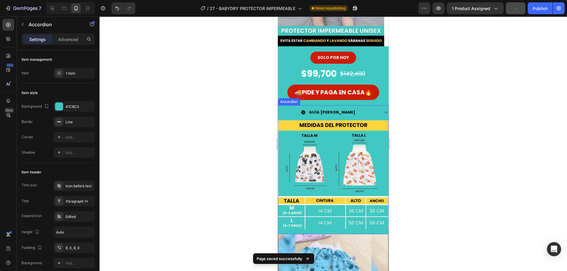
click at [384, 112] on icon at bounding box center [386, 112] width 5 height 5
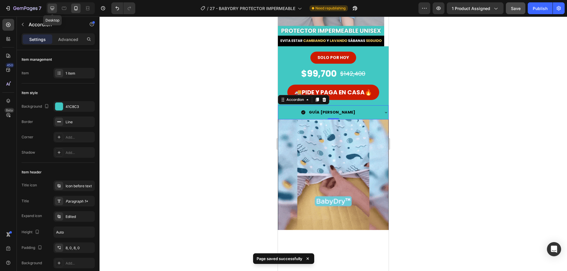
click at [52, 9] on icon at bounding box center [52, 8] width 6 height 6
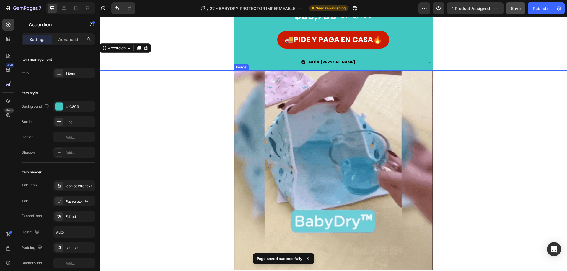
scroll to position [262, 0]
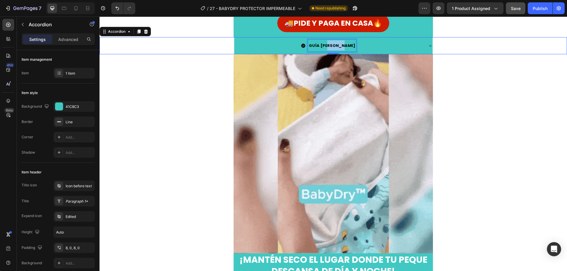
click at [331, 48] on strong "GUÍA [PERSON_NAME]" at bounding box center [332, 46] width 46 height 6
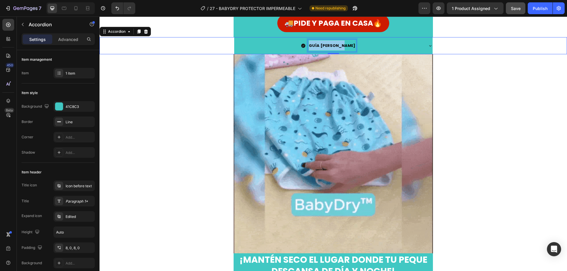
click at [331, 48] on strong "GUÍA [PERSON_NAME]" at bounding box center [332, 46] width 46 height 6
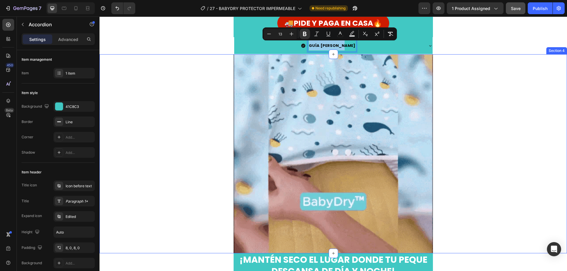
click at [482, 86] on div "Image Row" at bounding box center [333, 153] width 467 height 199
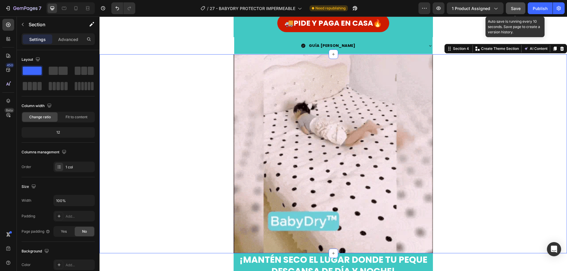
click at [517, 9] on span "Save" at bounding box center [516, 8] width 10 height 5
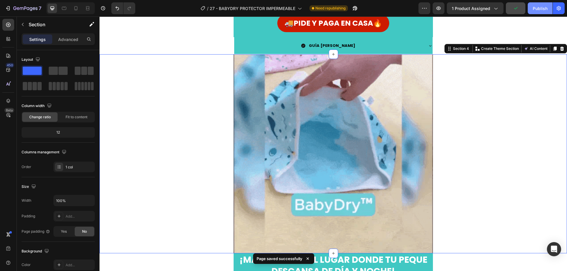
click at [541, 9] on div "Publish" at bounding box center [540, 8] width 15 height 6
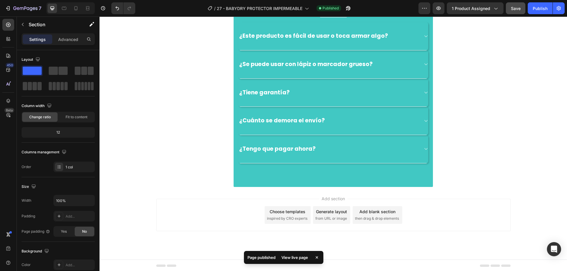
scroll to position [2241, 0]
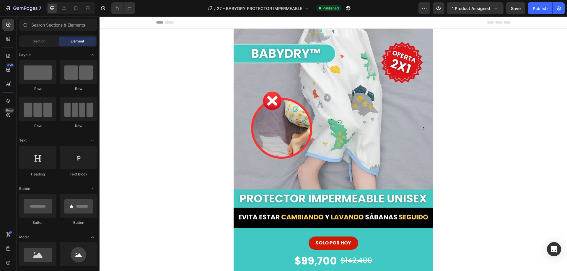
scroll to position [118, 0]
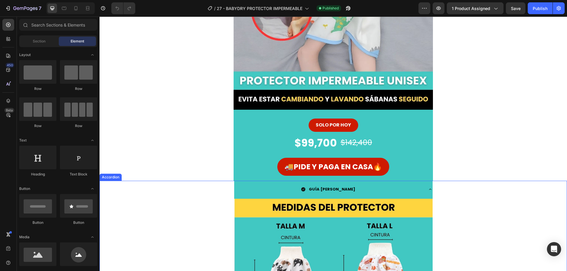
drag, startPoint x: 425, startPoint y: 193, endPoint x: 425, endPoint y: 177, distance: 16.8
click at [425, 193] on div "GUÍA [PERSON_NAME]" at bounding box center [333, 189] width 198 height 17
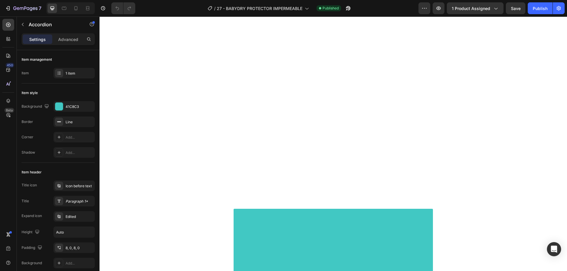
scroll to position [1152, 0]
